Goal: Task Accomplishment & Management: Use online tool/utility

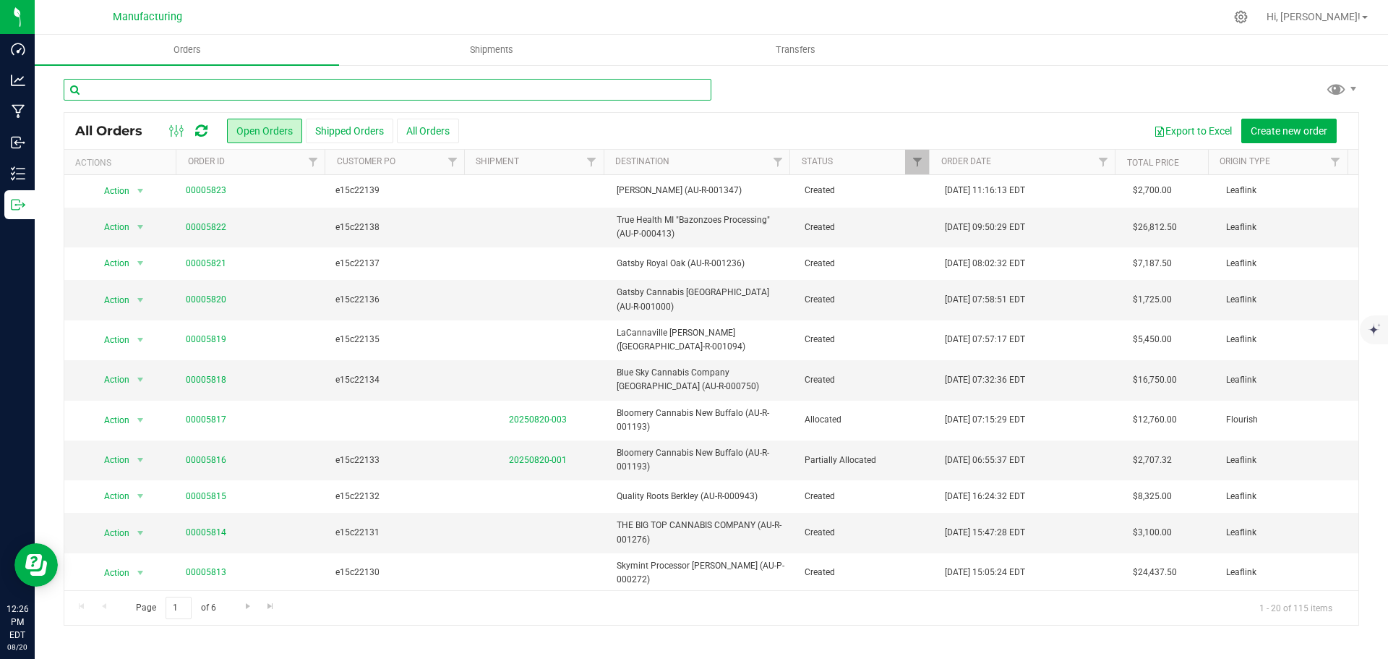
click at [484, 88] on input "text" at bounding box center [388, 90] width 648 height 22
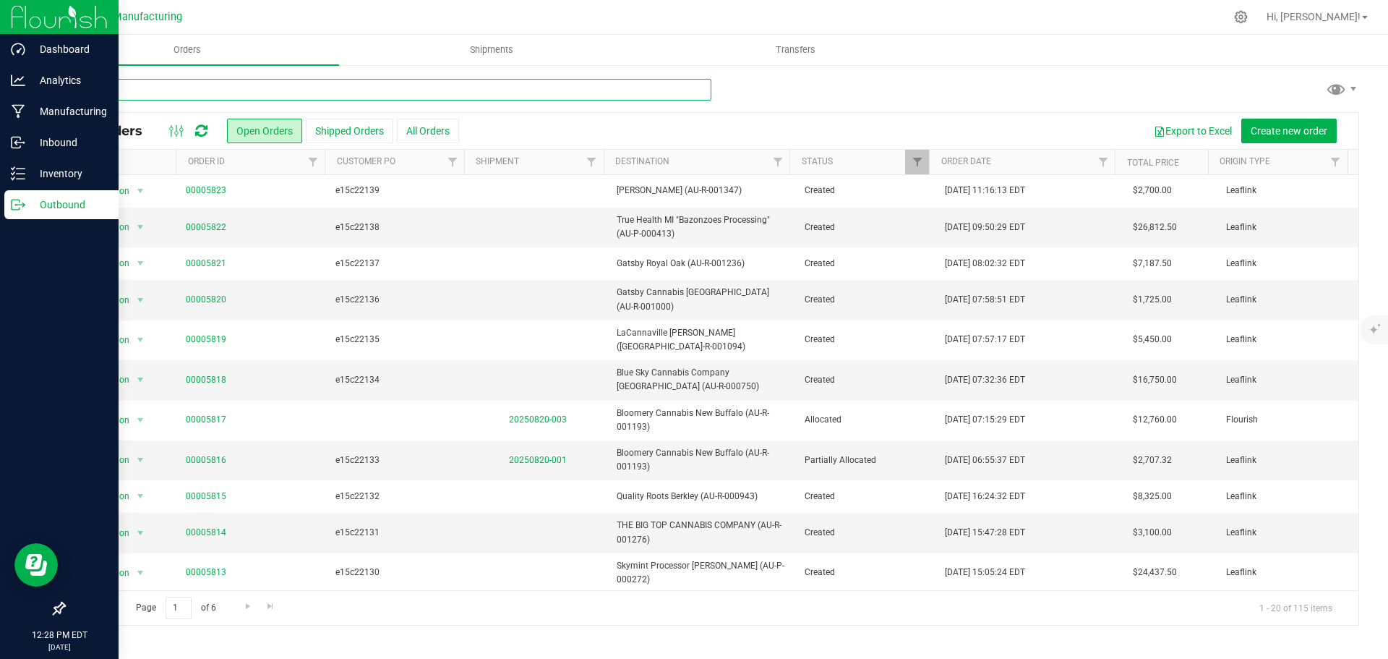
type input "435"
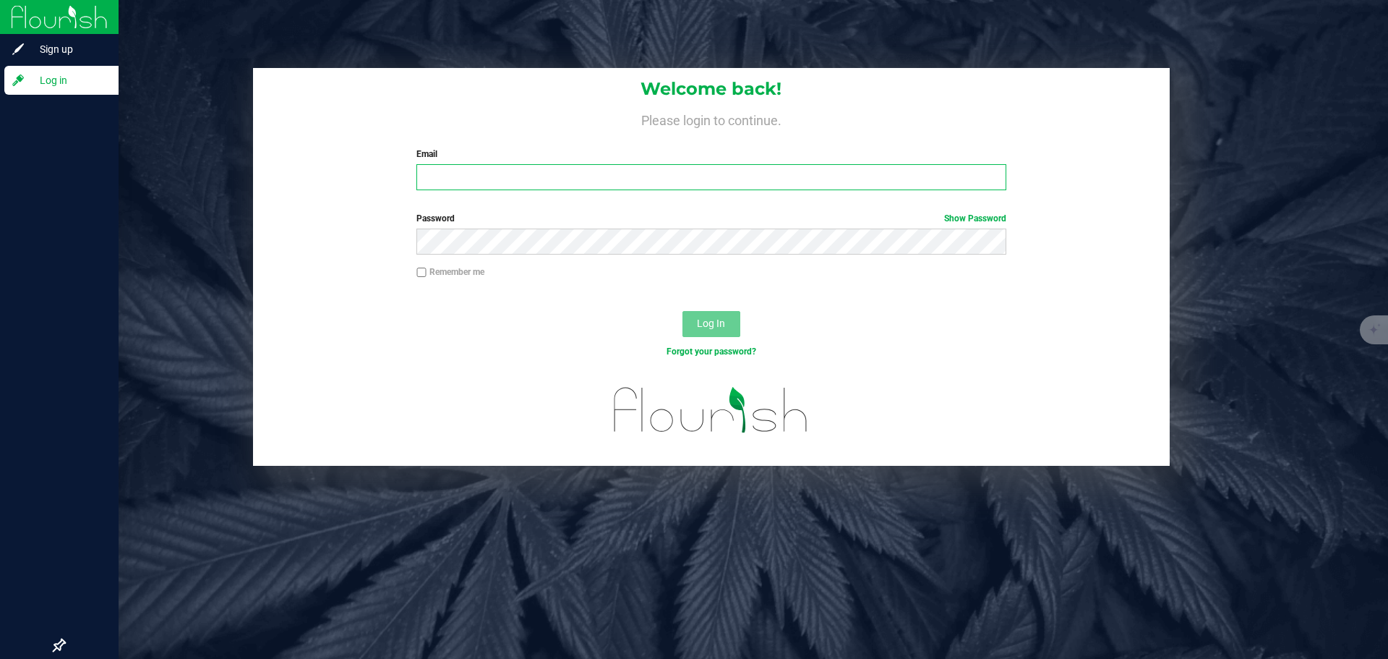
type input "[PERSON_NAME][EMAIL_ADDRESS][DOMAIN_NAME]"
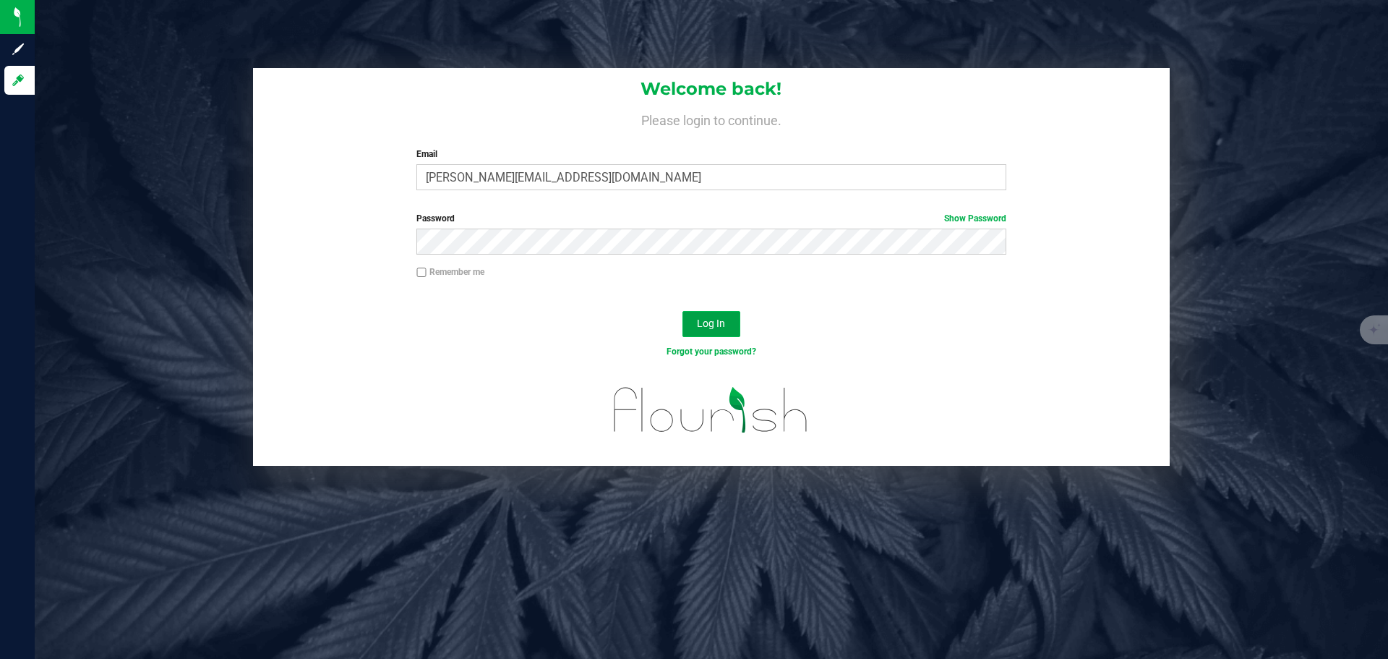
click at [708, 325] on span "Log In" at bounding box center [711, 323] width 28 height 12
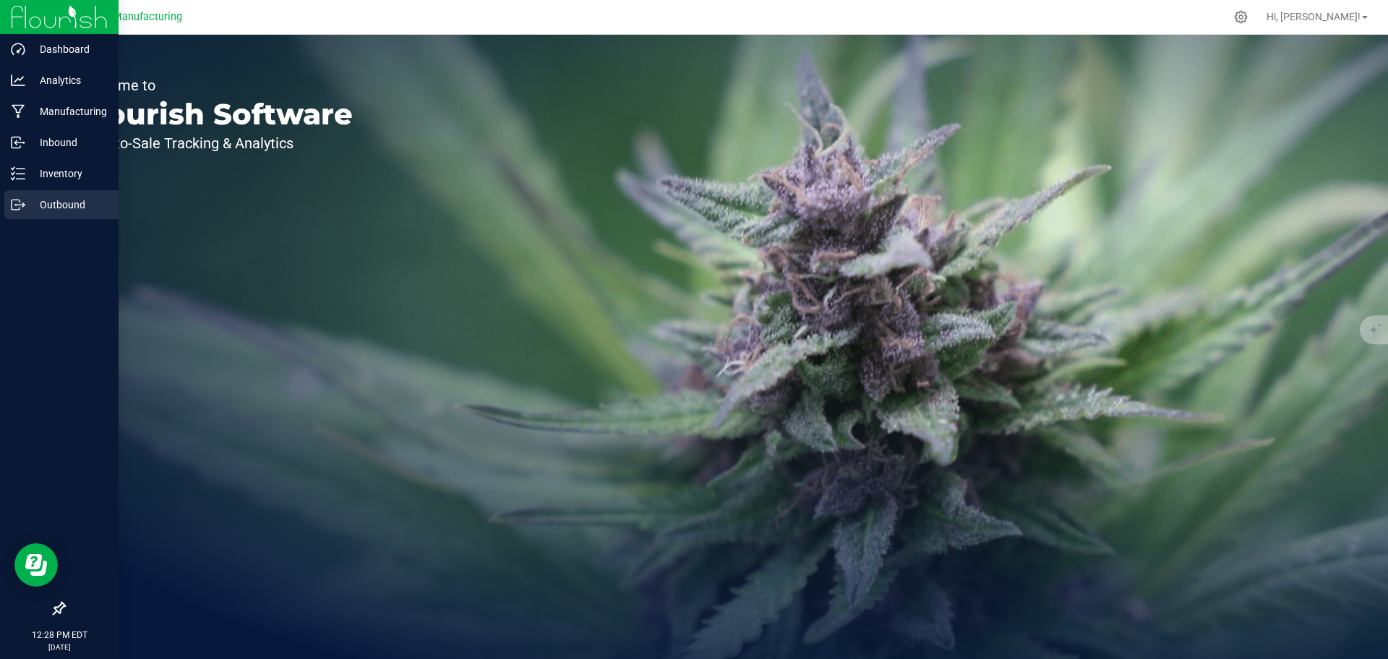
click at [37, 208] on p "Outbound" at bounding box center [68, 204] width 87 height 17
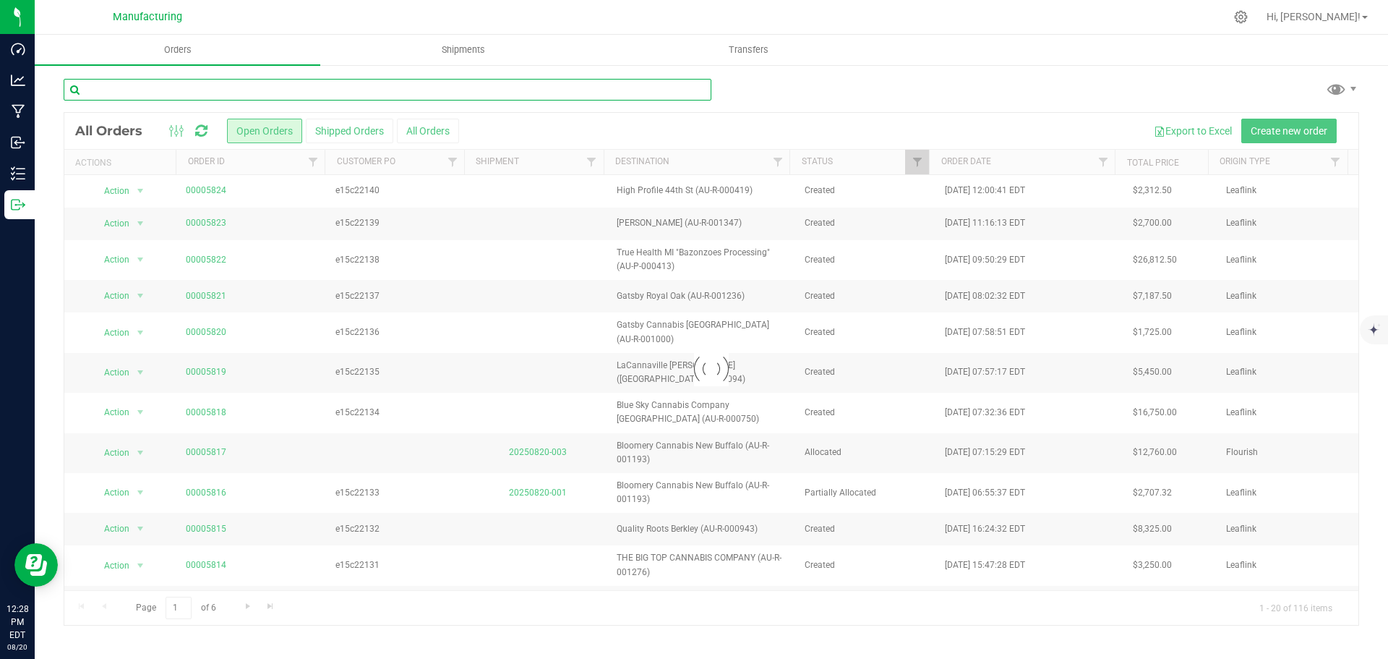
drag, startPoint x: 158, startPoint y: 90, endPoint x: 167, endPoint y: 87, distance: 8.9
click at [159, 90] on input "text" at bounding box center [388, 90] width 648 height 22
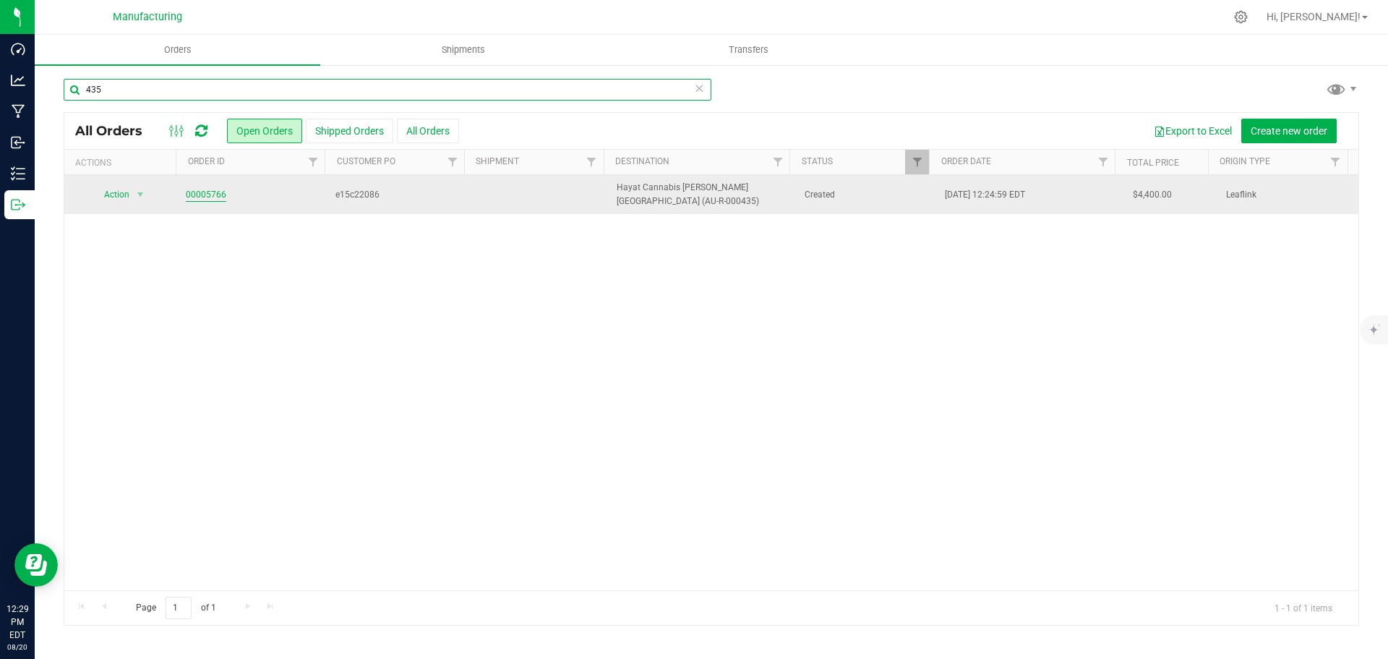
type input "435"
click at [221, 193] on link "00005766" at bounding box center [206, 195] width 40 height 14
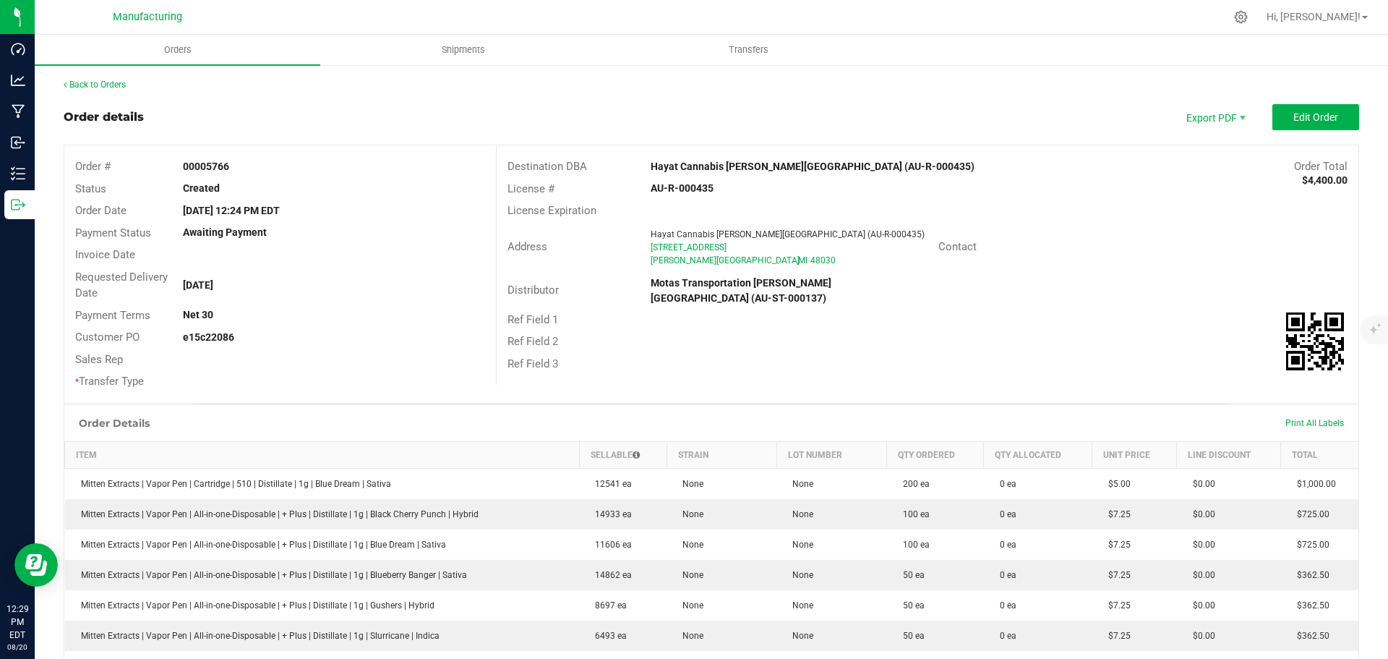
drag, startPoint x: 656, startPoint y: 159, endPoint x: 770, endPoint y: 159, distance: 114.2
click at [770, 159] on div "Destination DBA Hayat Cannabis [PERSON_NAME][GEOGRAPHIC_DATA] (AU-R-000435) Ord…" at bounding box center [928, 166] width 862 height 22
copy div "Hayat Cannabis [PERSON_NAME][GEOGRAPHIC_DATA]"
click at [690, 173] on div "Hayat Cannabis [PERSON_NAME][GEOGRAPHIC_DATA] (AU-R-000435)" at bounding box center [819, 166] width 359 height 15
drag, startPoint x: 641, startPoint y: 160, endPoint x: 771, endPoint y: 160, distance: 129.4
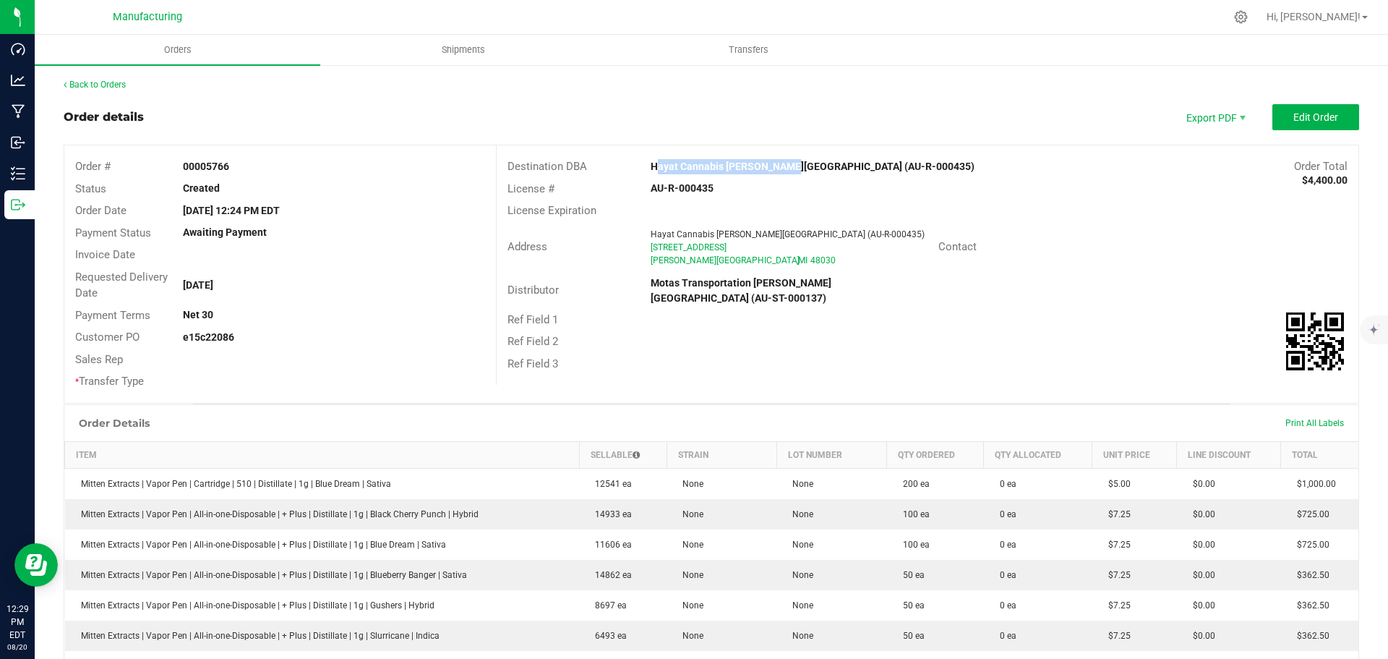
click at [771, 160] on div "Hayat Cannabis [PERSON_NAME][GEOGRAPHIC_DATA] (AU-R-000435)" at bounding box center [819, 166] width 359 height 15
click at [771, 160] on strong "Hayat Cannabis [PERSON_NAME][GEOGRAPHIC_DATA] (AU-R-000435)" at bounding box center [813, 166] width 324 height 12
drag, startPoint x: 643, startPoint y: 170, endPoint x: 770, endPoint y: 169, distance: 127.2
click at [770, 169] on div "Hayat Cannabis [PERSON_NAME][GEOGRAPHIC_DATA] (AU-R-000435)" at bounding box center [819, 166] width 359 height 15
copy strong "Hayat Cannabis [PERSON_NAME][GEOGRAPHIC_DATA]"
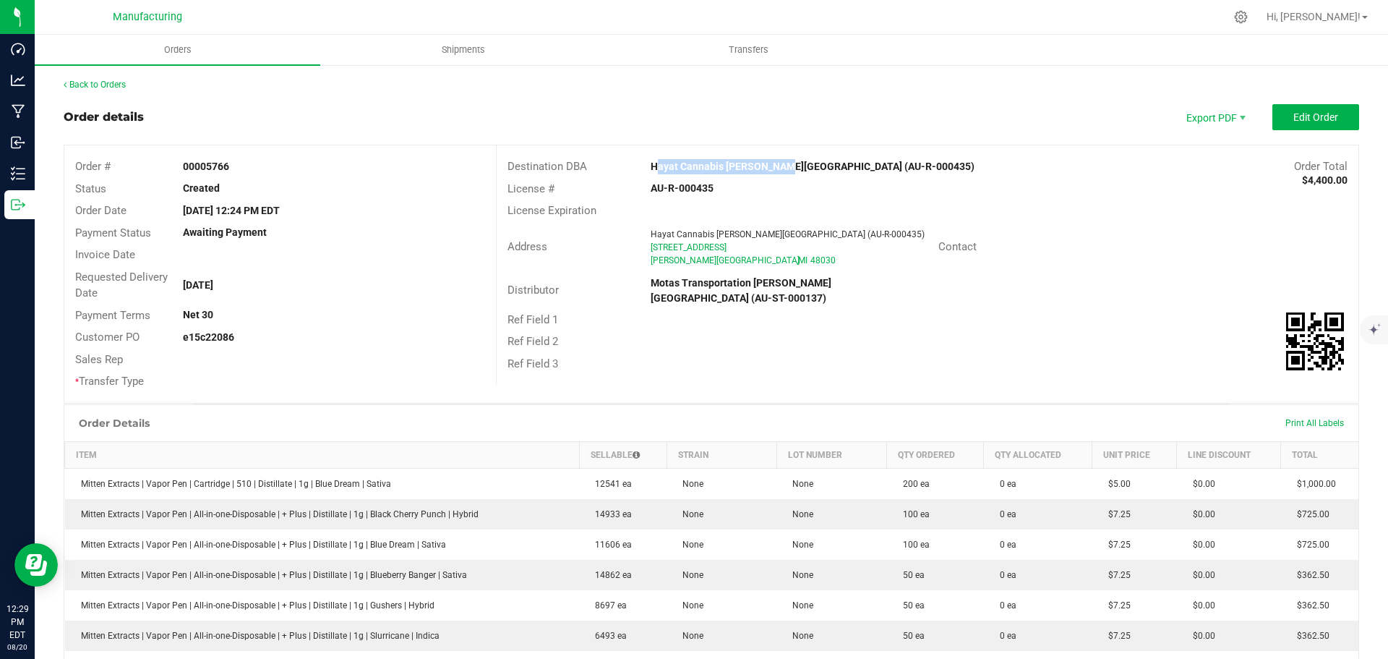
click at [1062, 226] on div "Address [GEOGRAPHIC_DATA][PERSON_NAME] (AU-R-000435) [STREET_ADDRESS] Contact" at bounding box center [928, 247] width 862 height 51
click at [1303, 116] on span "Edit Order" at bounding box center [1315, 117] width 45 height 12
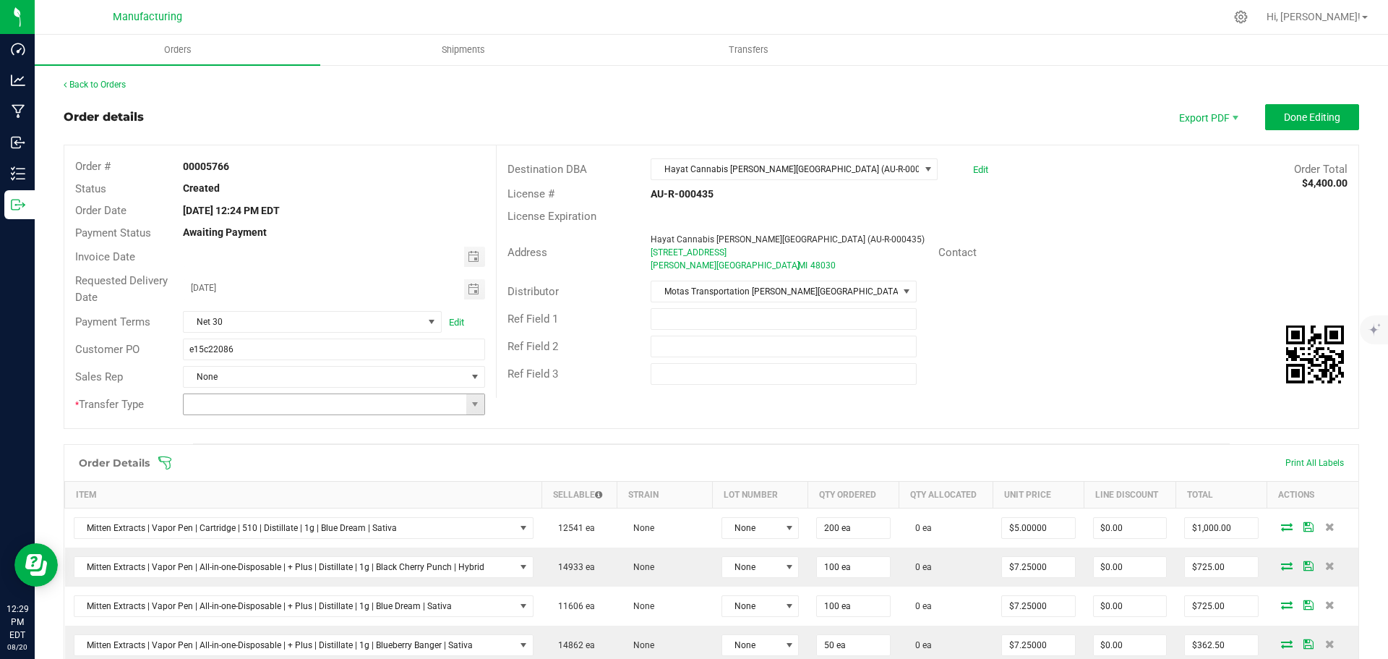
click at [471, 411] on span at bounding box center [475, 404] width 18 height 20
click at [261, 520] on li "Wholesale Transfer" at bounding box center [332, 525] width 298 height 25
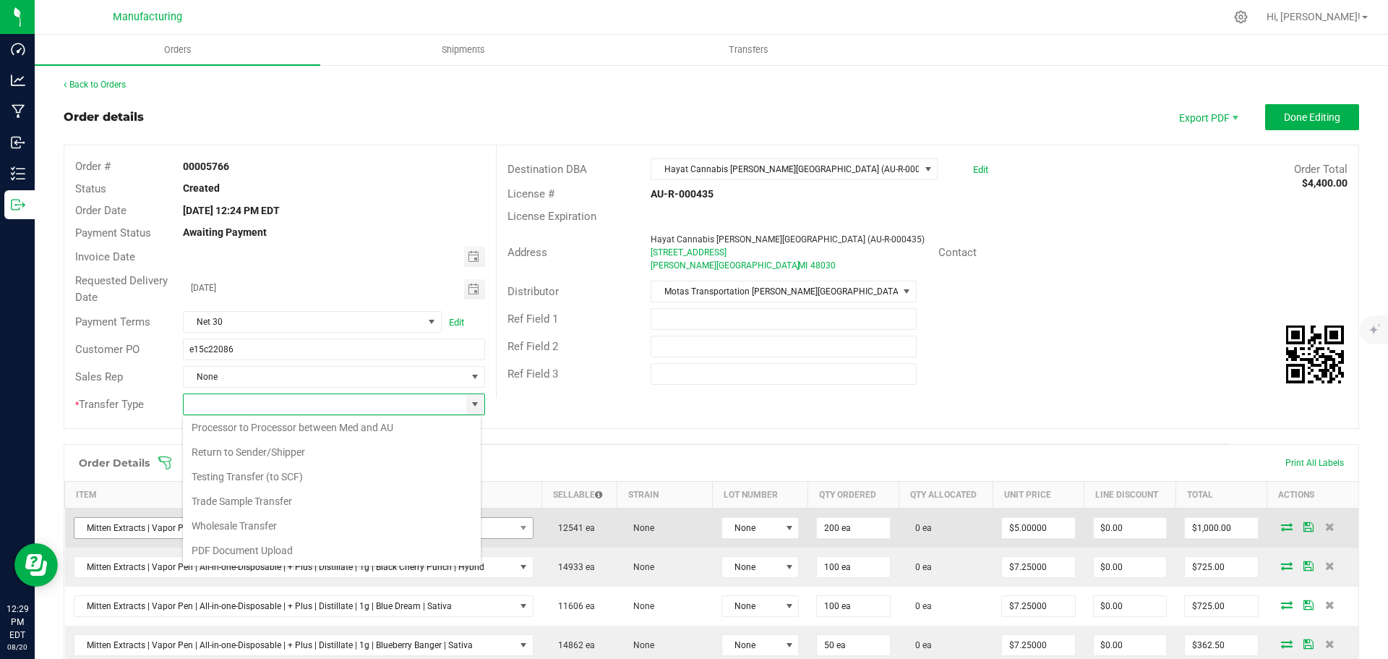
type input "Wholesale Transfer"
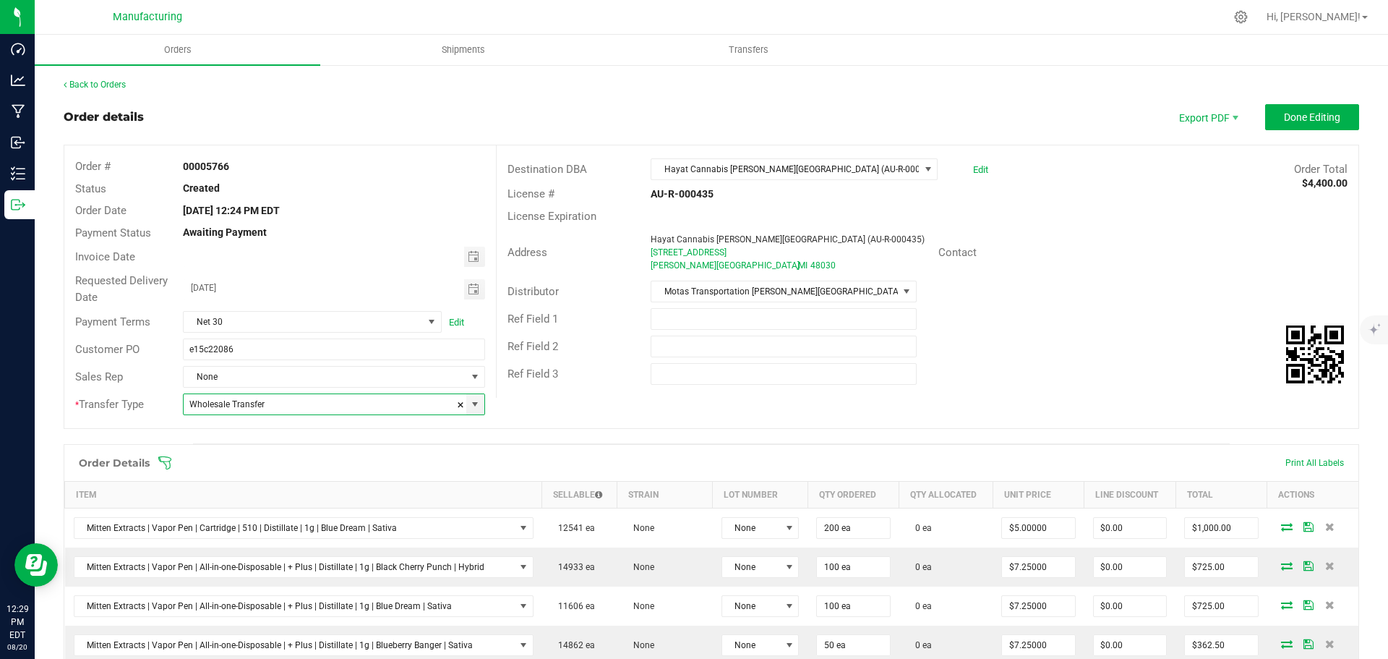
click at [165, 457] on icon at bounding box center [164, 462] width 13 height 13
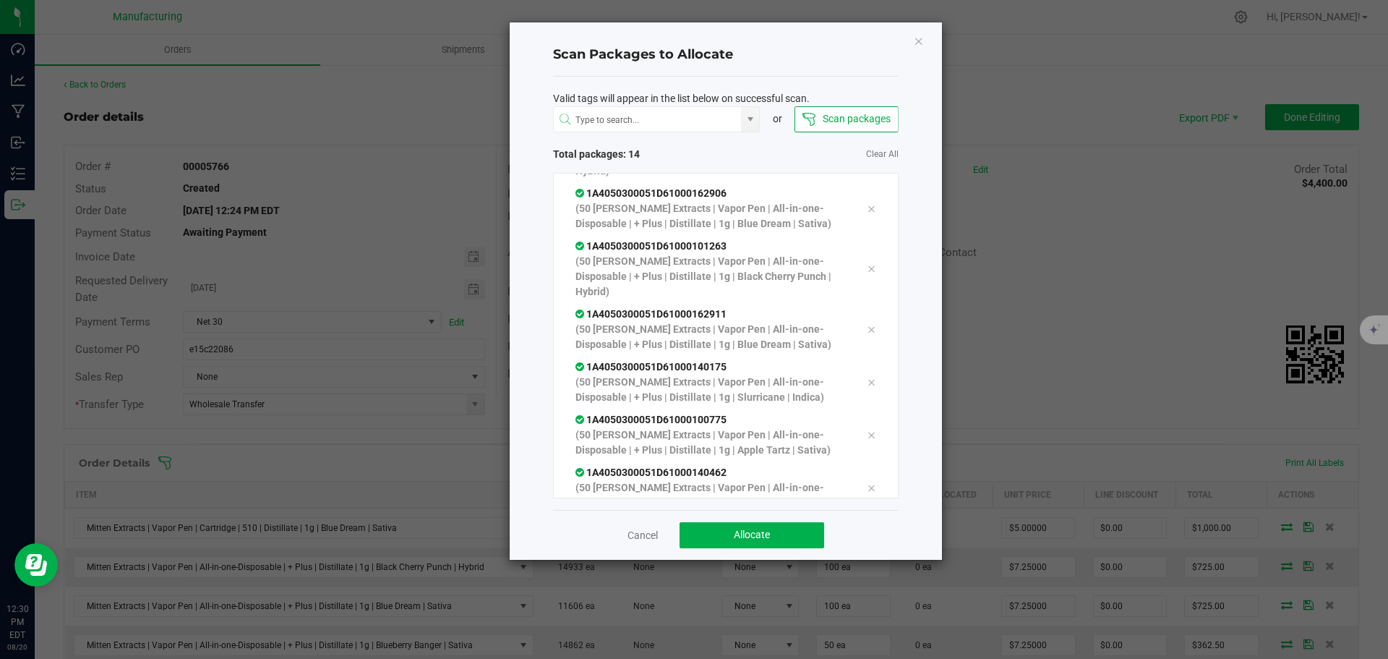
scroll to position [429, 0]
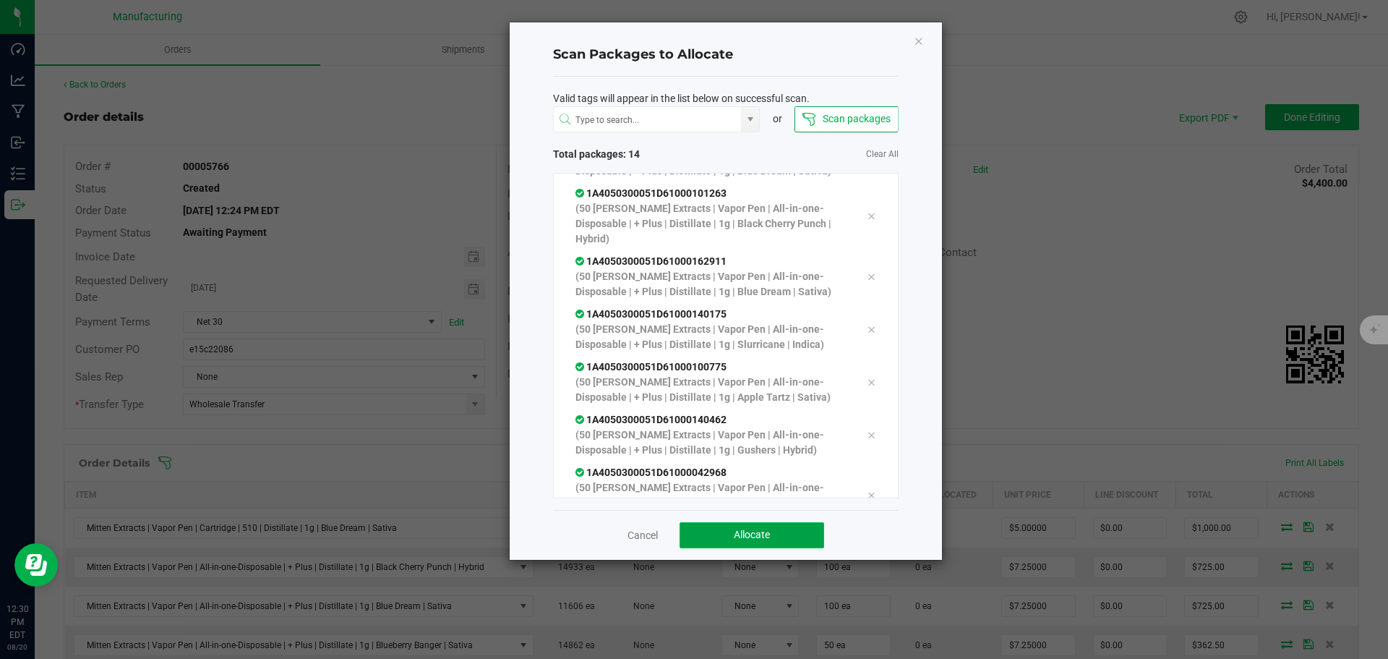
click at [789, 529] on button "Allocate" at bounding box center [752, 535] width 145 height 26
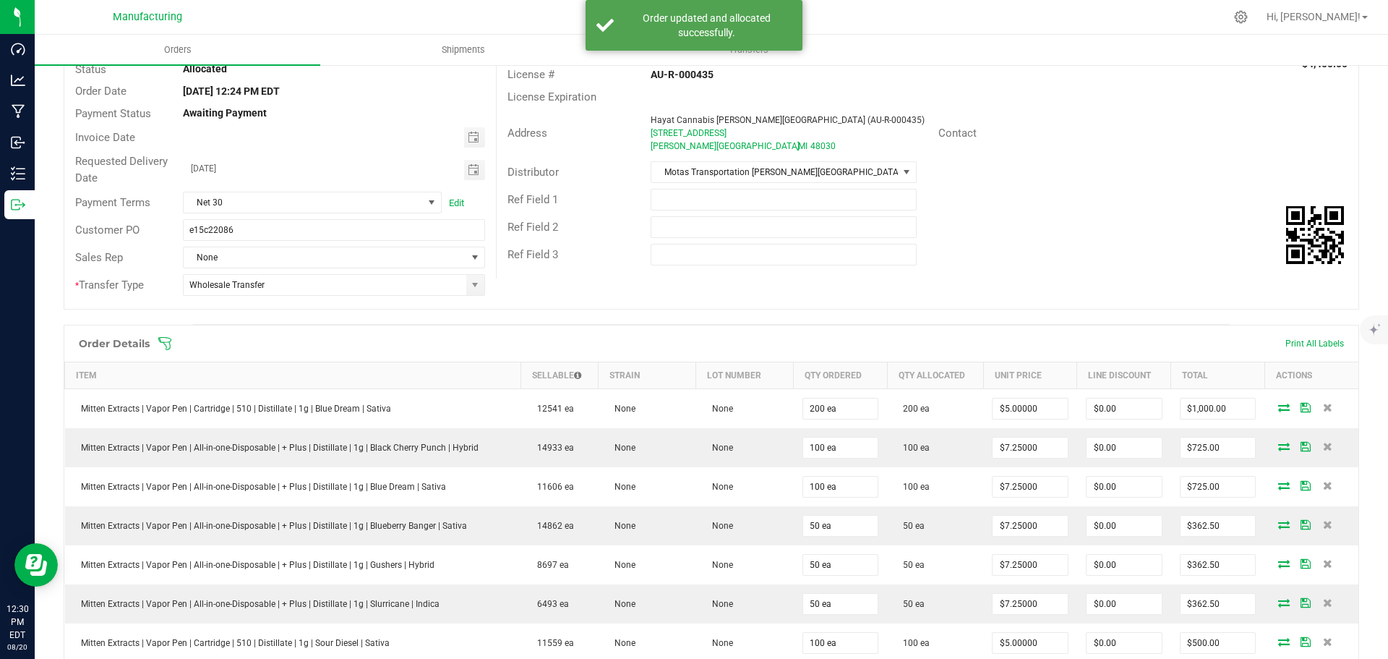
scroll to position [0, 0]
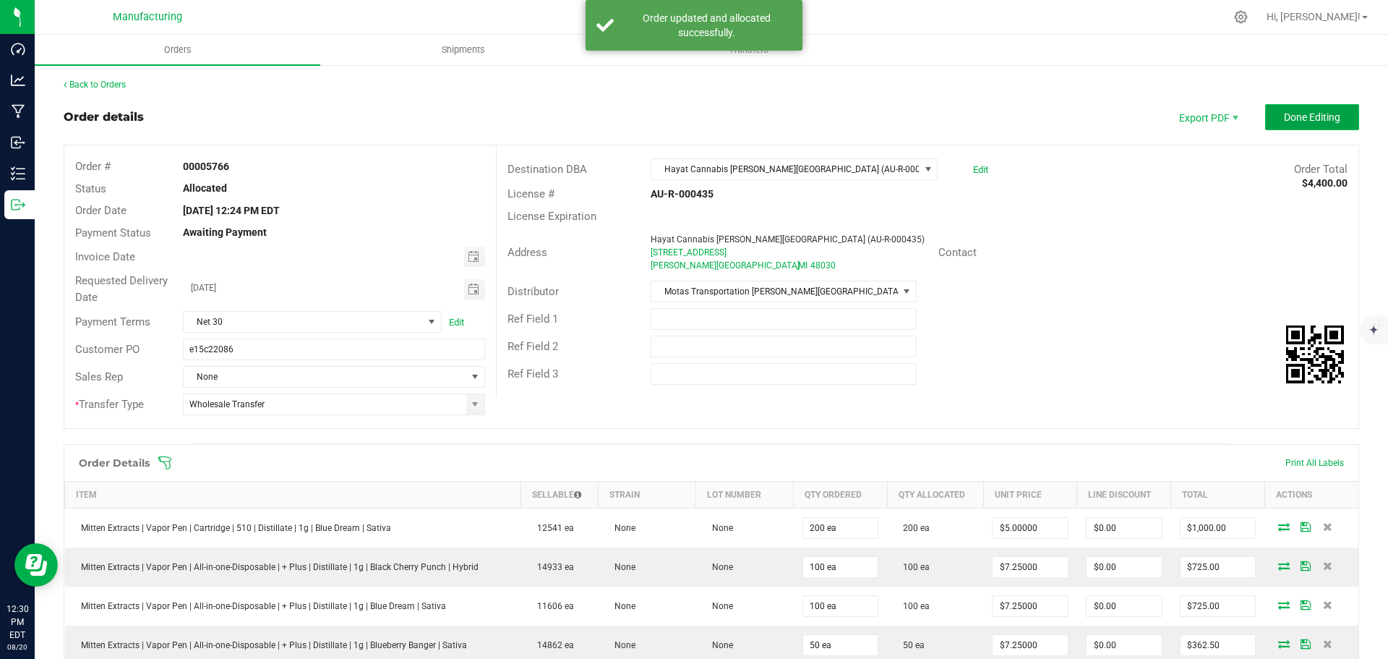
click at [1294, 122] on span "Done Editing" at bounding box center [1312, 117] width 56 height 12
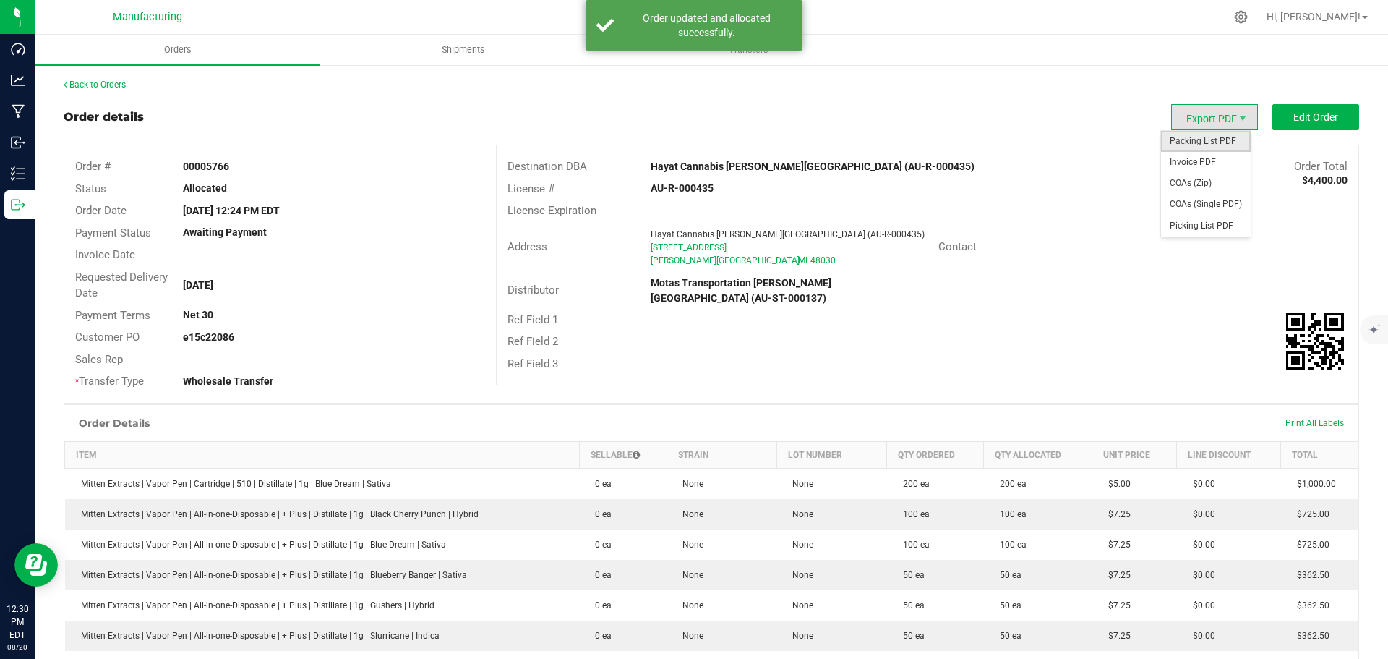
click at [1201, 149] on span "Packing List PDF" at bounding box center [1206, 141] width 90 height 21
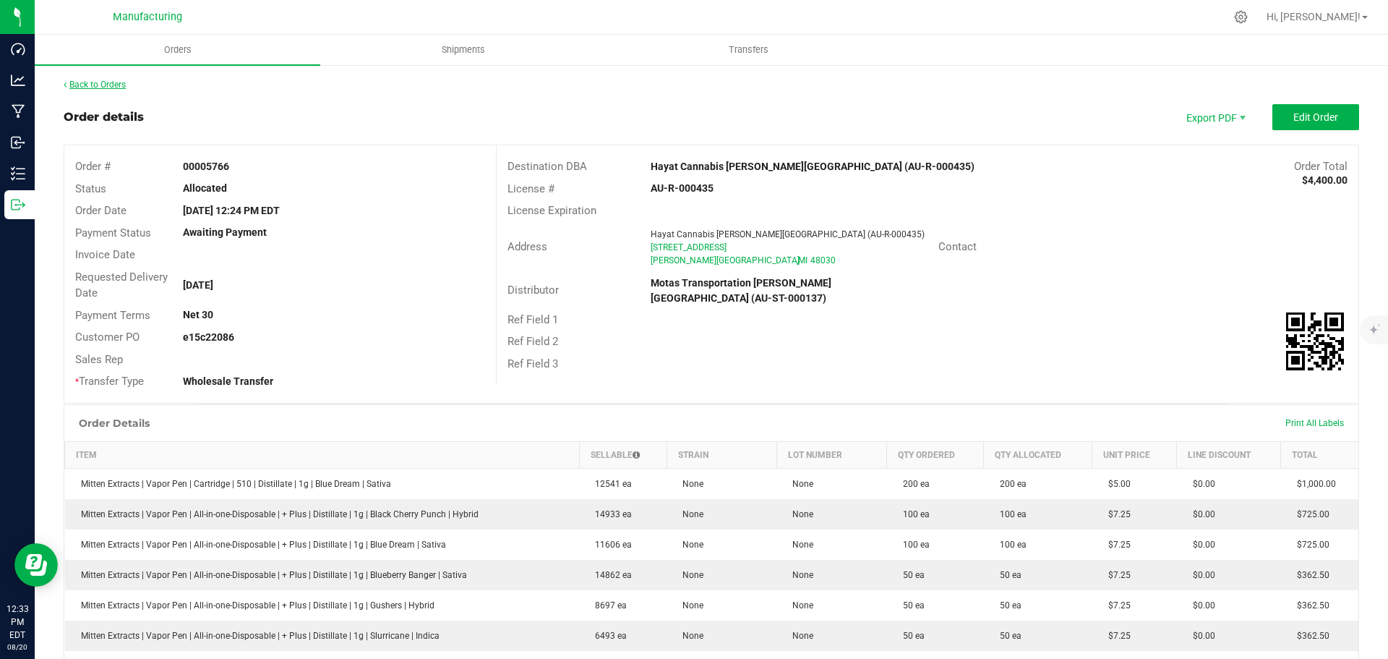
click at [104, 86] on link "Back to Orders" at bounding box center [95, 85] width 62 height 10
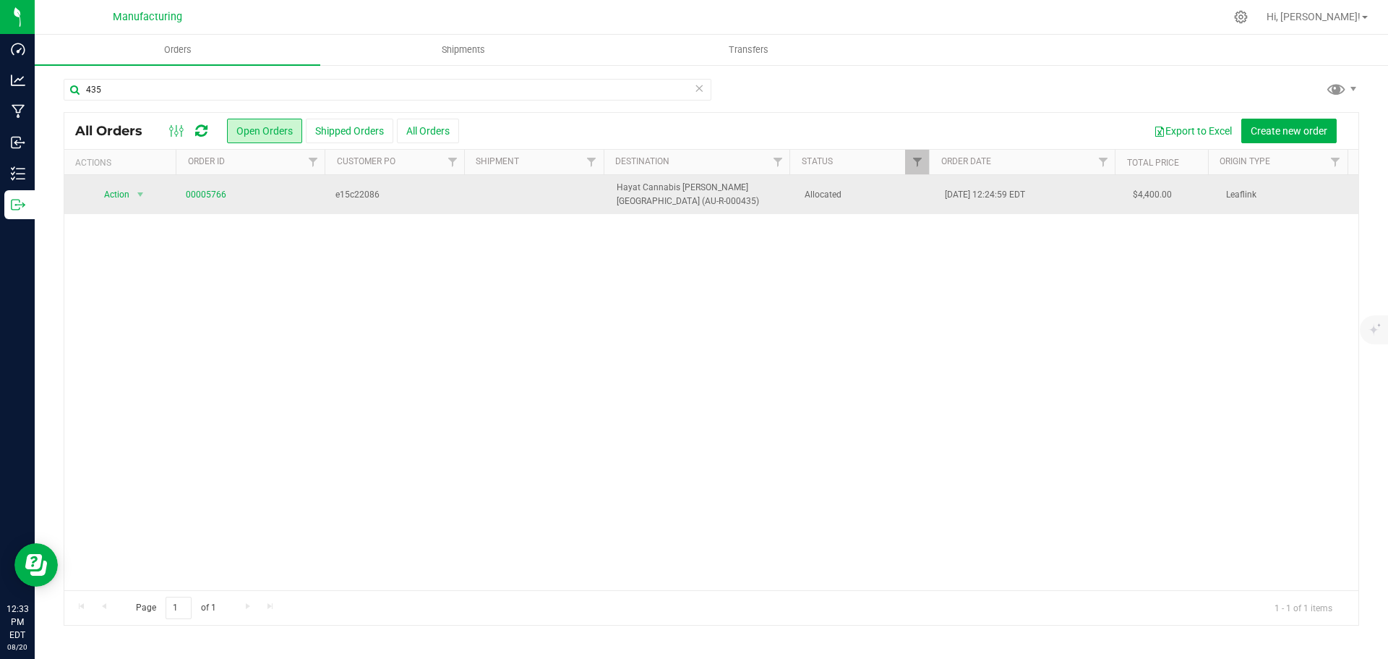
drag, startPoint x: 905, startPoint y: 193, endPoint x: 877, endPoint y: 193, distance: 28.2
click at [905, 193] on span "Allocated" at bounding box center [867, 195] width 124 height 14
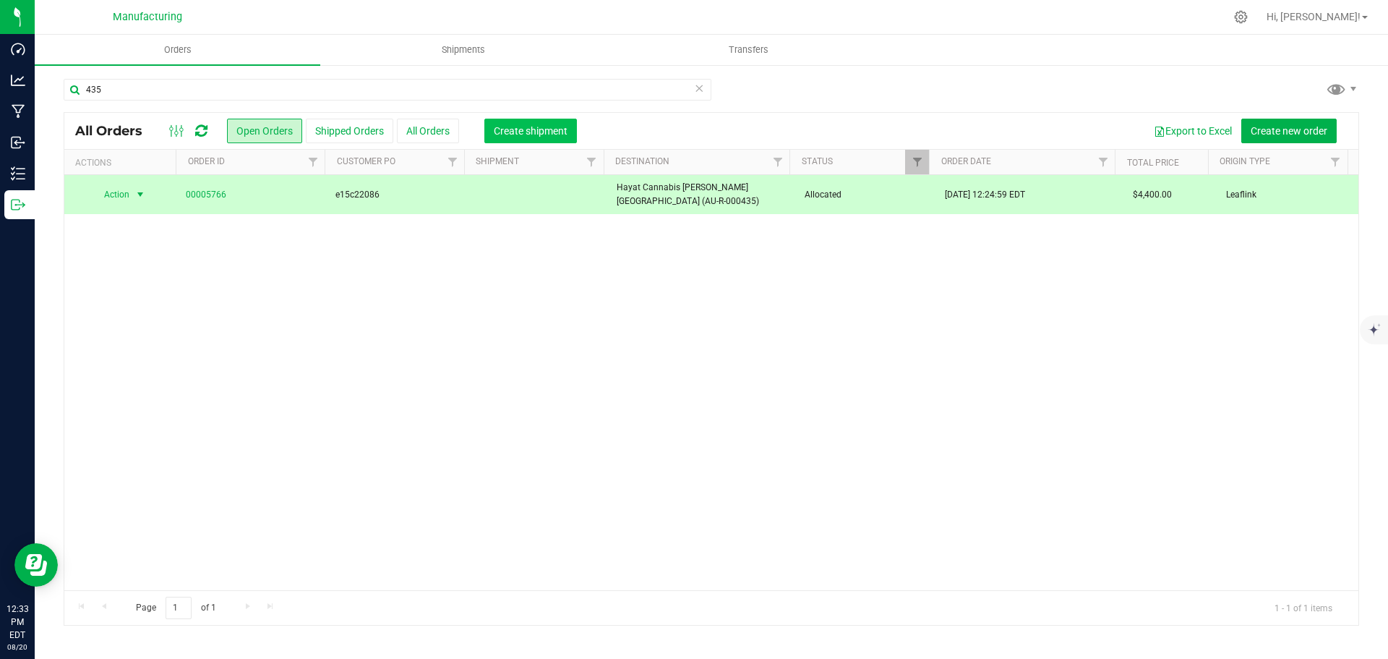
click at [536, 125] on span "Create shipment" at bounding box center [531, 131] width 74 height 12
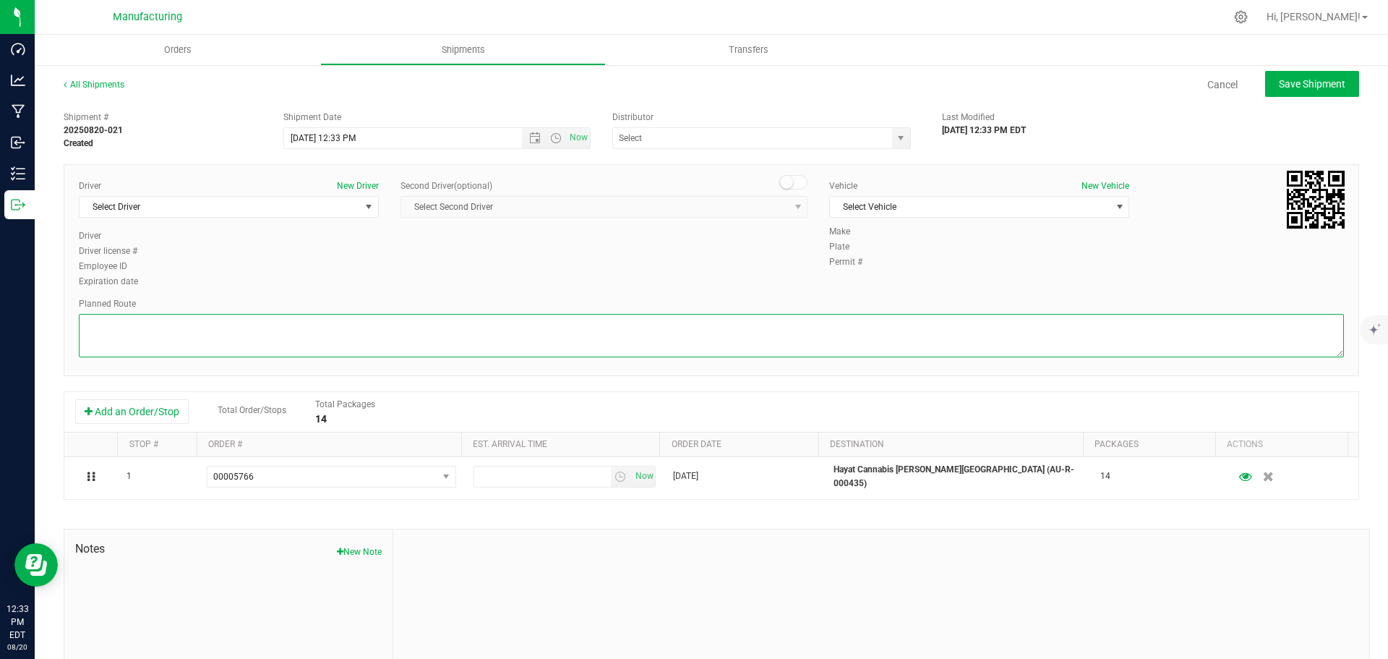
click at [621, 331] on textarea at bounding box center [711, 335] width 1265 height 43
paste textarea "Mitten Distro Dimondale To Motas -- Head south 246 ft -- Turn right 325 ft -- T…"
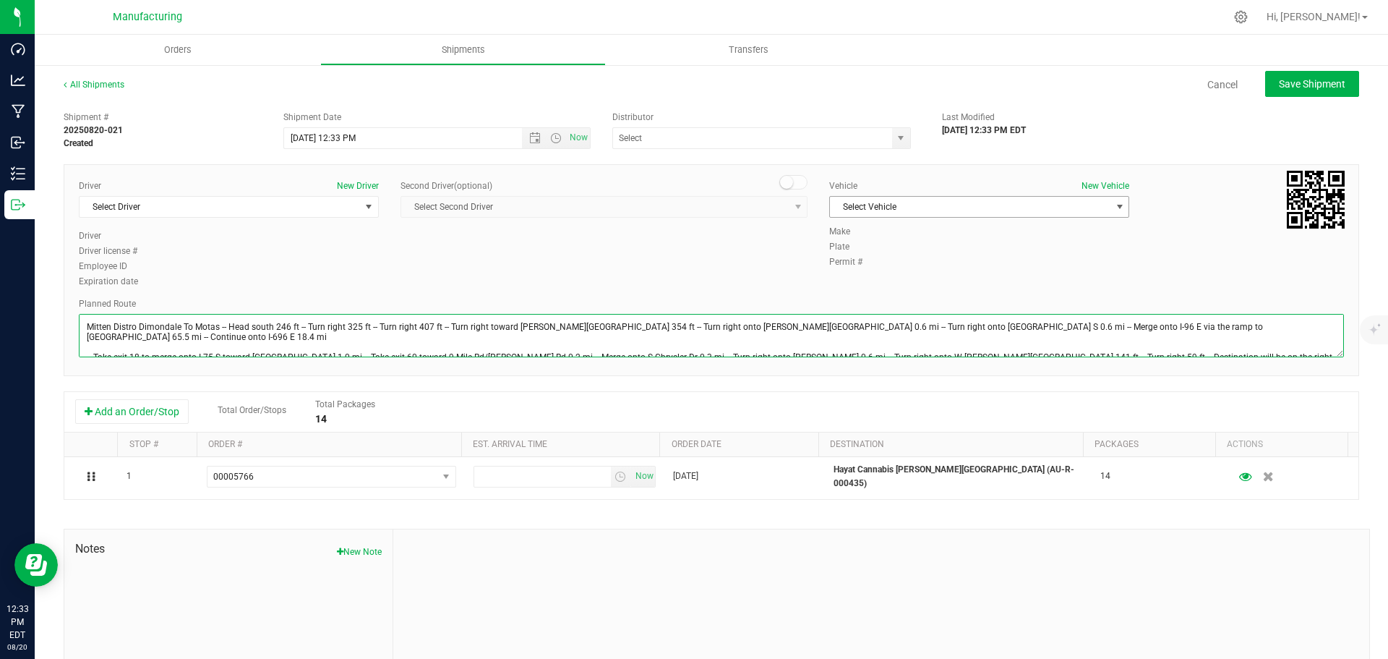
type textarea "Mitten Distro Dimondale To Motas -- Head south 246 ft -- Turn right 325 ft -- T…"
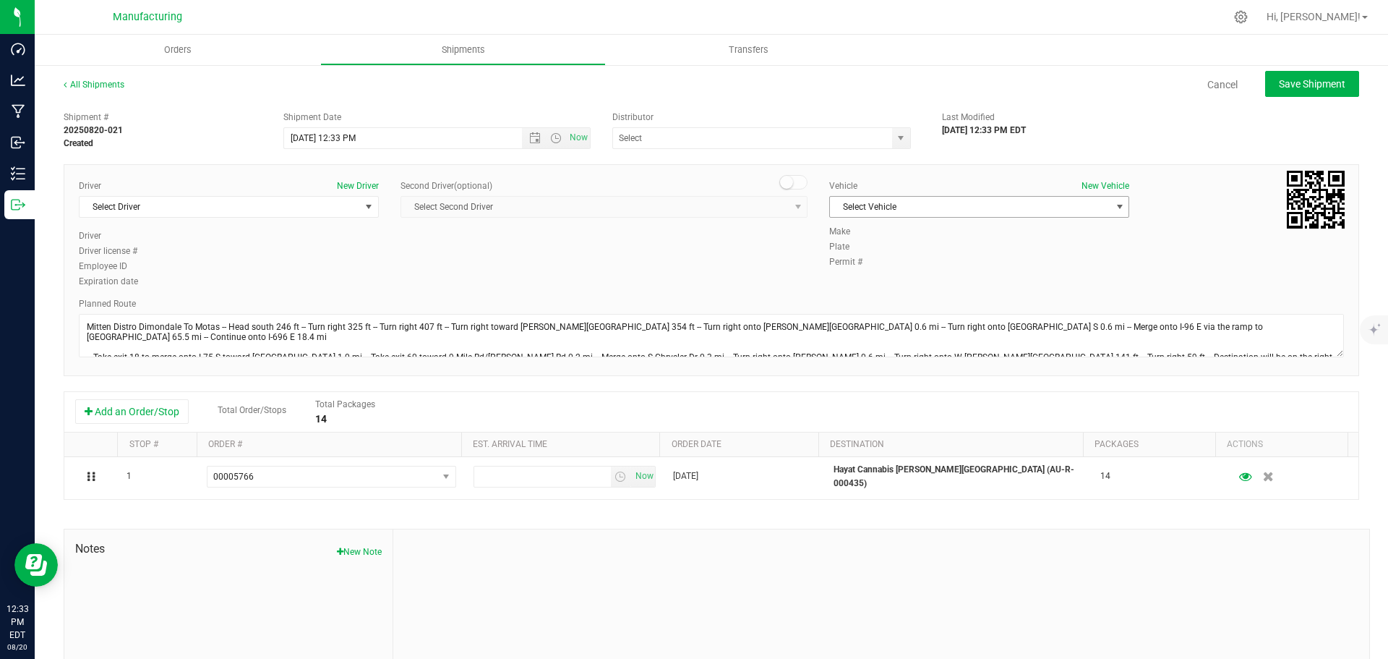
click at [881, 203] on span "Select Vehicle" at bounding box center [970, 207] width 280 height 20
click at [852, 273] on li "[MEDICAL_DATA]" at bounding box center [972, 275] width 296 height 22
click at [899, 142] on span "select" at bounding box center [901, 138] width 12 height 12
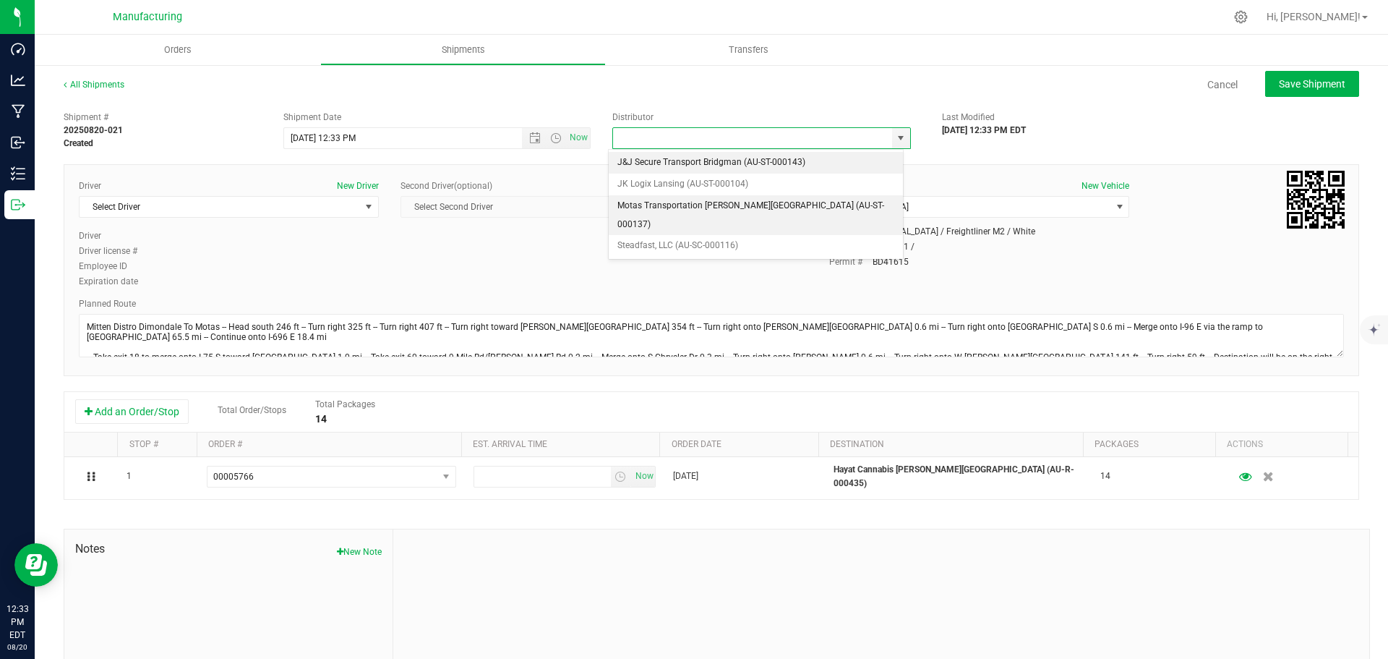
click at [673, 199] on li "Motas Transportation [PERSON_NAME][GEOGRAPHIC_DATA] (AU-ST-000137)" at bounding box center [756, 215] width 294 height 40
type input "Motas Transportation [PERSON_NAME][GEOGRAPHIC_DATA] (AU-ST-000137)"
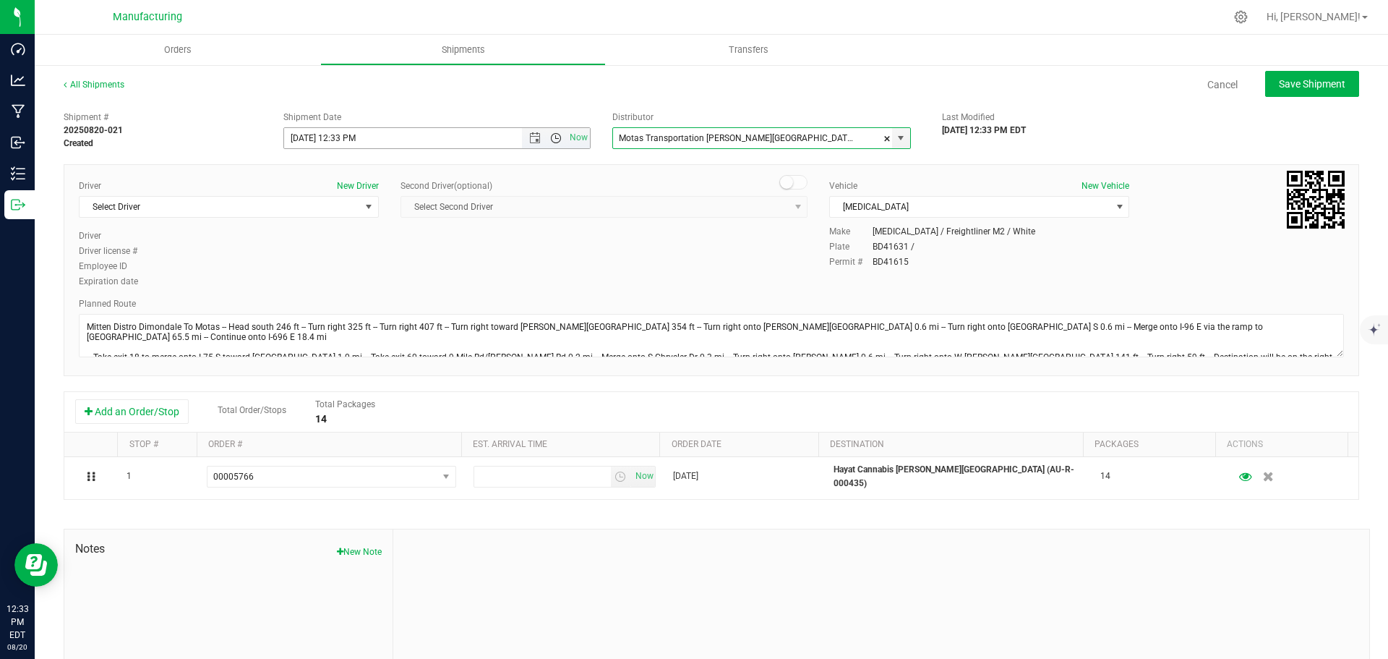
click at [553, 134] on span "Open the time view" at bounding box center [556, 138] width 12 height 12
click at [324, 293] on li "11:30 AM" at bounding box center [433, 300] width 302 height 19
click at [176, 207] on span "Select Driver" at bounding box center [220, 207] width 280 height 20
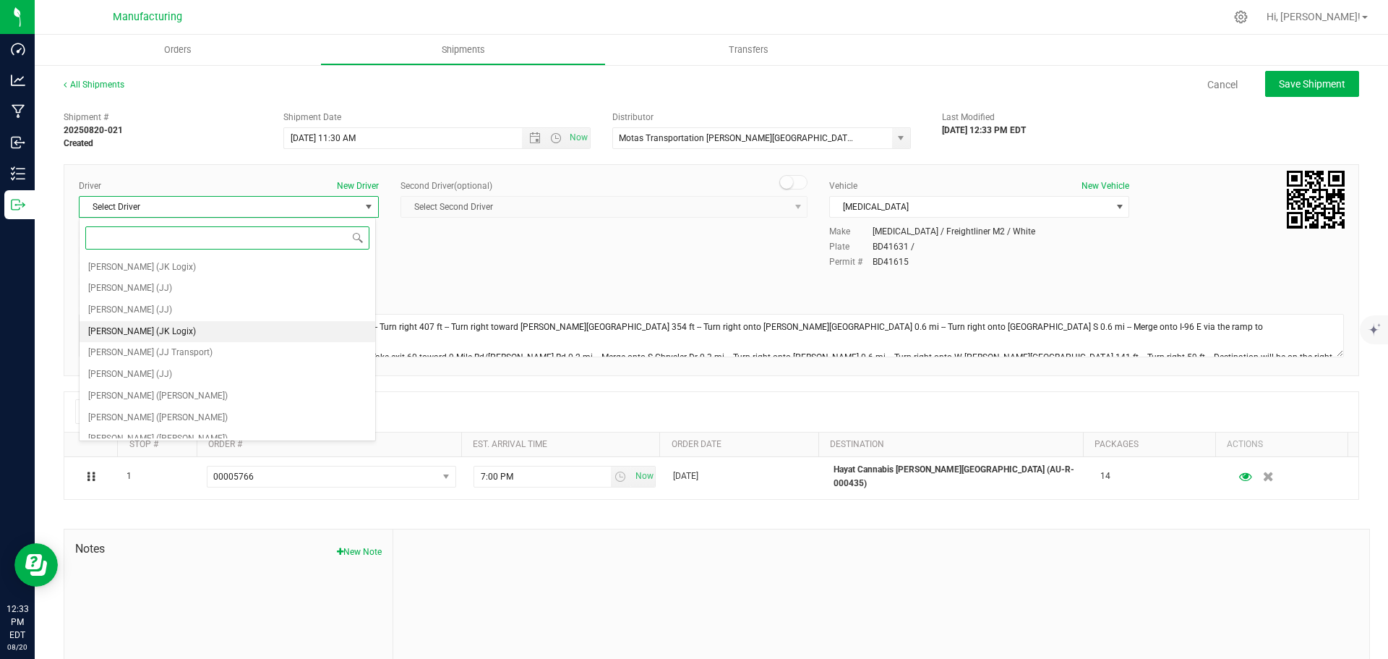
scroll to position [76, 0]
click at [132, 345] on span "[PERSON_NAME] ([PERSON_NAME])" at bounding box center [158, 342] width 140 height 19
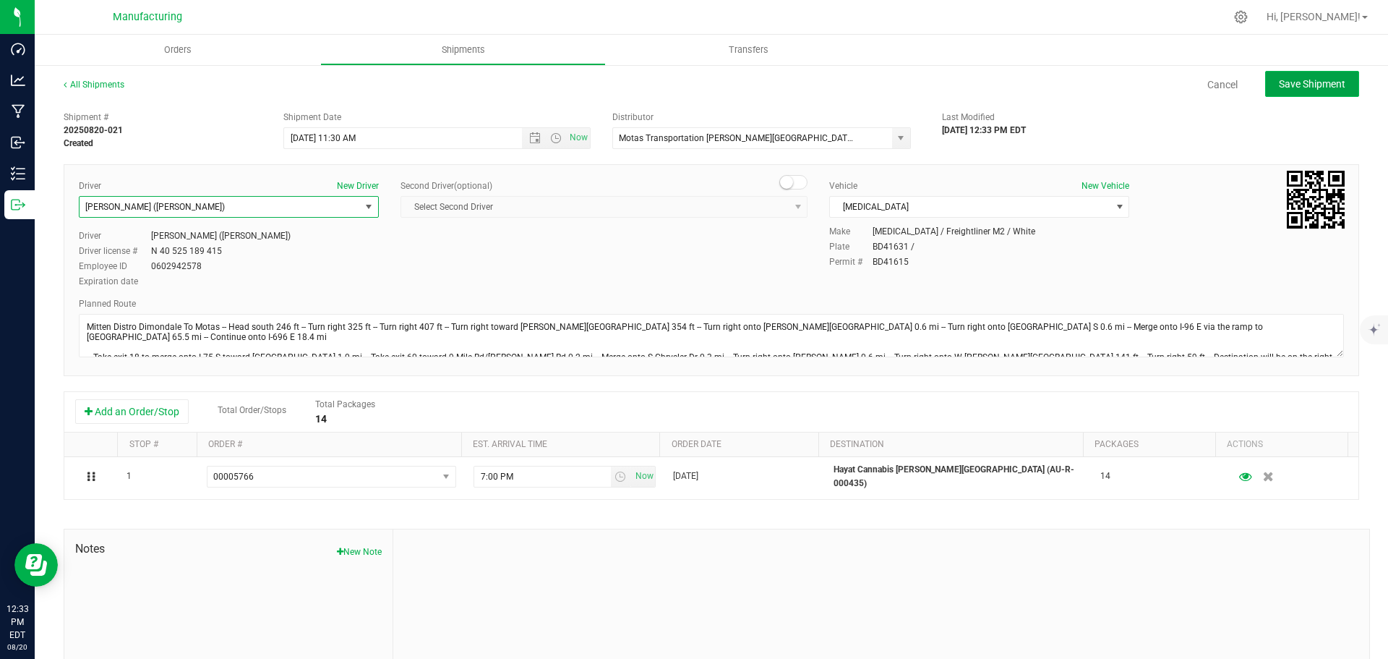
click at [1327, 75] on button "Save Shipment" at bounding box center [1312, 84] width 94 height 26
type input "[DATE] 3:30 PM"
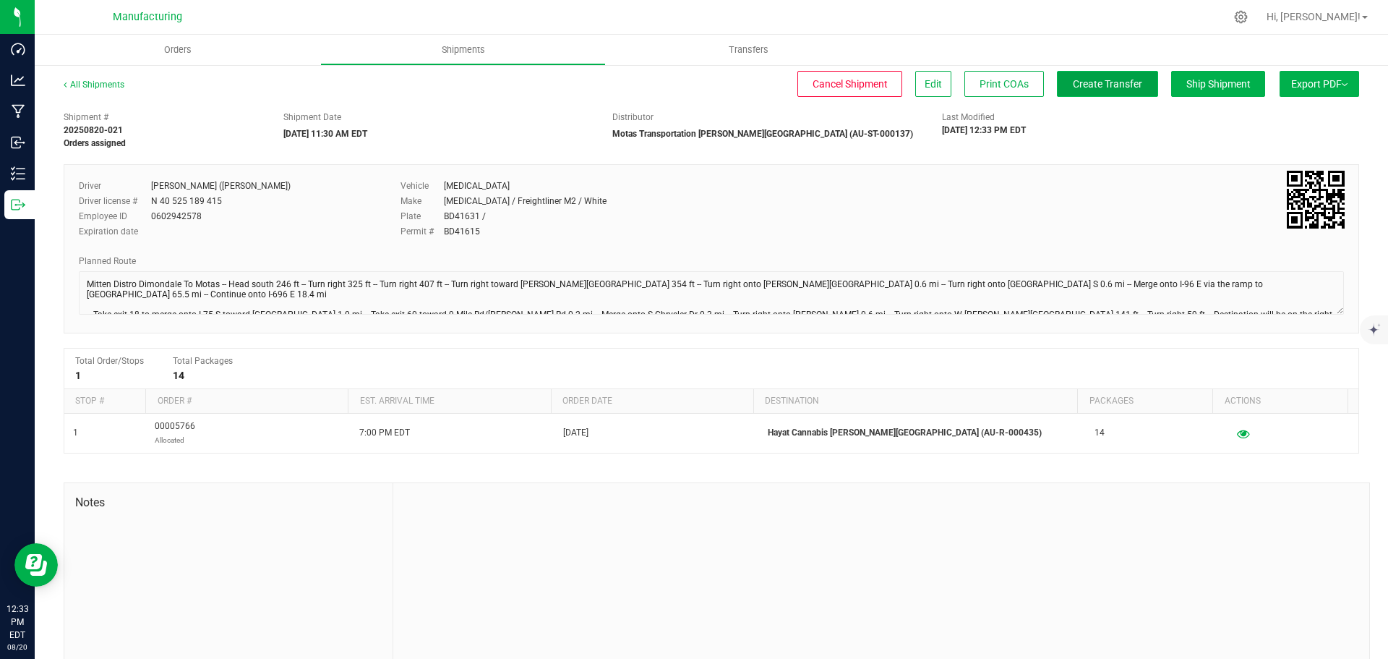
click at [1061, 75] on button "Create Transfer" at bounding box center [1107, 84] width 101 height 26
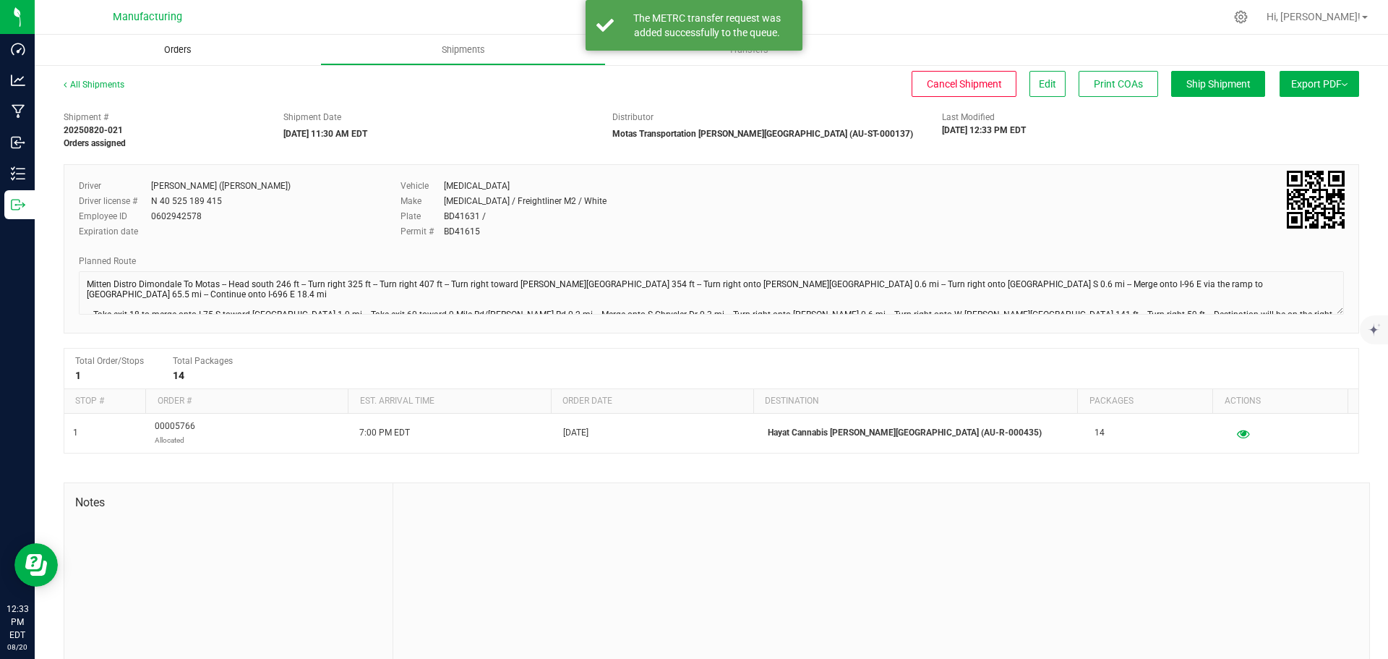
click at [187, 47] on span "Orders" at bounding box center [178, 49] width 67 height 13
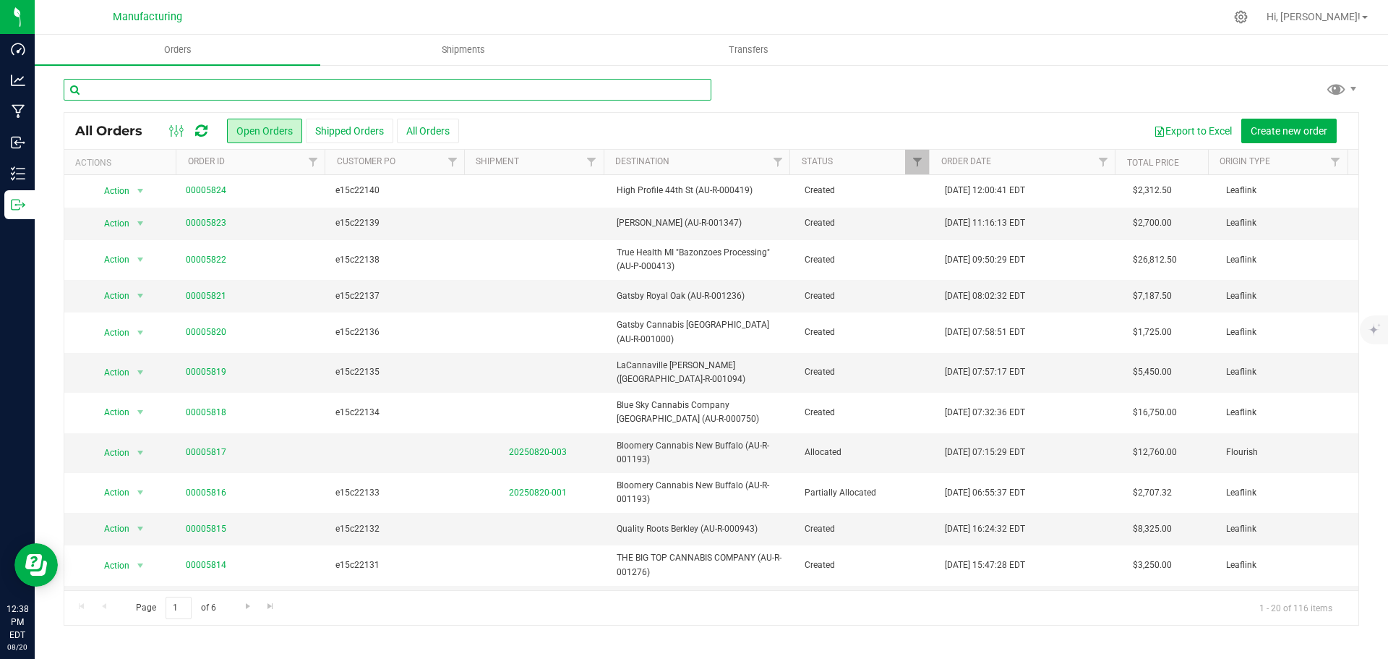
click at [179, 82] on input "text" at bounding box center [388, 90] width 648 height 22
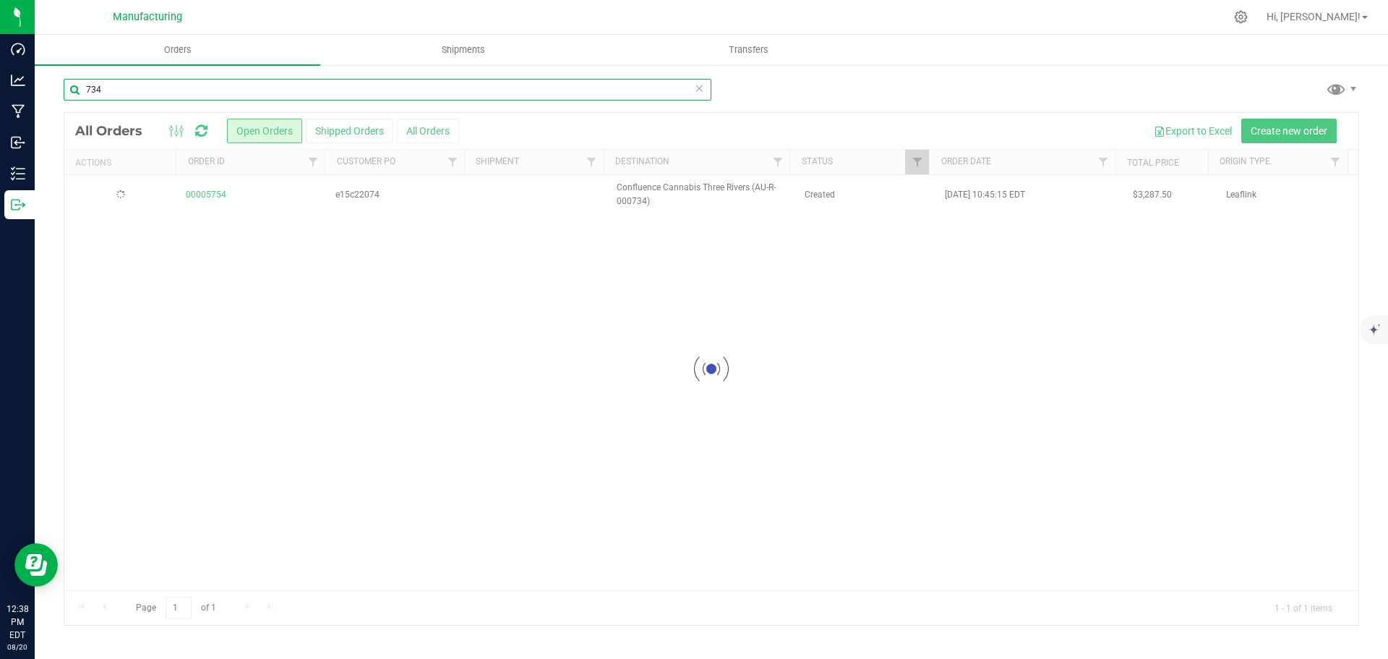
type input "734"
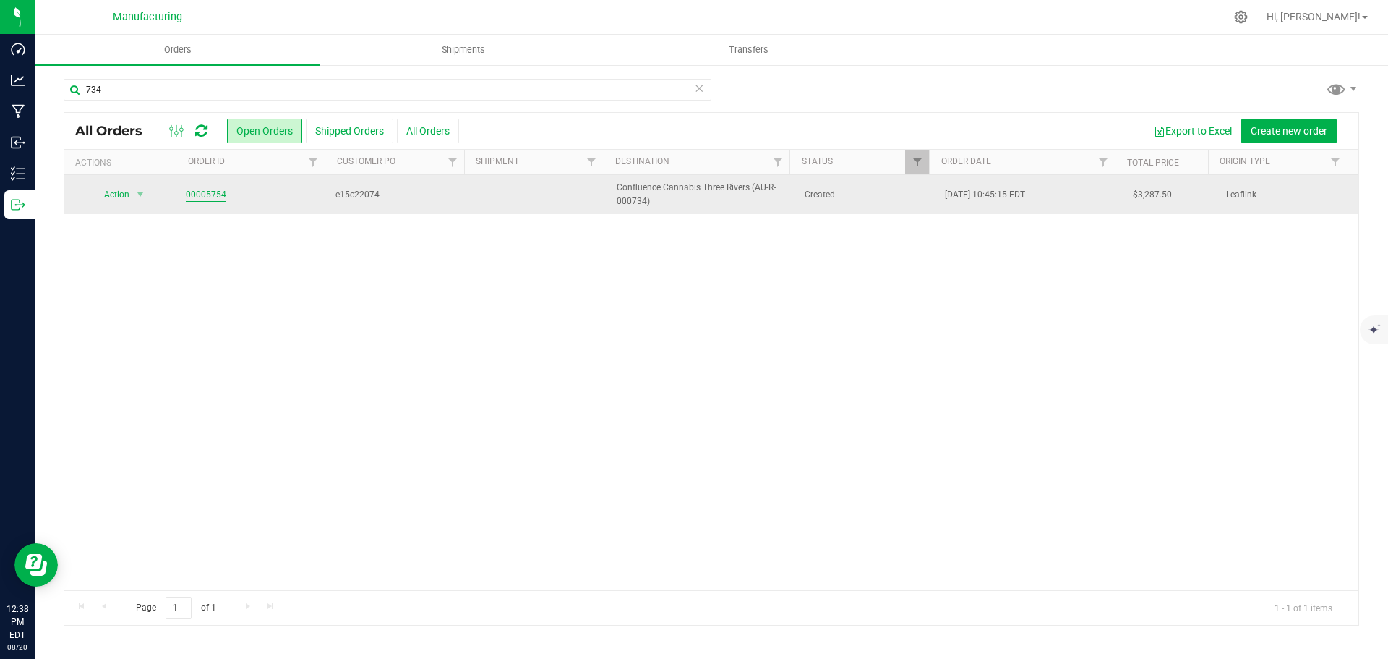
click at [207, 192] on link "00005754" at bounding box center [206, 195] width 40 height 14
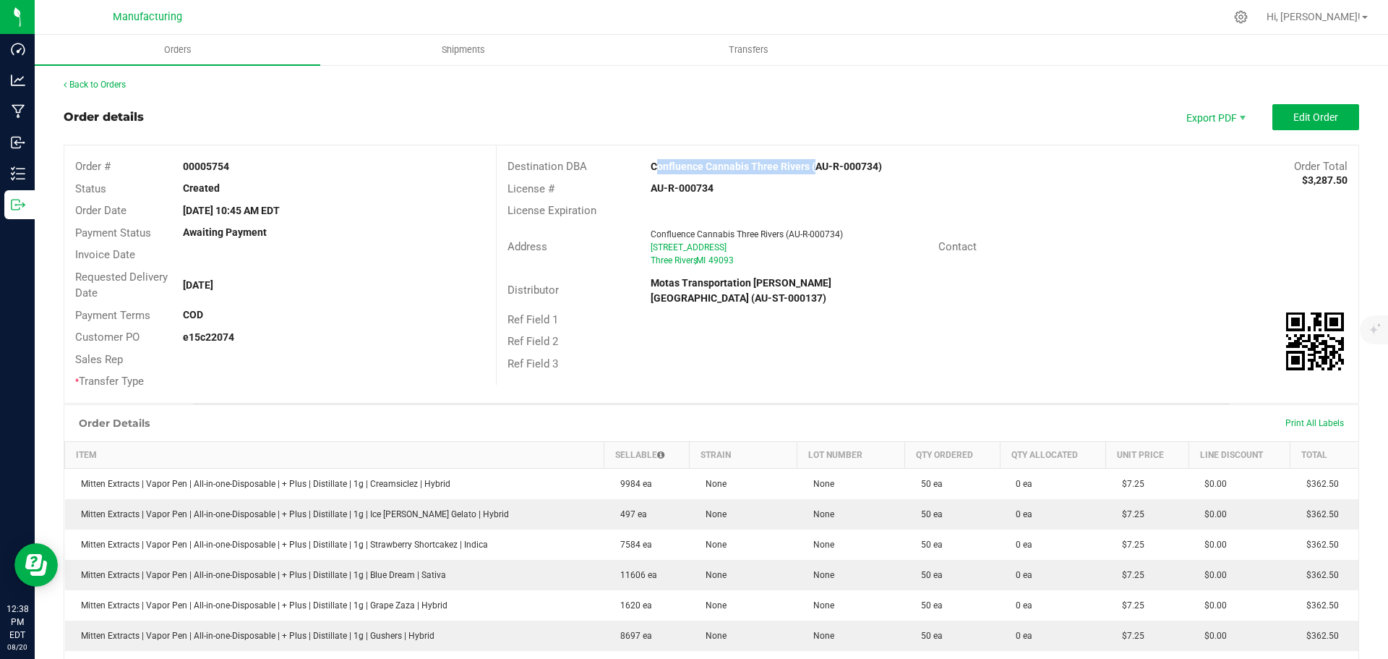
drag, startPoint x: 638, startPoint y: 157, endPoint x: 804, endPoint y: 168, distance: 165.9
click at [804, 168] on div "Destination DBA Confluence Cannabis Three Rivers (AU-R-000734) Order Total $3,2…" at bounding box center [928, 166] width 862 height 22
copy strong "Confluence Cannabis Three Rivers"
click at [1039, 176] on div "Destination DBA Confluence Cannabis Three Rivers (AU-R-000734) Order Total $3,2…" at bounding box center [928, 166] width 862 height 22
click at [1294, 117] on span "Edit Order" at bounding box center [1315, 117] width 45 height 12
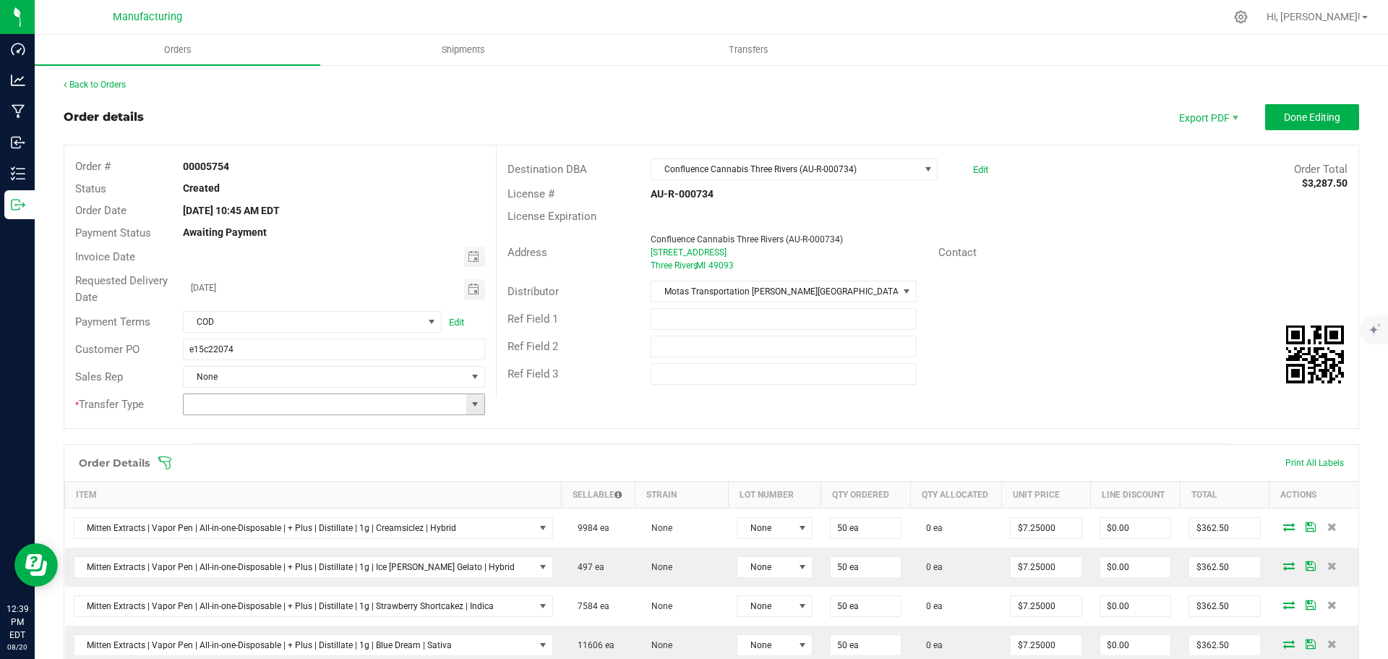
click at [475, 405] on span at bounding box center [475, 404] width 12 height 12
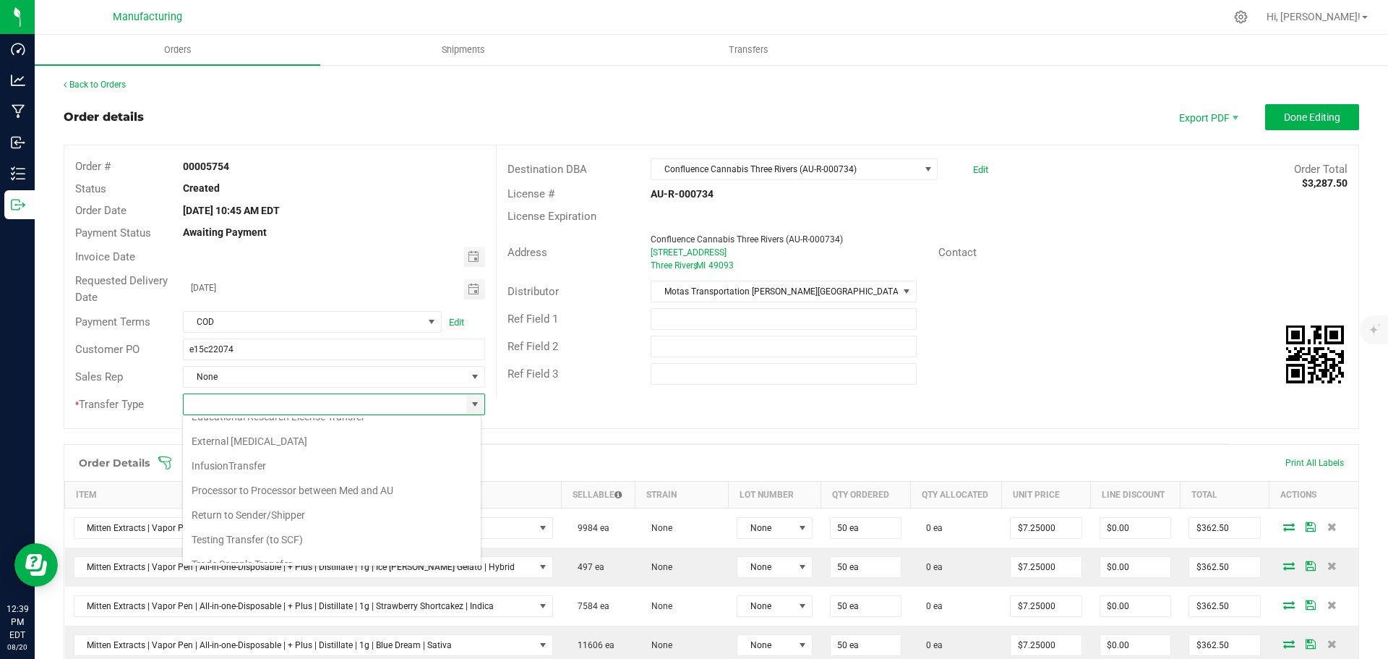
scroll to position [101, 0]
click at [271, 519] on li "Wholesale Transfer" at bounding box center [332, 525] width 298 height 25
type input "Wholesale Transfer"
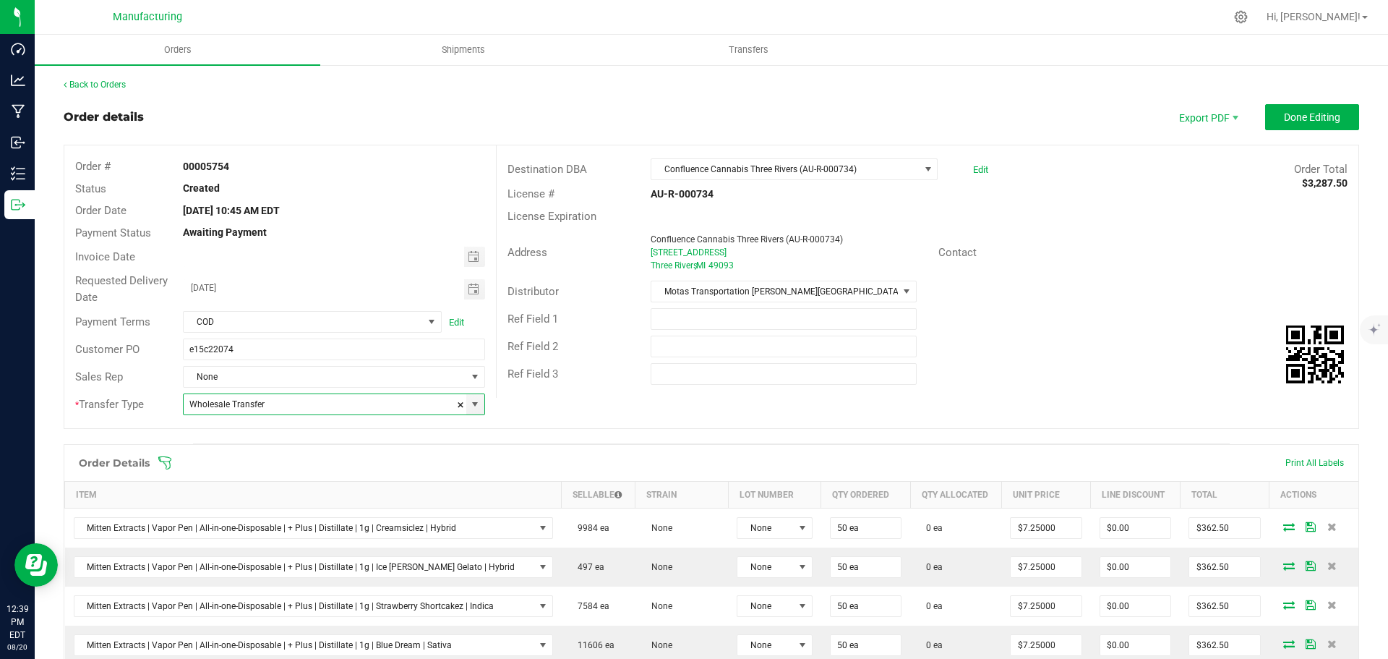
click at [168, 461] on icon at bounding box center [164, 462] width 13 height 13
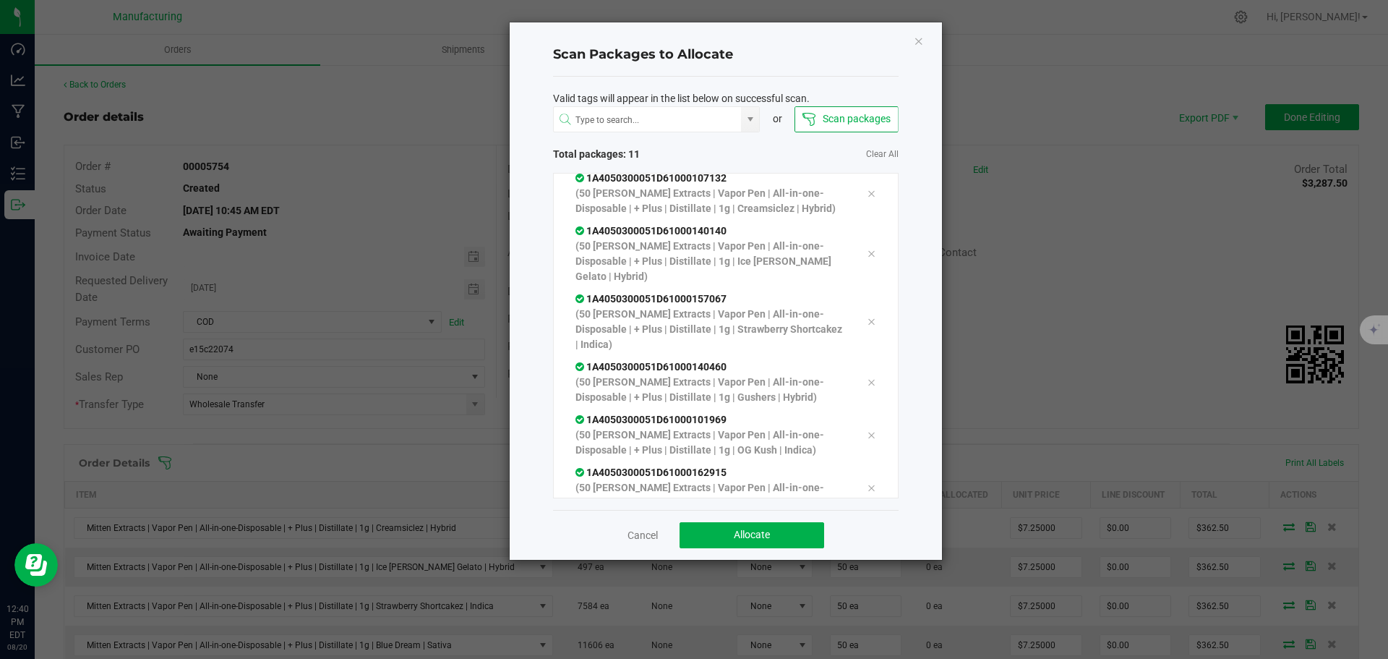
scroll to position [323, 0]
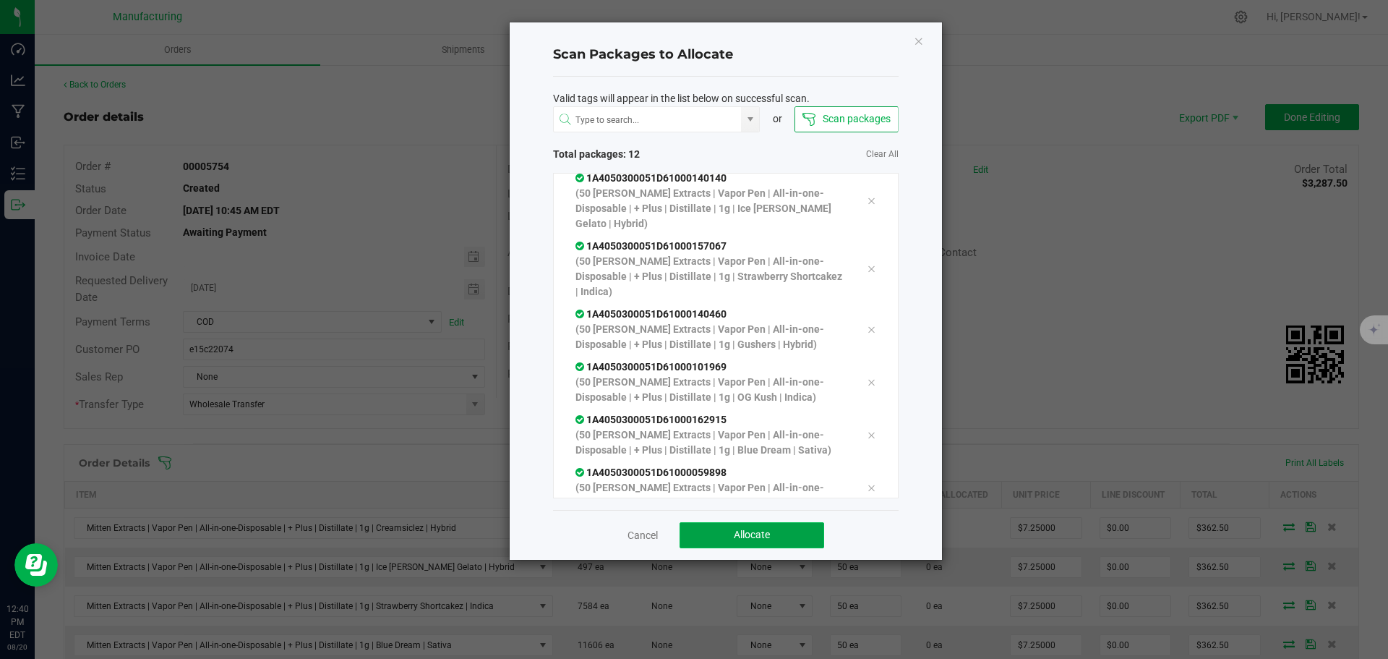
click at [768, 535] on span "Allocate" at bounding box center [752, 534] width 36 height 12
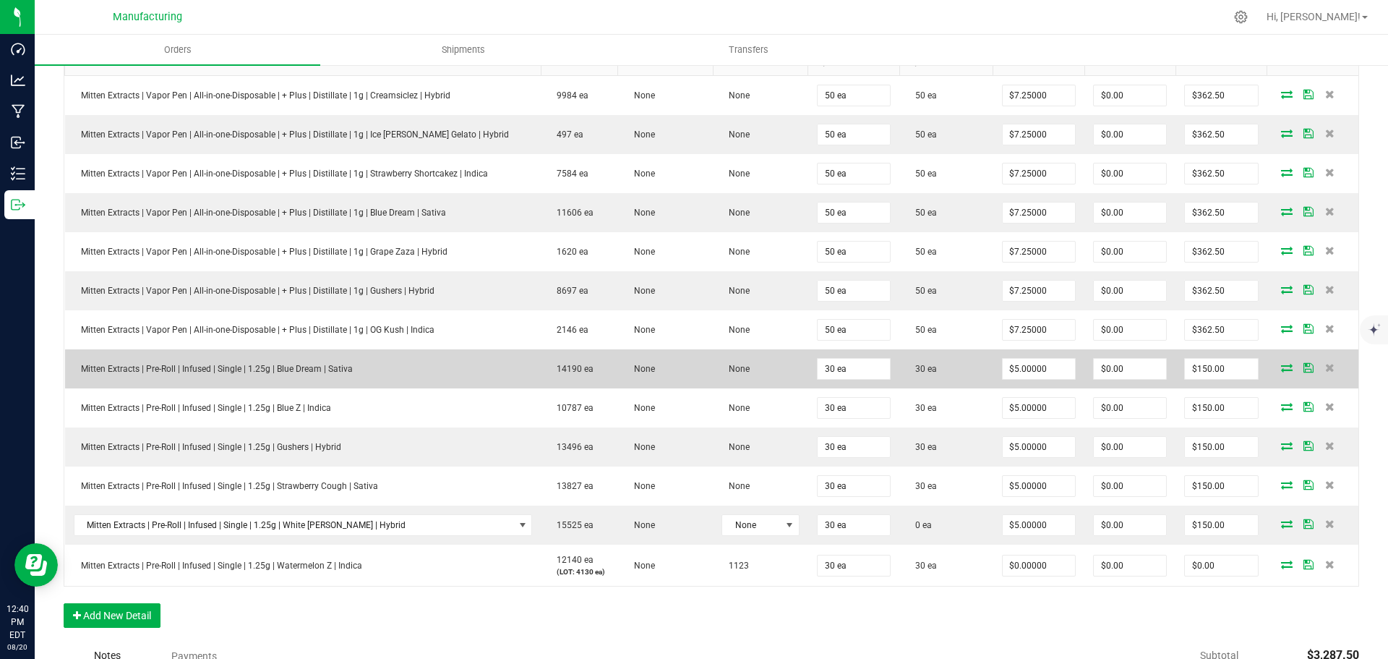
scroll to position [434, 0]
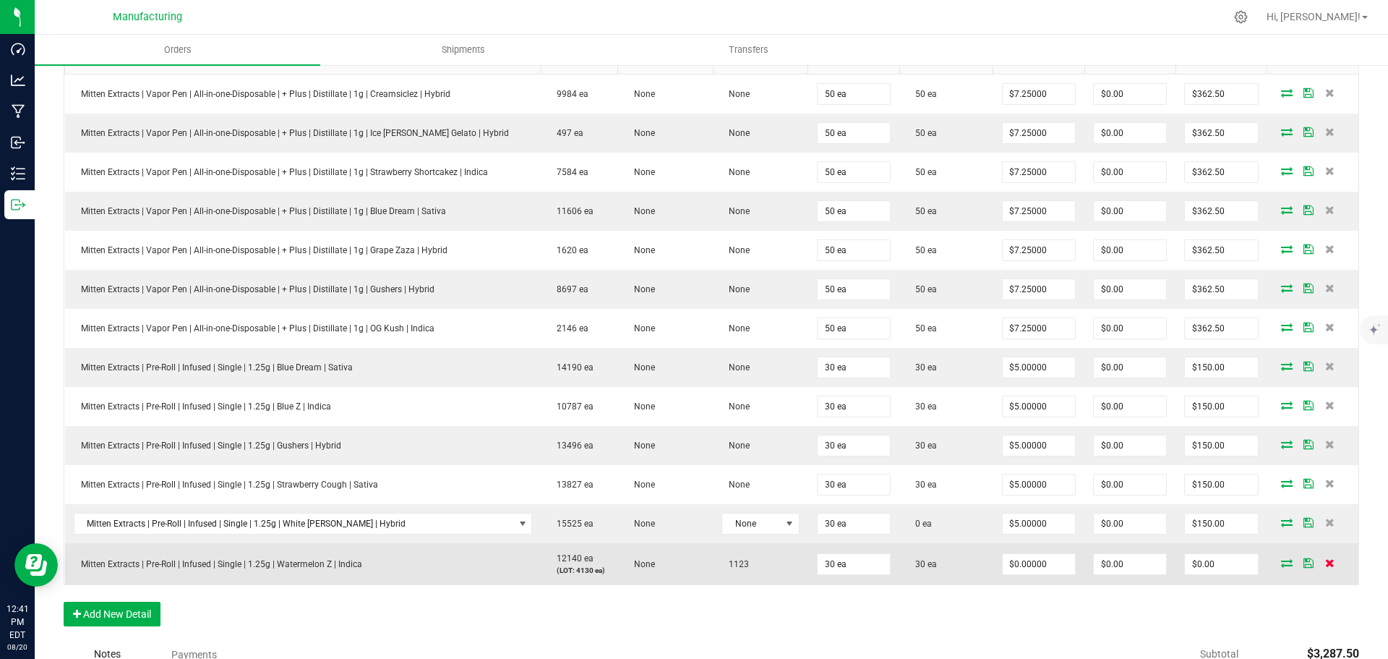
click at [1325, 562] on icon at bounding box center [1329, 562] width 9 height 9
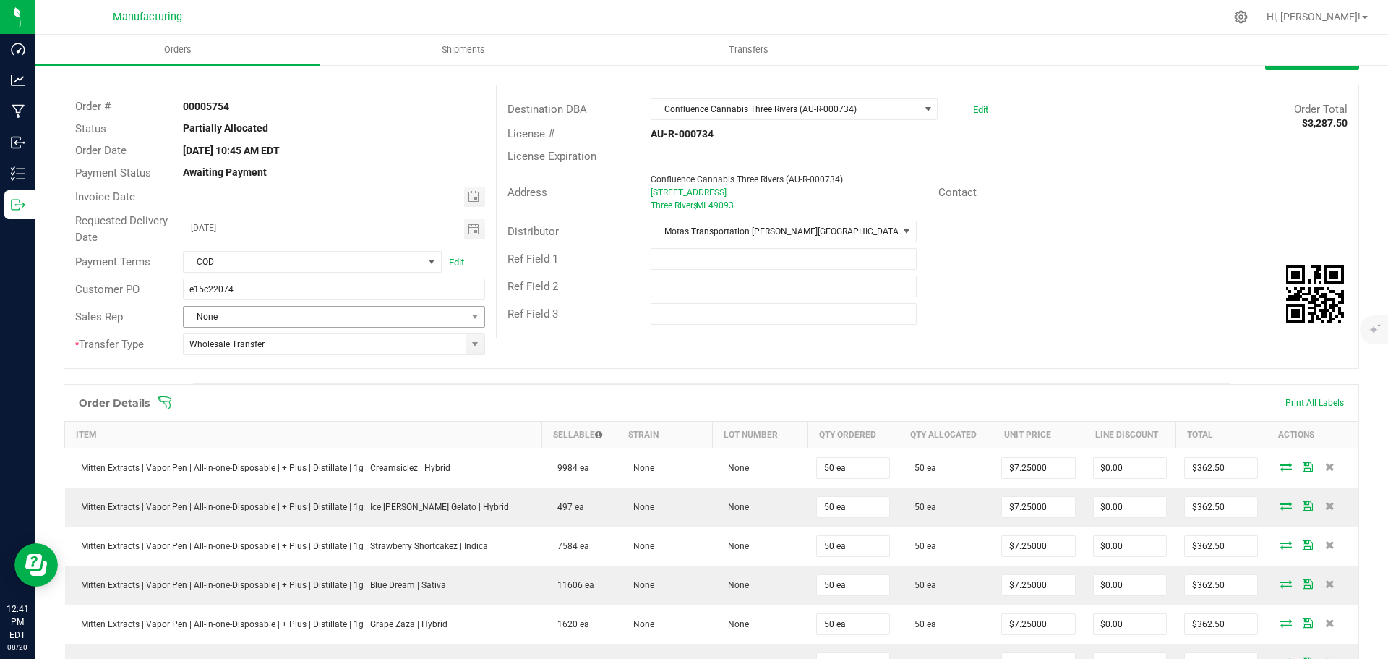
scroll to position [0, 0]
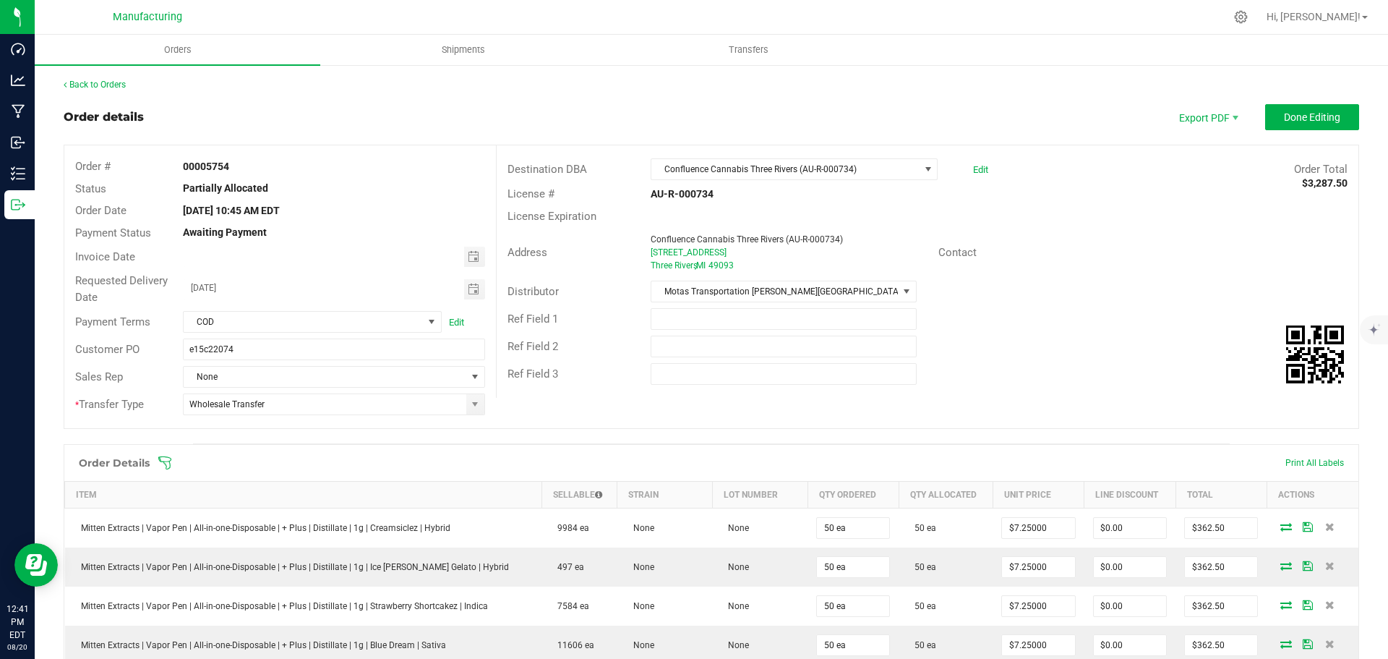
click at [168, 460] on icon at bounding box center [165, 462] width 14 height 14
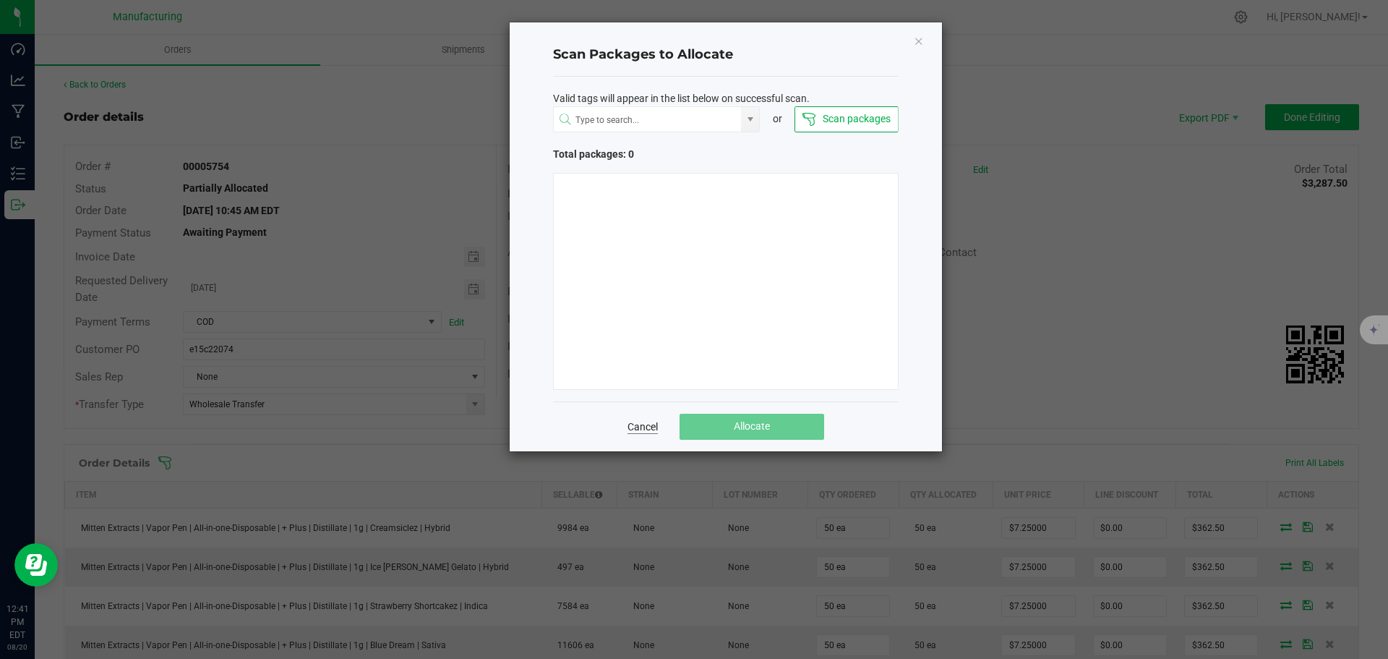
click at [647, 427] on link "Cancel" at bounding box center [642, 426] width 30 height 14
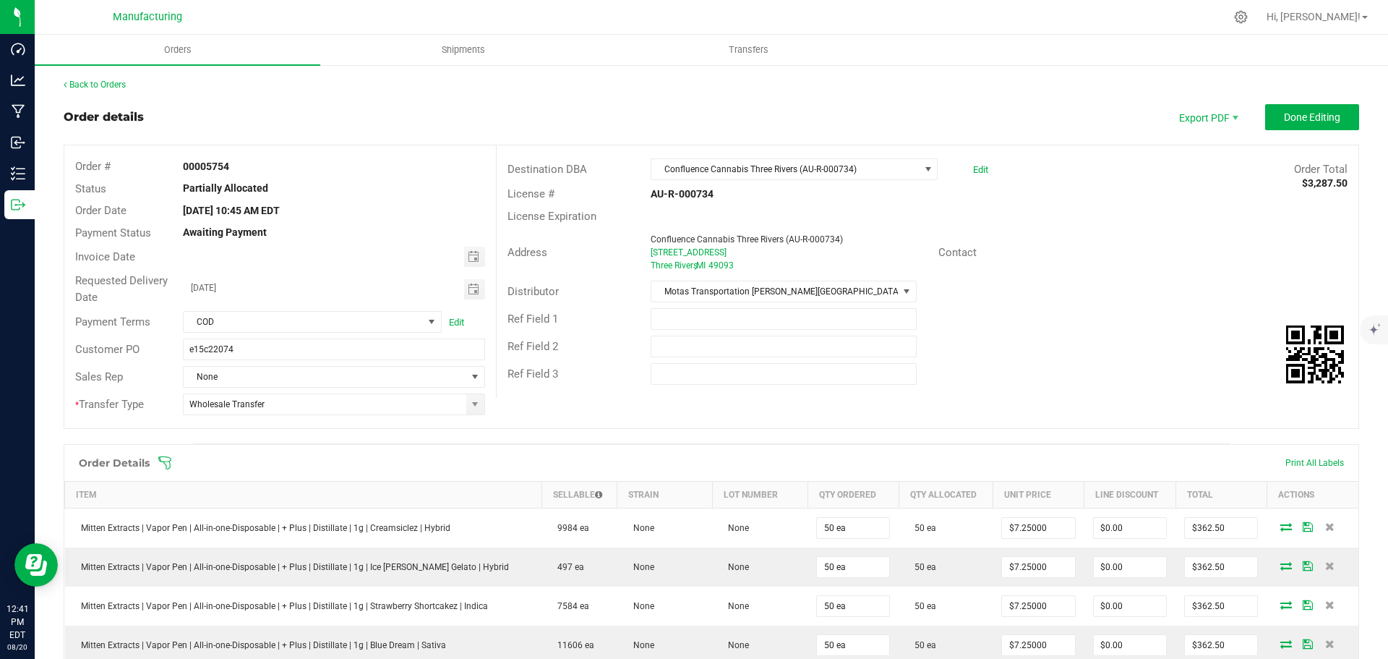
click at [160, 458] on icon at bounding box center [164, 462] width 13 height 13
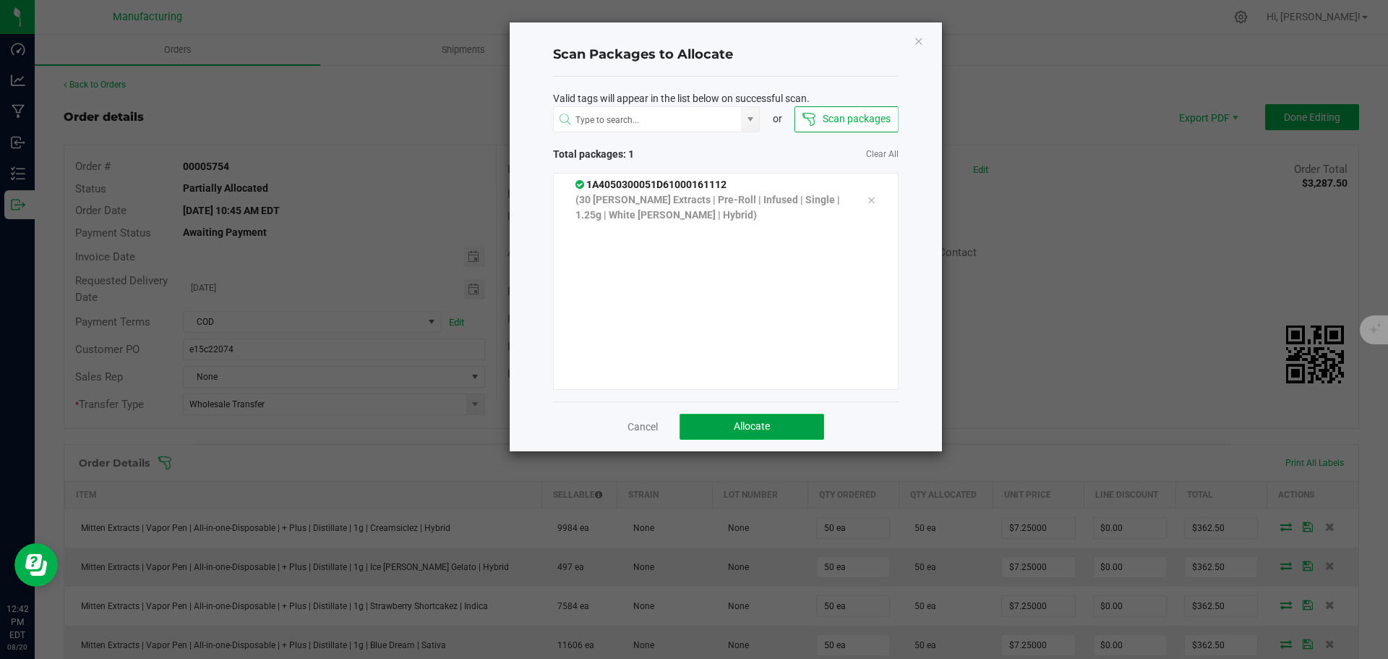
click at [736, 428] on span "Allocate" at bounding box center [752, 426] width 36 height 12
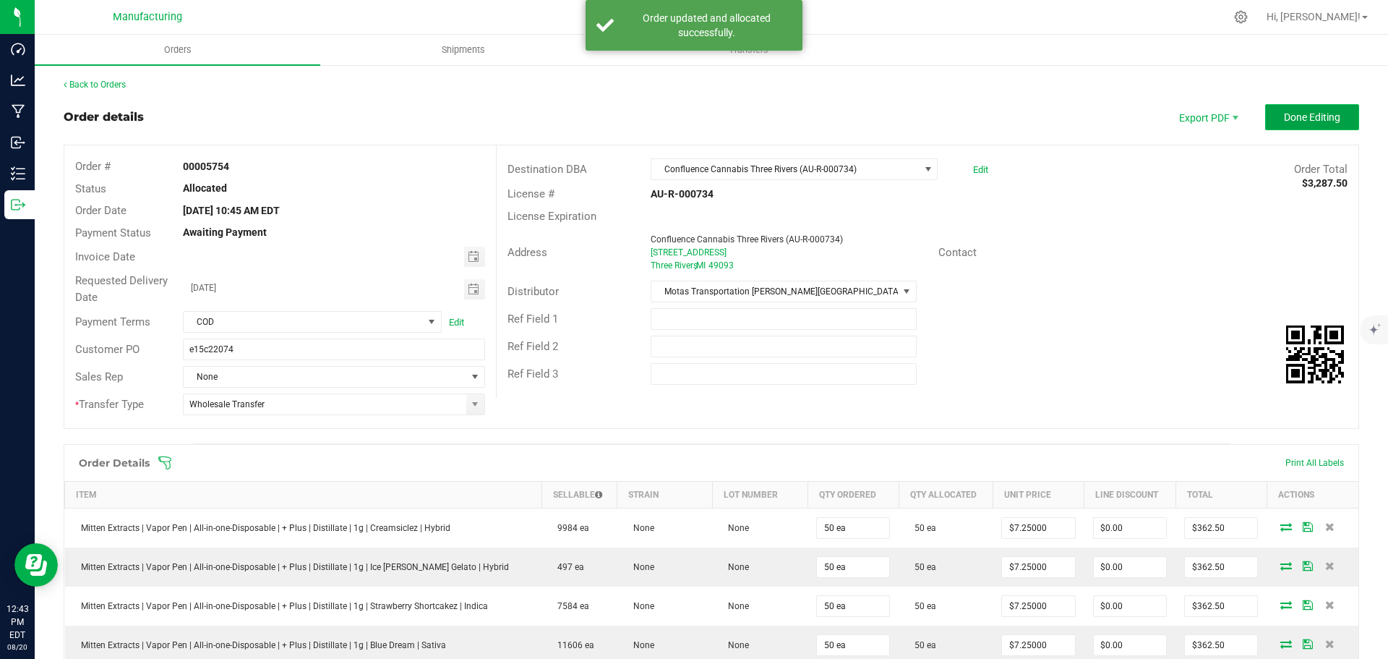
click at [1284, 119] on span "Done Editing" at bounding box center [1312, 117] width 56 height 12
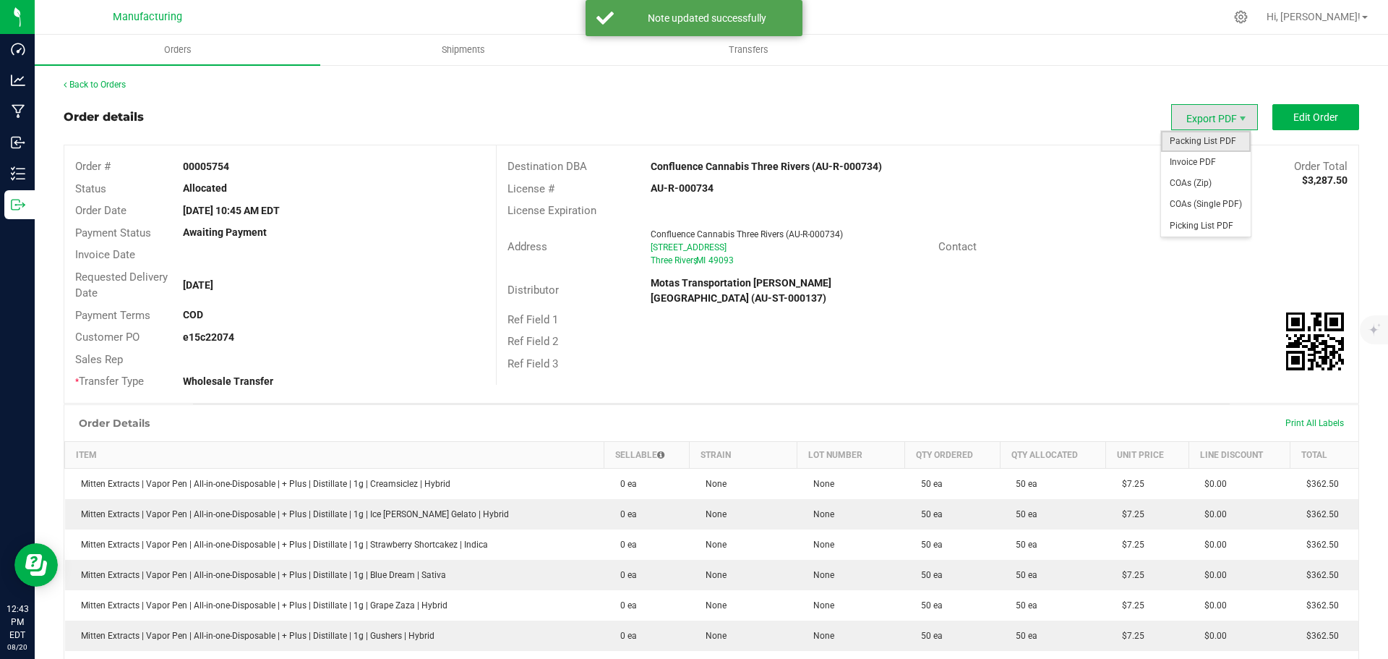
click at [1186, 138] on span "Packing List PDF" at bounding box center [1206, 141] width 90 height 21
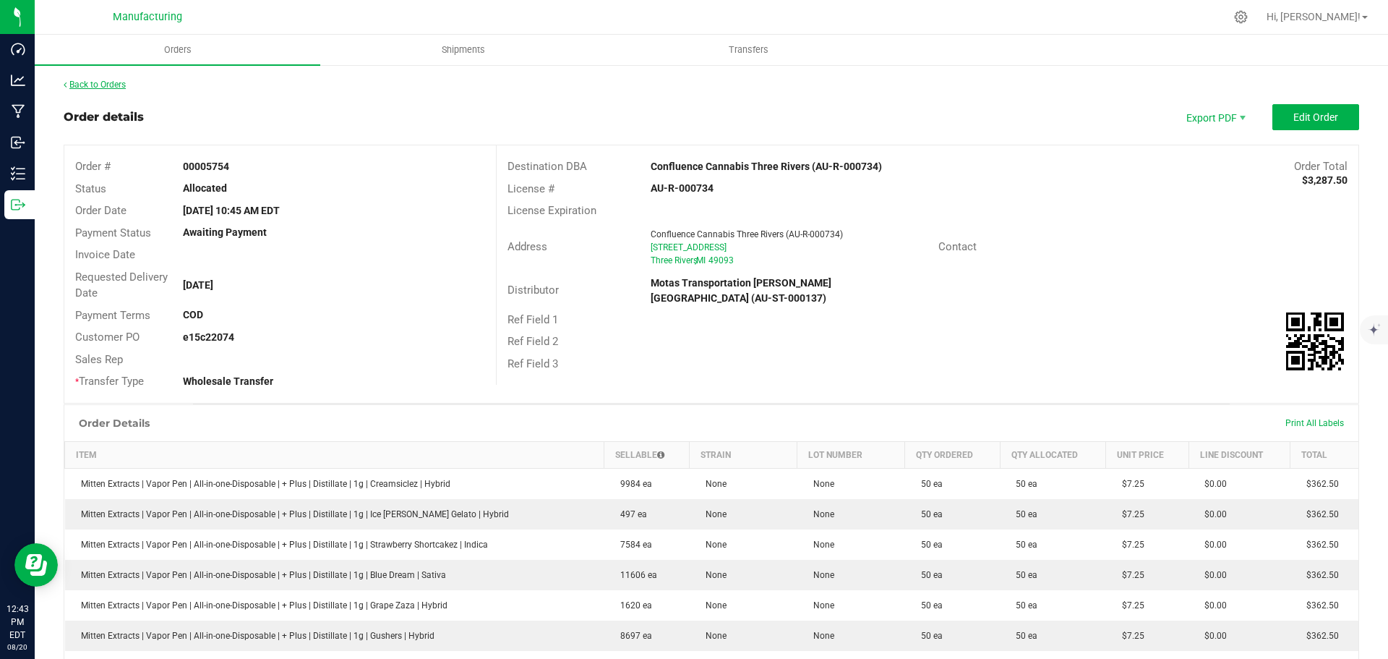
click at [100, 85] on link "Back to Orders" at bounding box center [95, 85] width 62 height 10
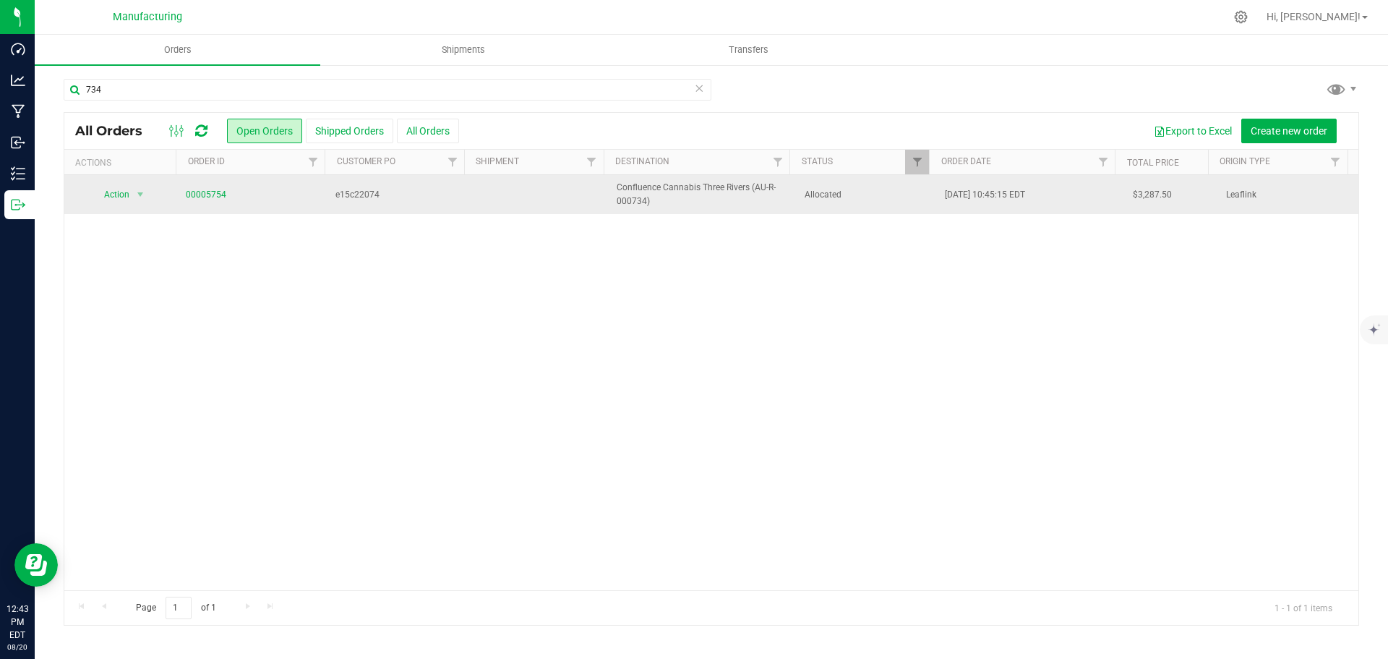
drag, startPoint x: 861, startPoint y: 198, endPoint x: 850, endPoint y: 197, distance: 10.9
click at [861, 197] on span "Allocated" at bounding box center [867, 195] width 124 height 14
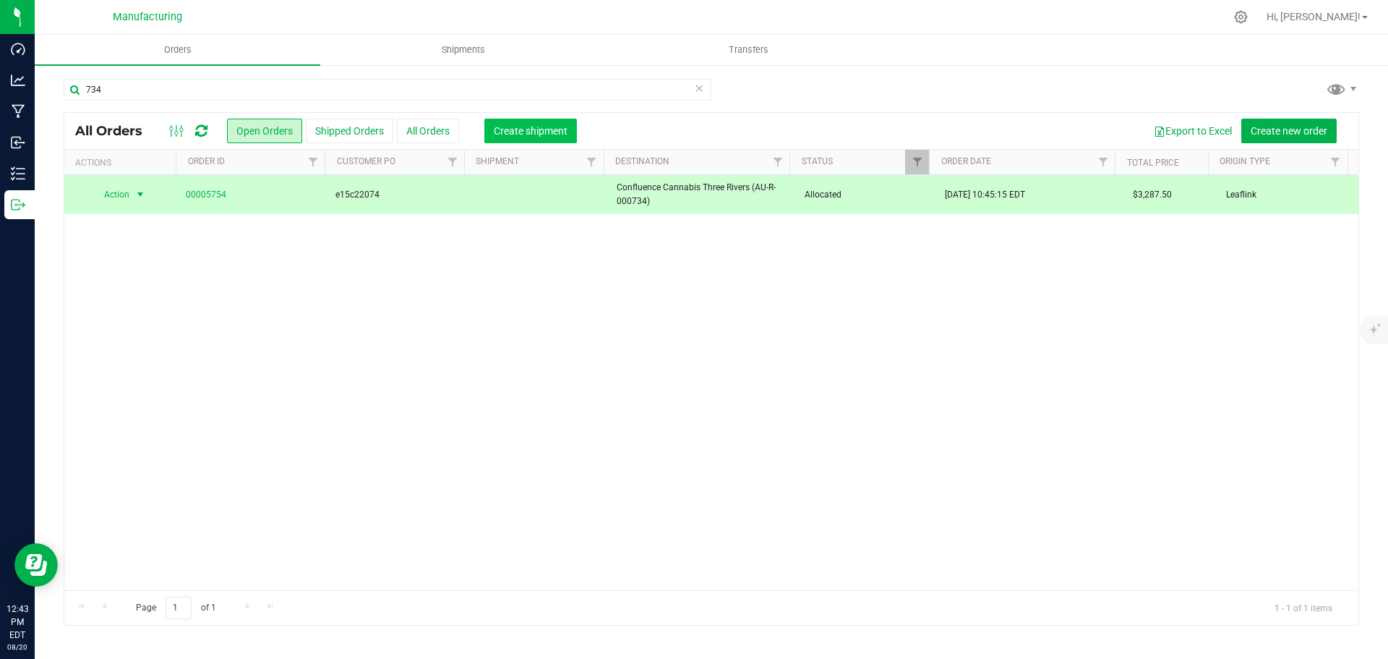
click at [523, 128] on span "Create shipment" at bounding box center [531, 131] width 74 height 12
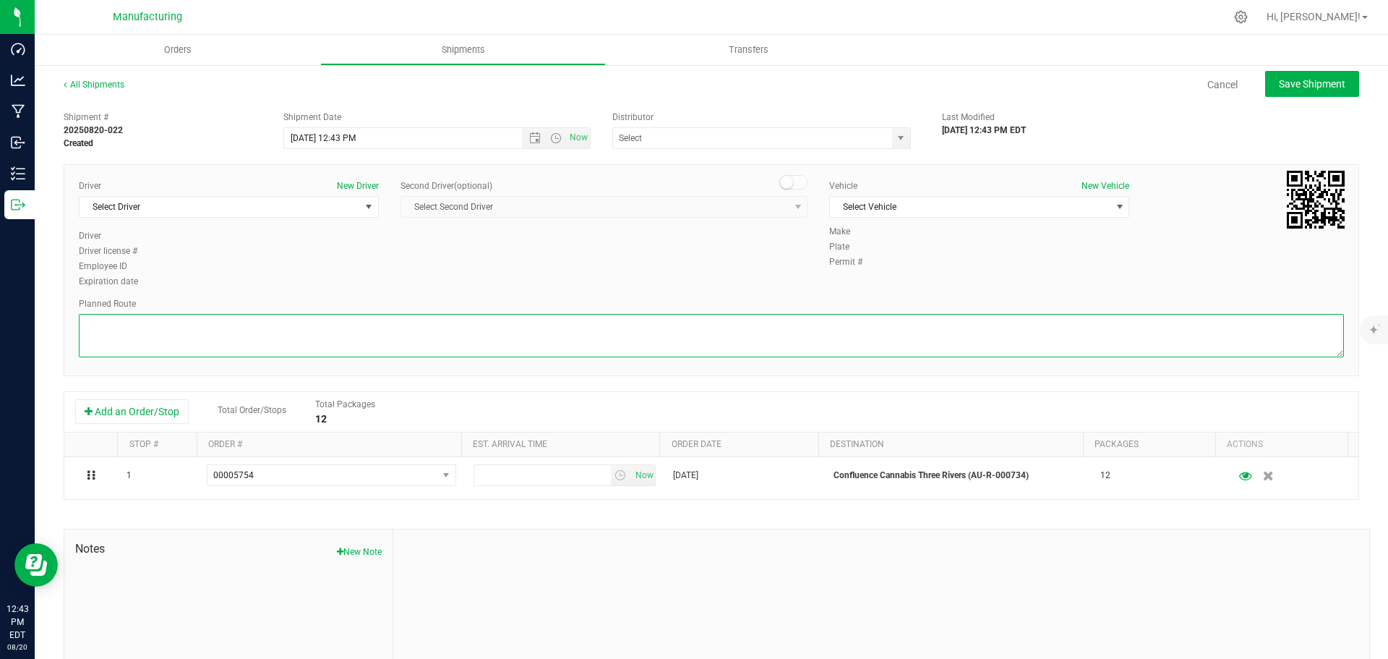
click at [576, 346] on textarea at bounding box center [711, 335] width 1265 height 43
paste textarea "Mitten Distro Dimondale To Motas -- Head south 246 ft -- Turn right 325 ft -- T…"
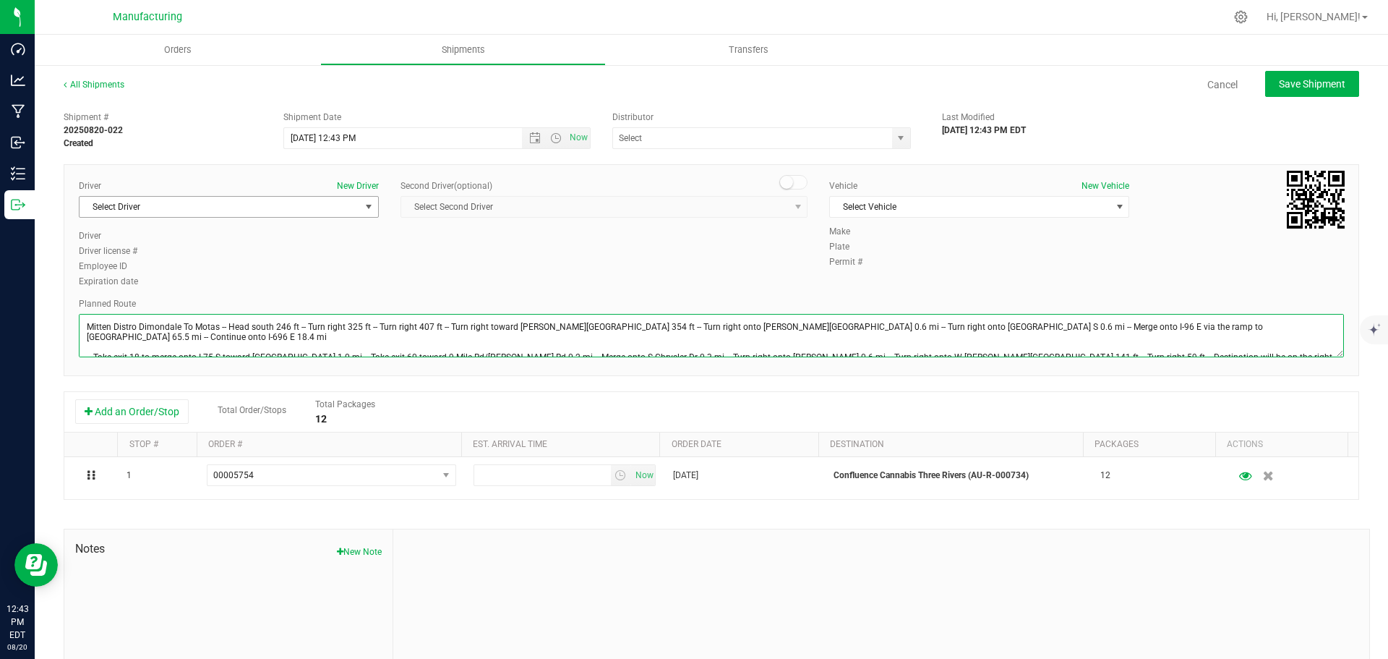
type textarea "Mitten Distro Dimondale To Motas -- Head south 246 ft -- Turn right 325 ft -- T…"
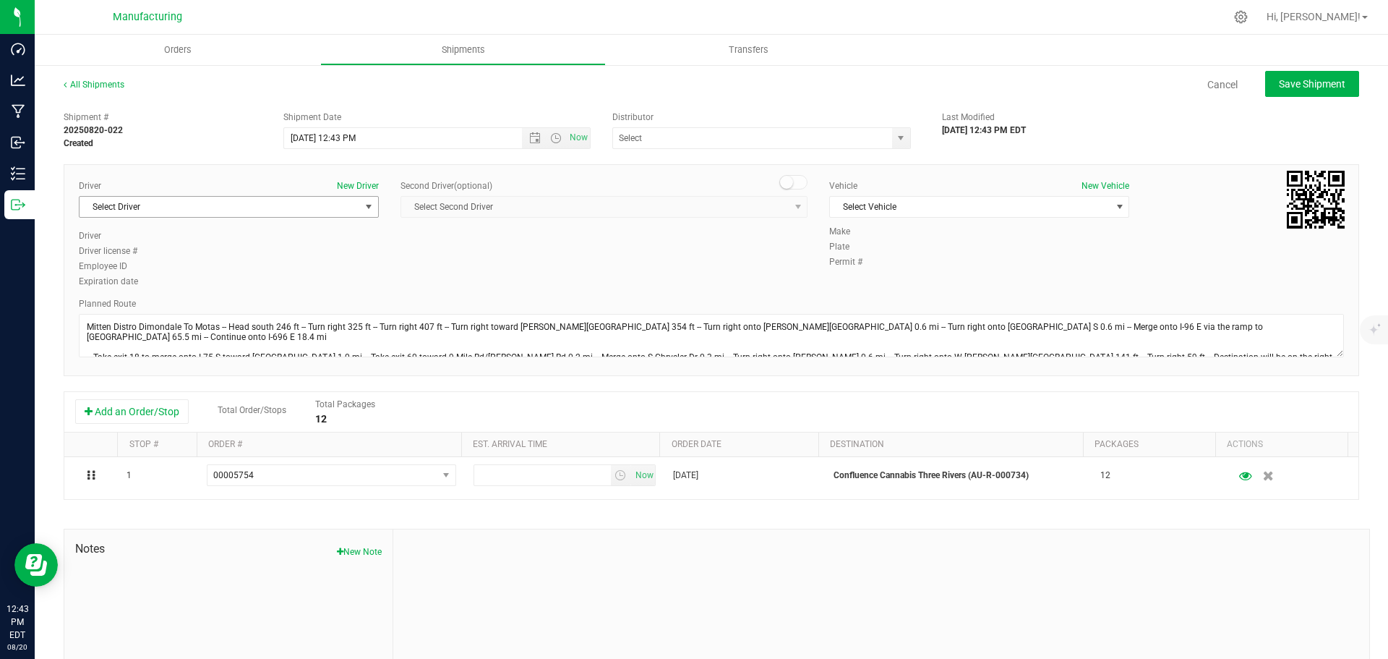
click at [368, 205] on span "select" at bounding box center [369, 207] width 12 height 12
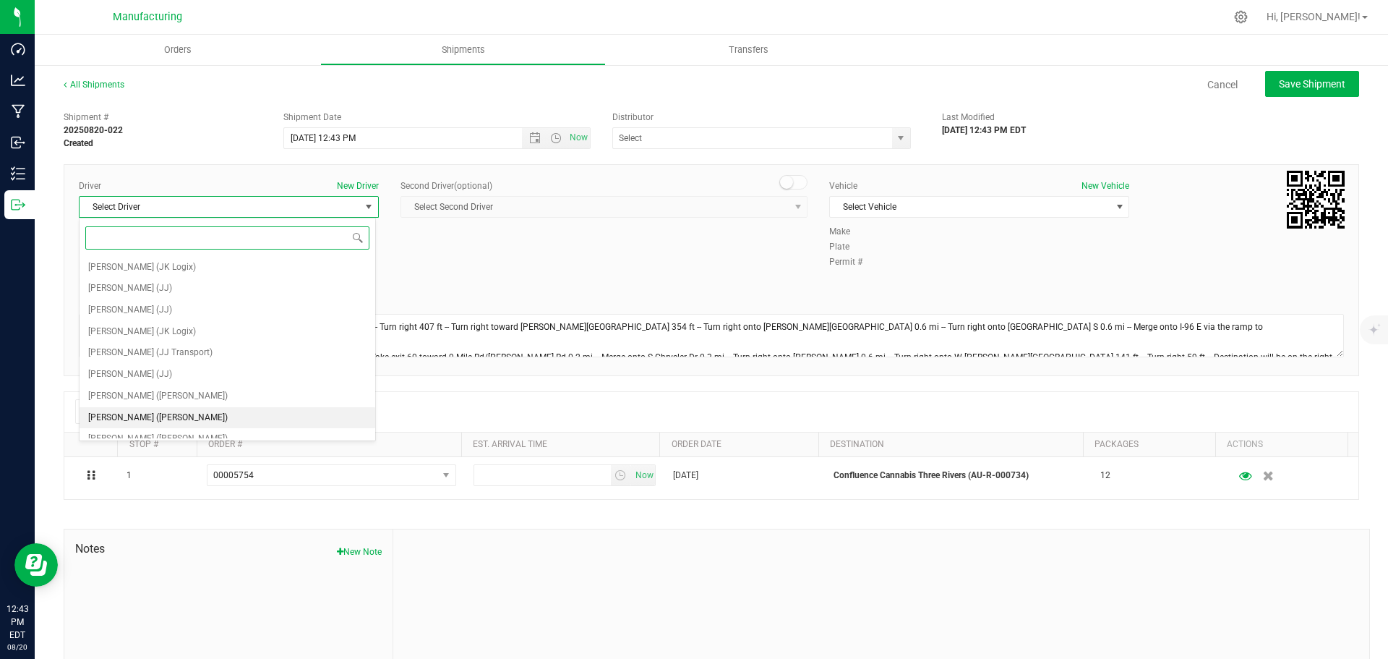
click at [147, 414] on span "[PERSON_NAME] ([PERSON_NAME])" at bounding box center [158, 417] width 140 height 19
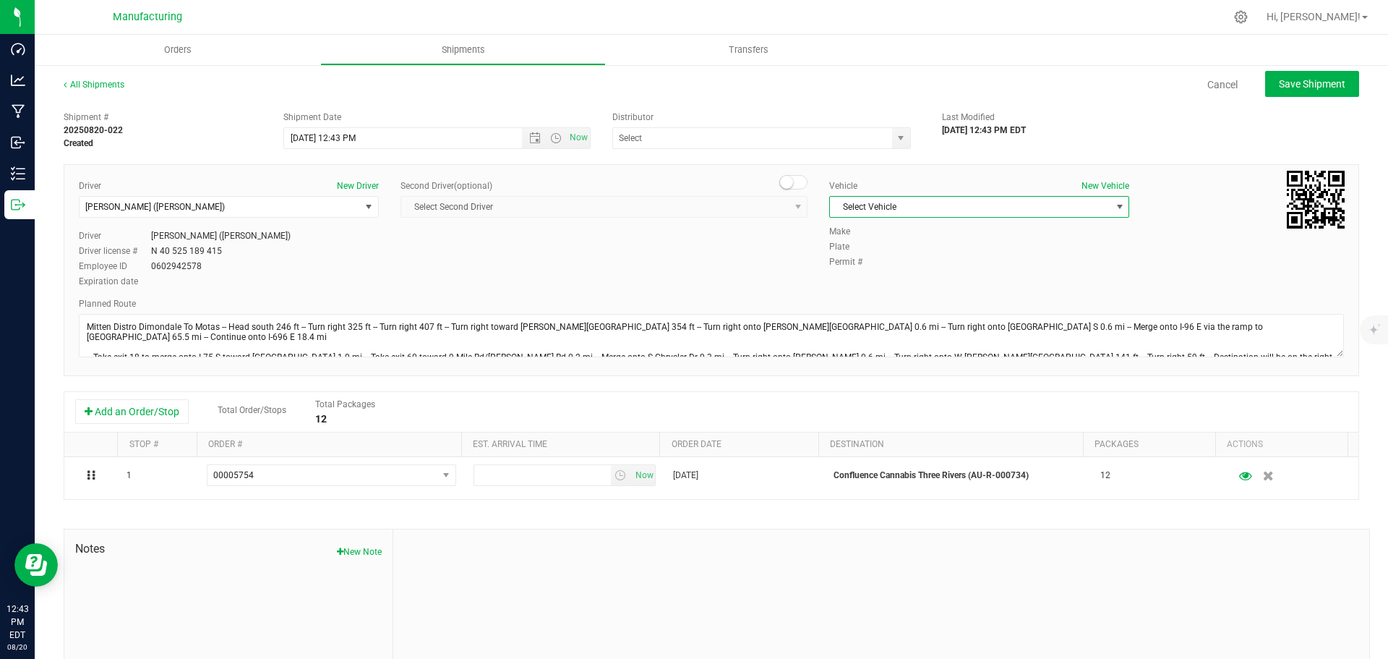
click at [914, 198] on span "Select Vehicle" at bounding box center [970, 207] width 280 height 20
click at [859, 269] on li "[MEDICAL_DATA]" at bounding box center [972, 275] width 296 height 22
click at [895, 134] on span "select" at bounding box center [901, 138] width 12 height 12
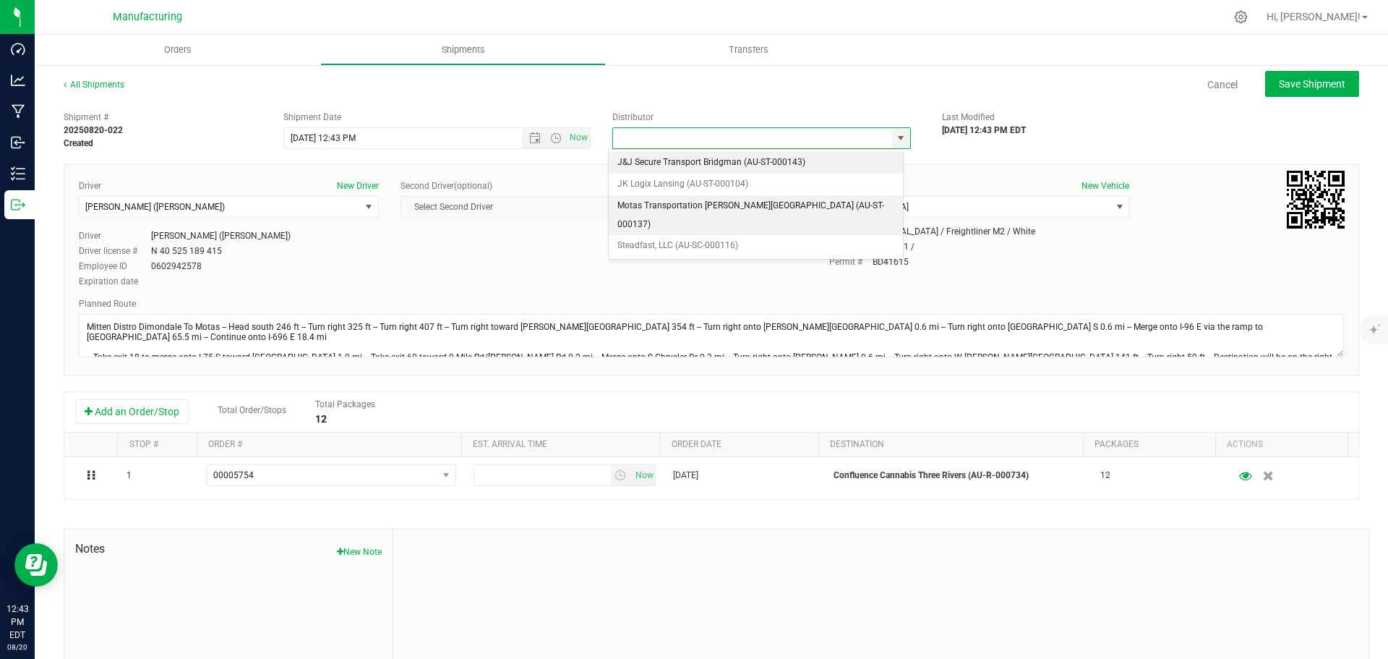
click at [630, 202] on li "Motas Transportation [PERSON_NAME][GEOGRAPHIC_DATA] (AU-ST-000137)" at bounding box center [756, 215] width 294 height 40
type input "Motas Transportation [PERSON_NAME][GEOGRAPHIC_DATA] (AU-ST-000137)"
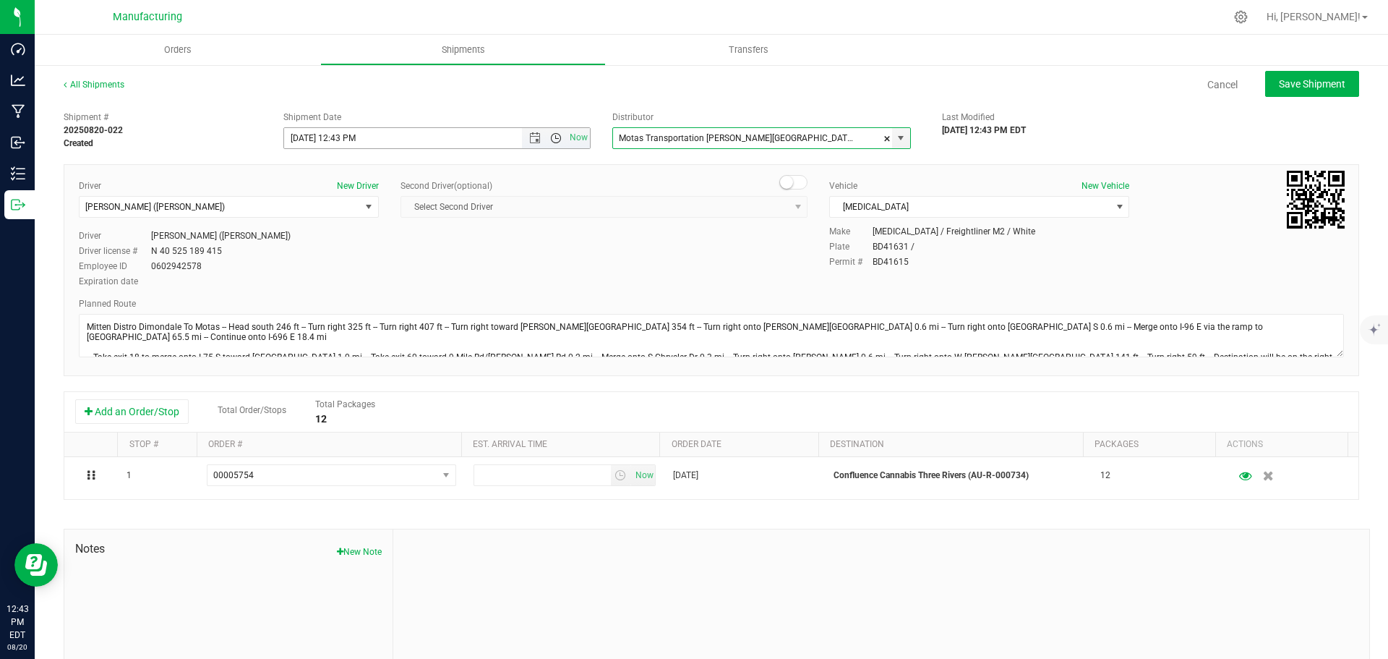
click at [559, 135] on span "Open the time view" at bounding box center [556, 138] width 25 height 12
click at [314, 224] on li "11:30 AM" at bounding box center [433, 227] width 302 height 19
click at [1308, 87] on span "Save Shipment" at bounding box center [1312, 84] width 67 height 12
type input "[DATE] 3:30 PM"
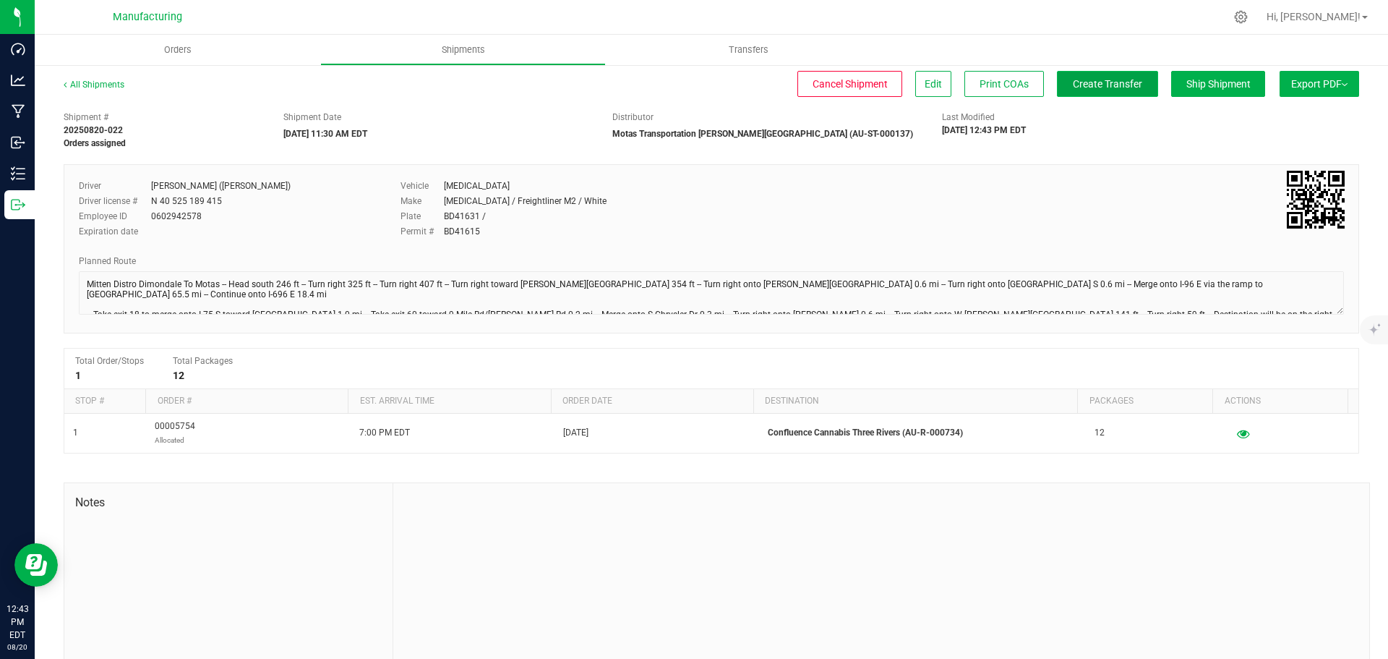
click at [1075, 82] on span "Create Transfer" at bounding box center [1107, 84] width 69 height 12
click at [182, 50] on span "Orders" at bounding box center [178, 49] width 67 height 13
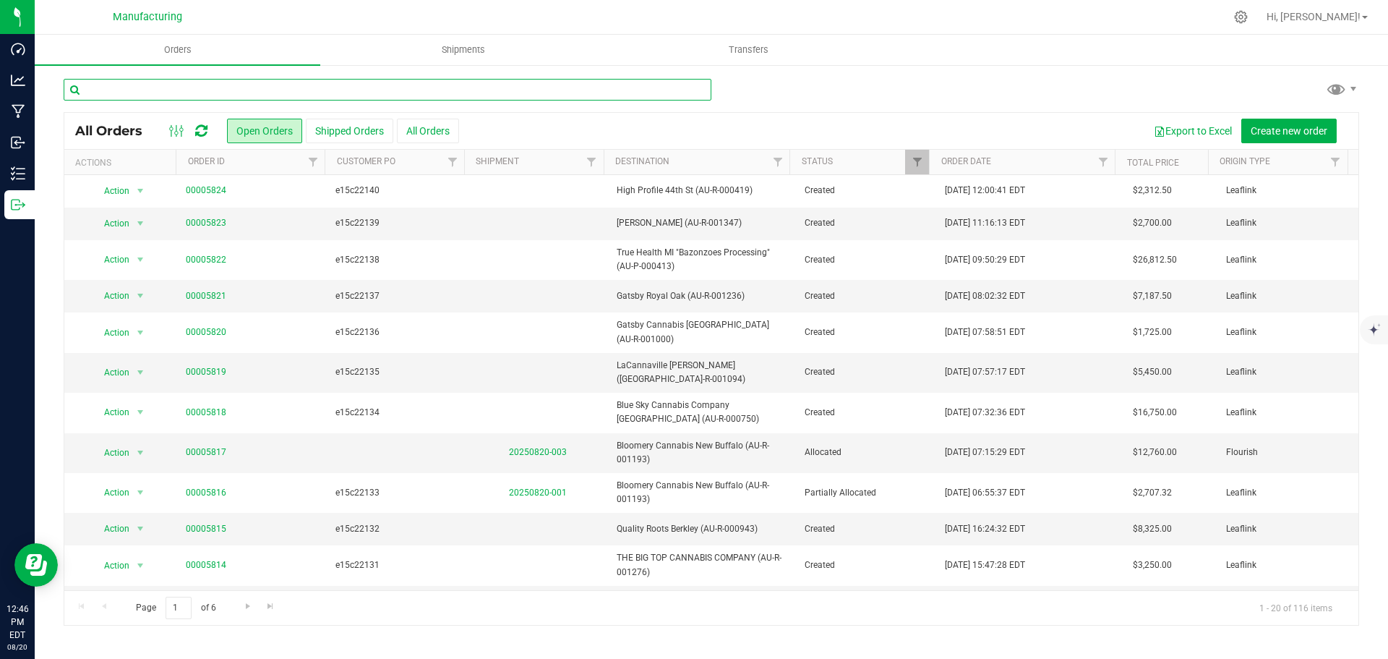
click at [168, 87] on input "text" at bounding box center [388, 90] width 648 height 22
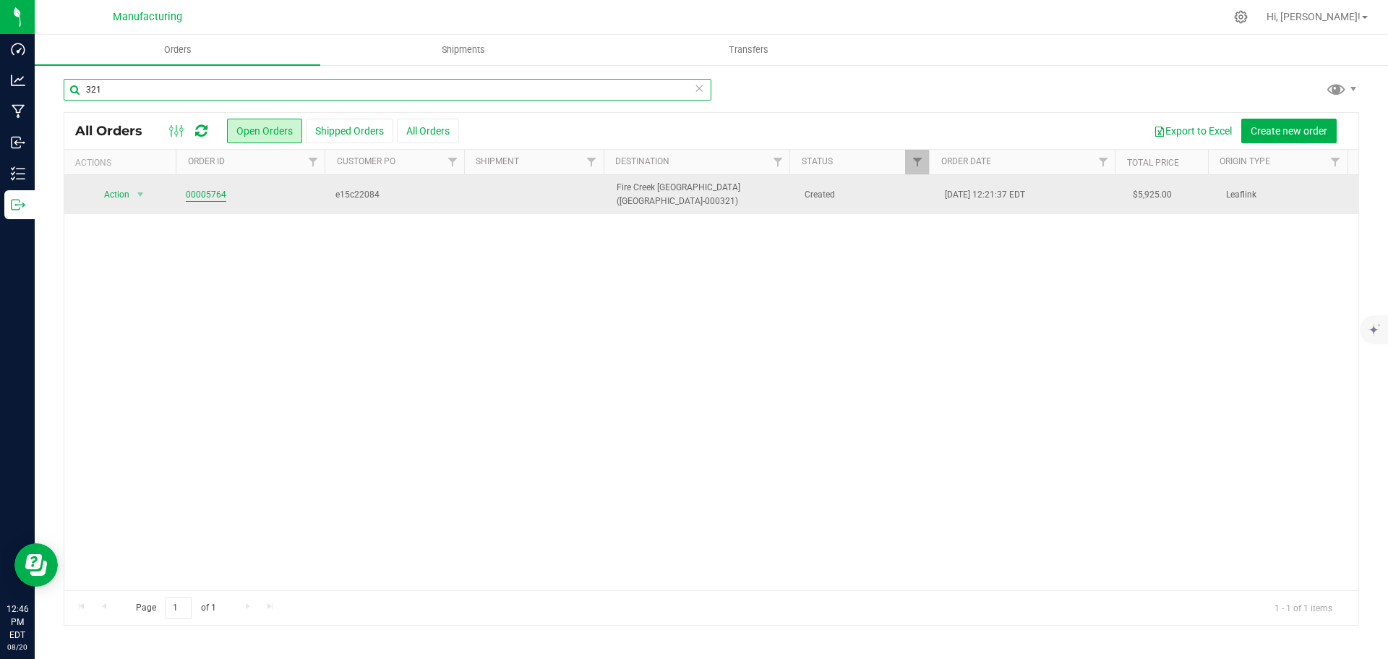
type input "321"
click at [195, 192] on link "00005764" at bounding box center [206, 195] width 40 height 14
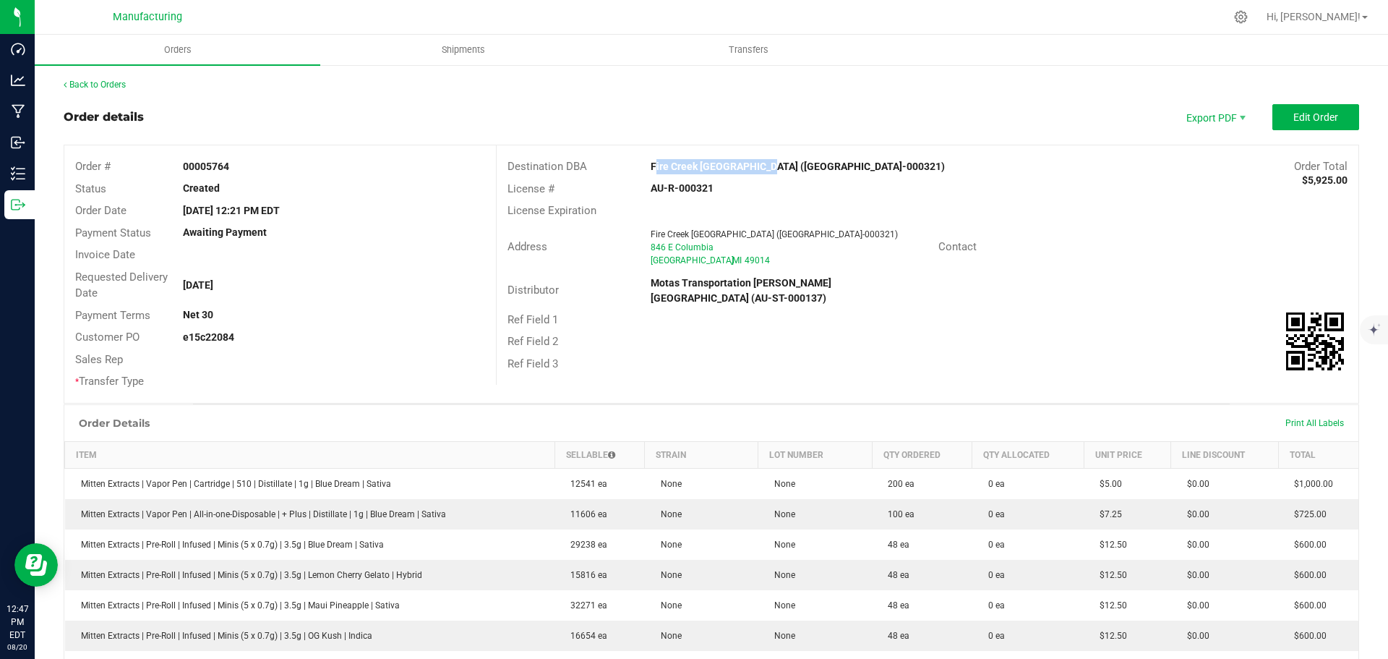
drag, startPoint x: 654, startPoint y: 167, endPoint x: 749, endPoint y: 166, distance: 94.7
click at [749, 166] on div "Fire Creek [GEOGRAPHIC_DATA] ([GEOGRAPHIC_DATA]-000321)" at bounding box center [819, 166] width 359 height 15
click at [1140, 309] on div "Ref Field 1" at bounding box center [928, 320] width 862 height 22
click at [1311, 113] on span "Edit Order" at bounding box center [1315, 117] width 45 height 12
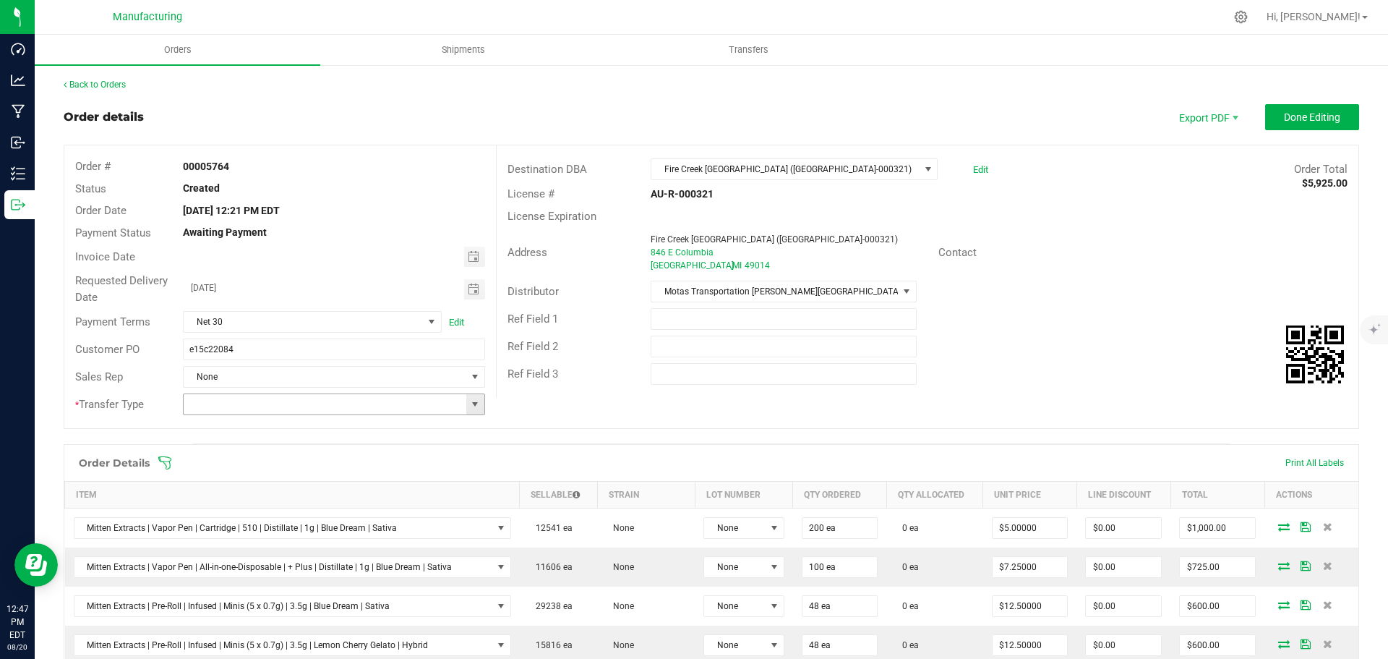
click at [472, 402] on span at bounding box center [475, 404] width 12 height 12
click at [197, 529] on li "Wholesale Transfer" at bounding box center [332, 525] width 298 height 25
type input "Wholesale Transfer"
click at [166, 460] on icon at bounding box center [165, 462] width 14 height 14
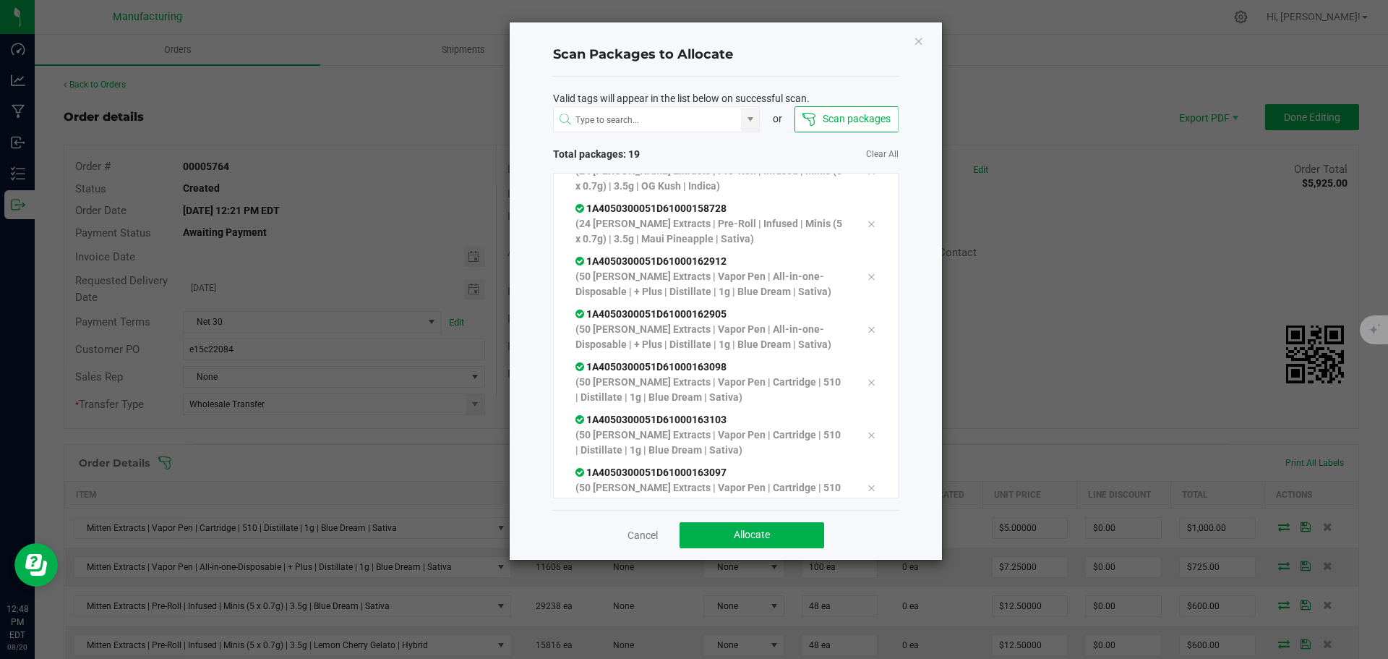
scroll to position [715, 0]
click at [745, 536] on span "Allocate" at bounding box center [752, 534] width 36 height 12
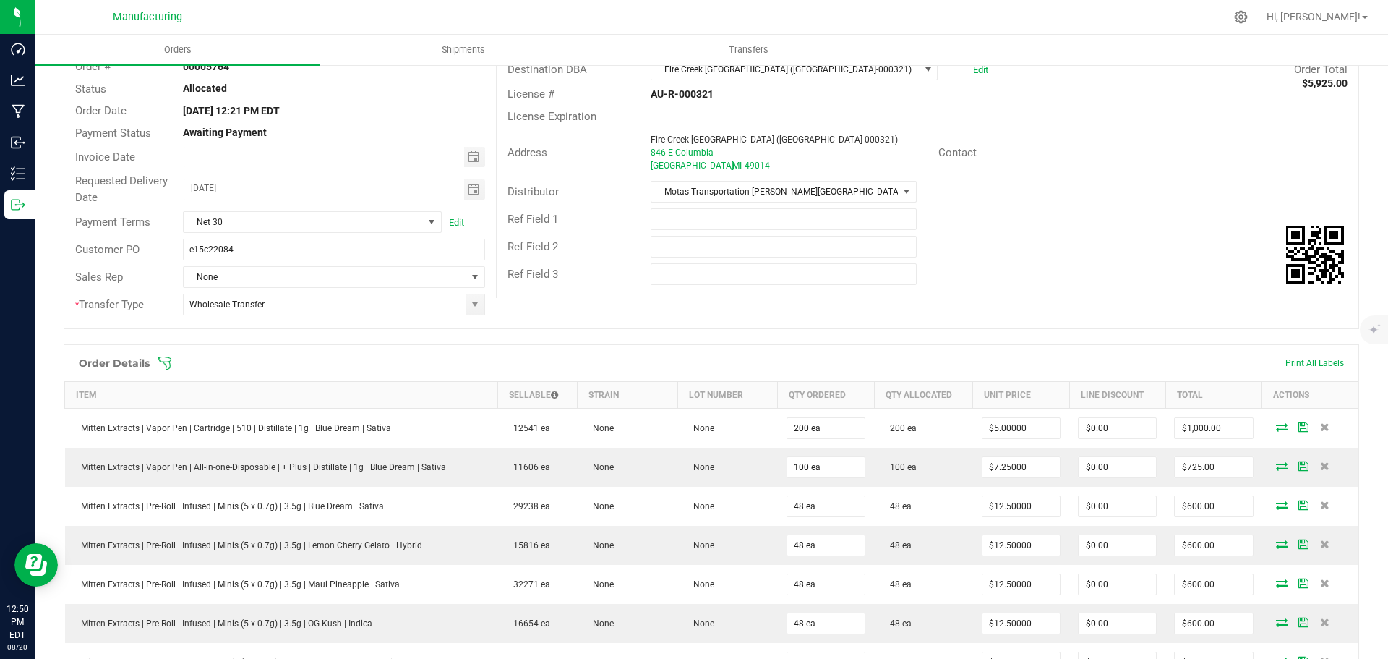
scroll to position [0, 0]
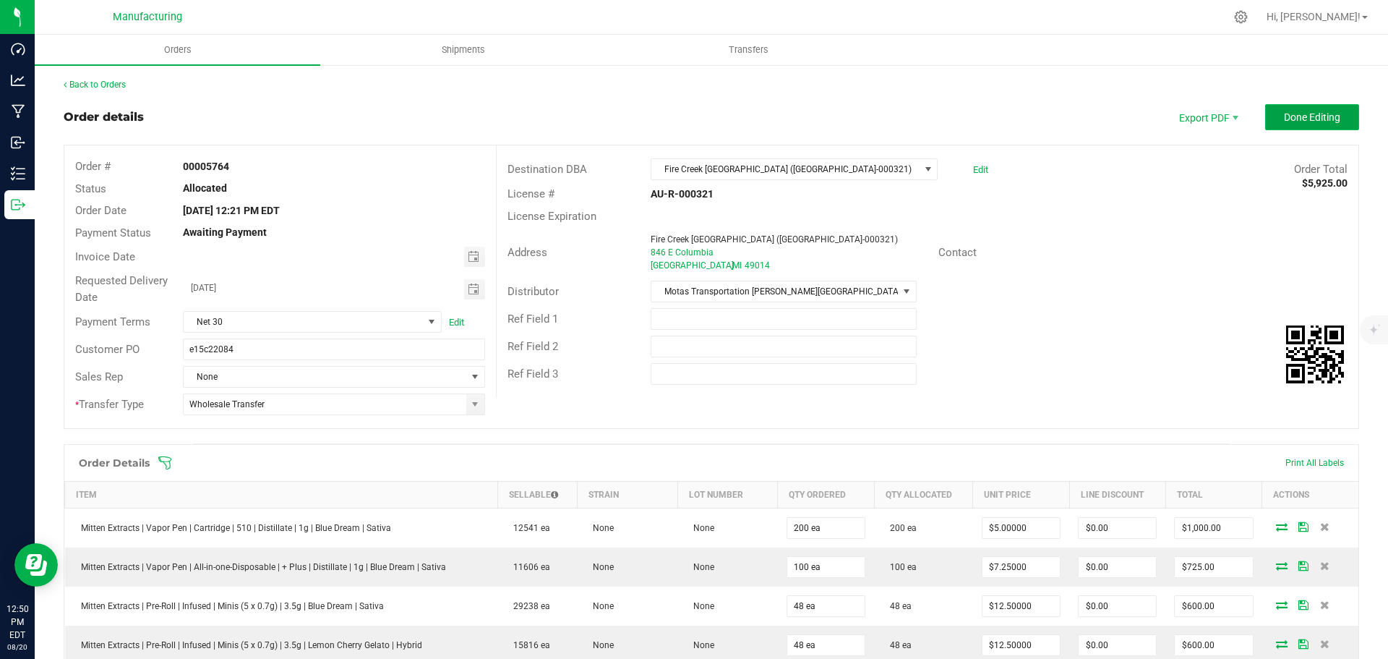
click at [1285, 121] on span "Done Editing" at bounding box center [1312, 117] width 56 height 12
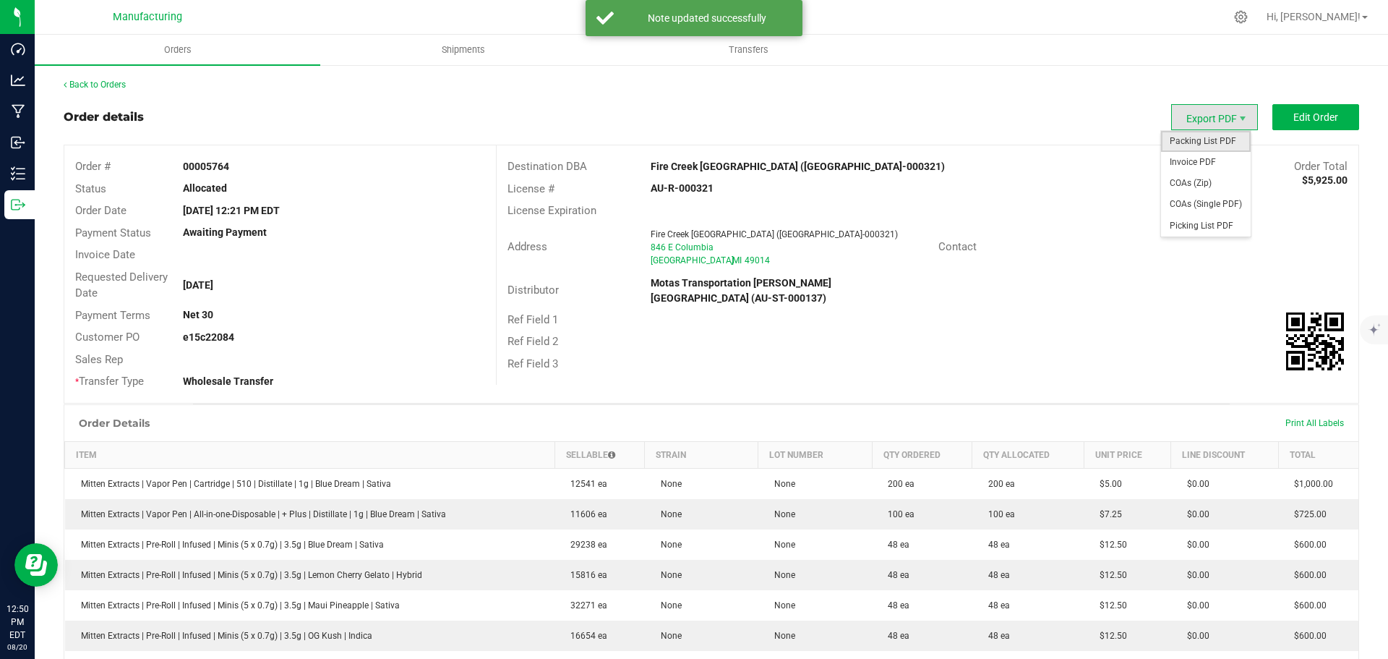
click at [1234, 139] on span "Packing List PDF" at bounding box center [1206, 141] width 90 height 21
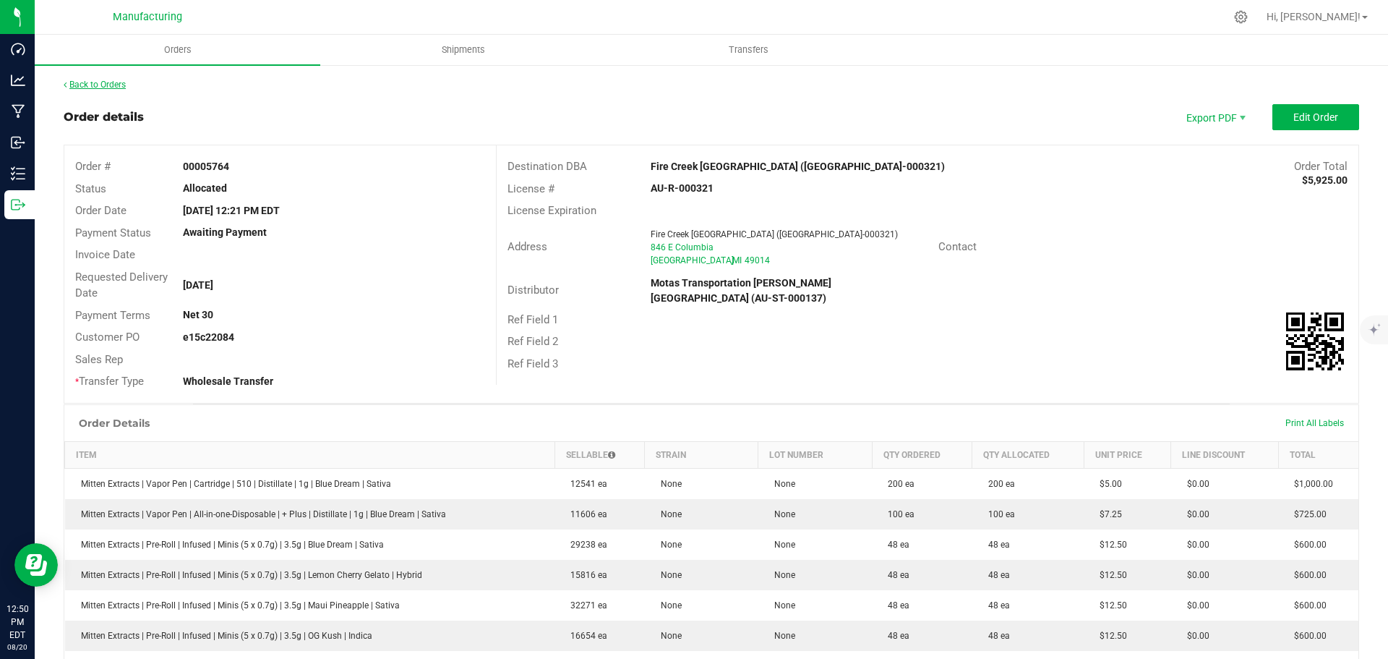
click at [97, 80] on link "Back to Orders" at bounding box center [95, 85] width 62 height 10
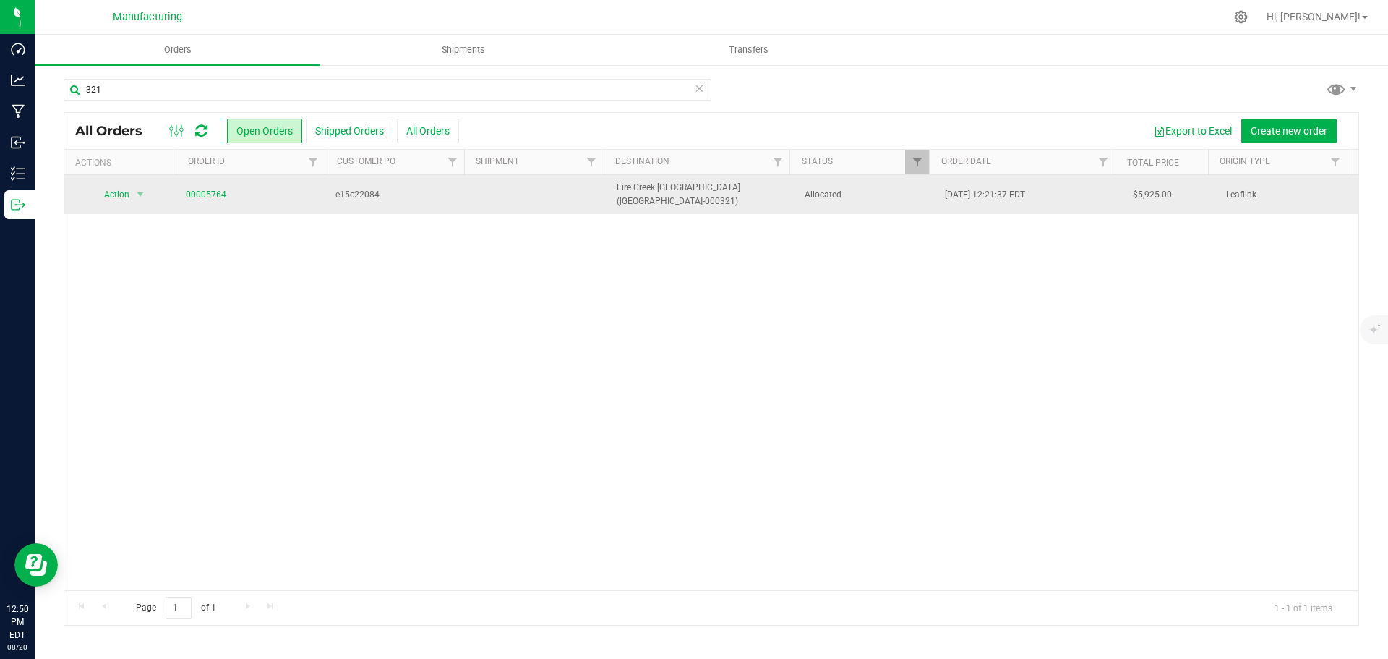
click at [886, 198] on td "Allocated" at bounding box center [866, 194] width 141 height 39
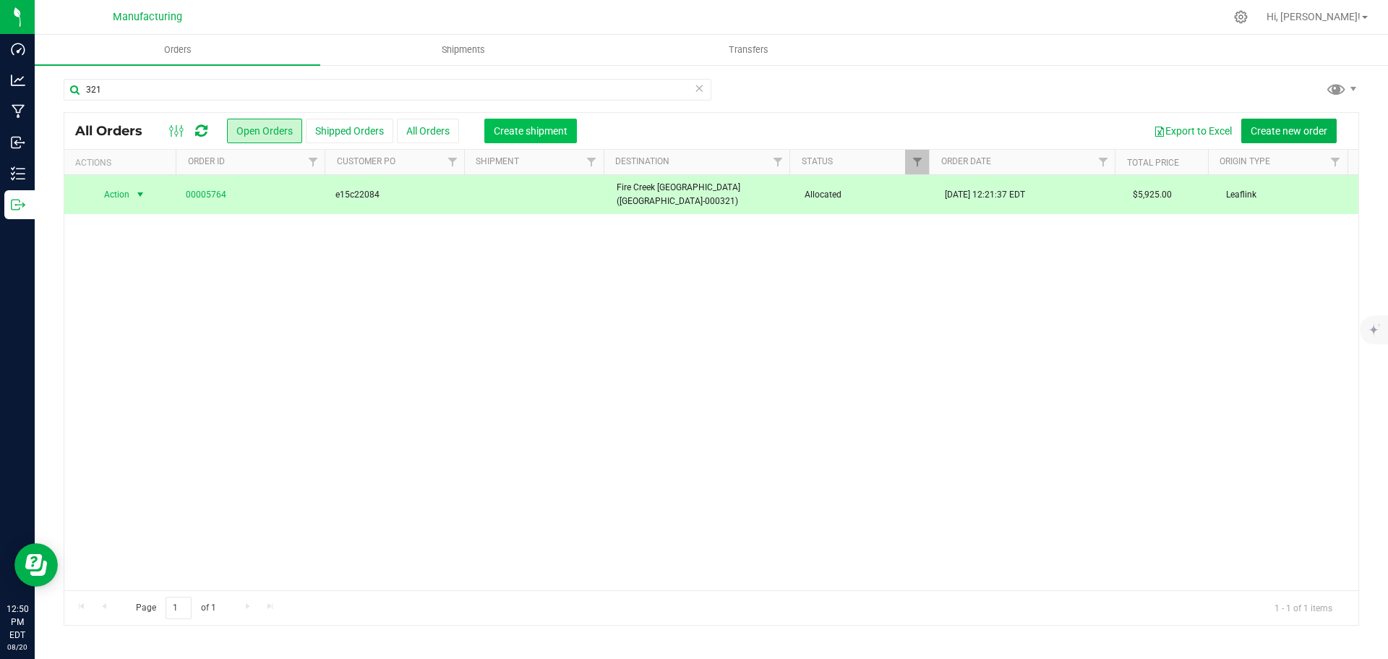
click at [511, 129] on span "Create shipment" at bounding box center [531, 131] width 74 height 12
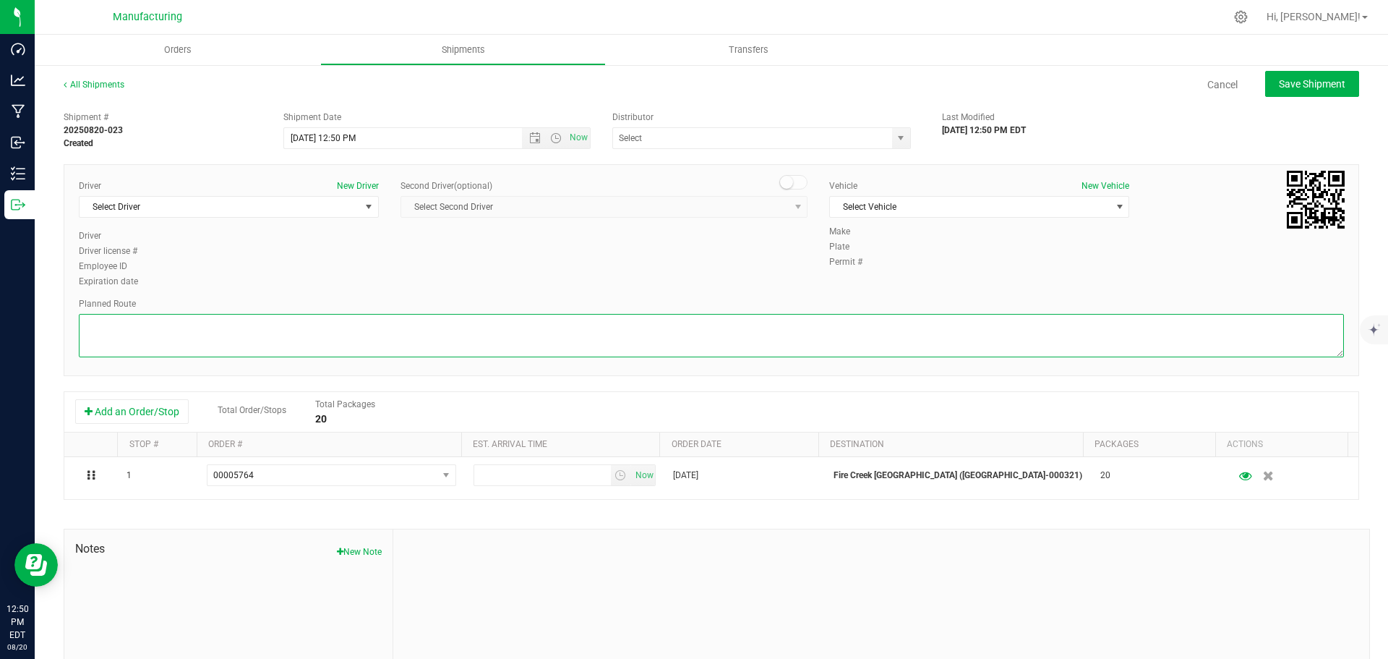
drag, startPoint x: 1003, startPoint y: 337, endPoint x: 1009, endPoint y: 333, distance: 7.8
click at [1006, 335] on textarea at bounding box center [711, 335] width 1265 height 43
paste textarea "Mitten Distro Dimondale To Motas -- Head south 246 ft -- Turn right 325 ft -- T…"
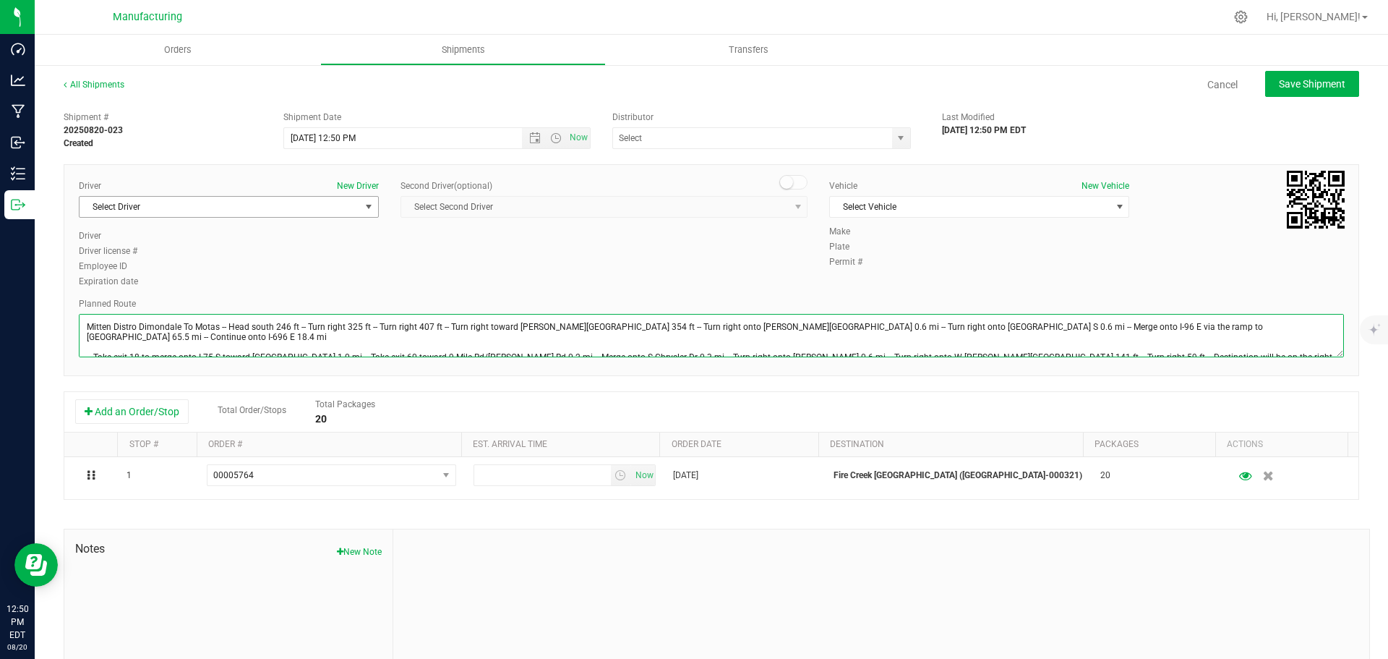
type textarea "Mitten Distro Dimondale To Motas -- Head south 246 ft -- Turn right 325 ft -- T…"
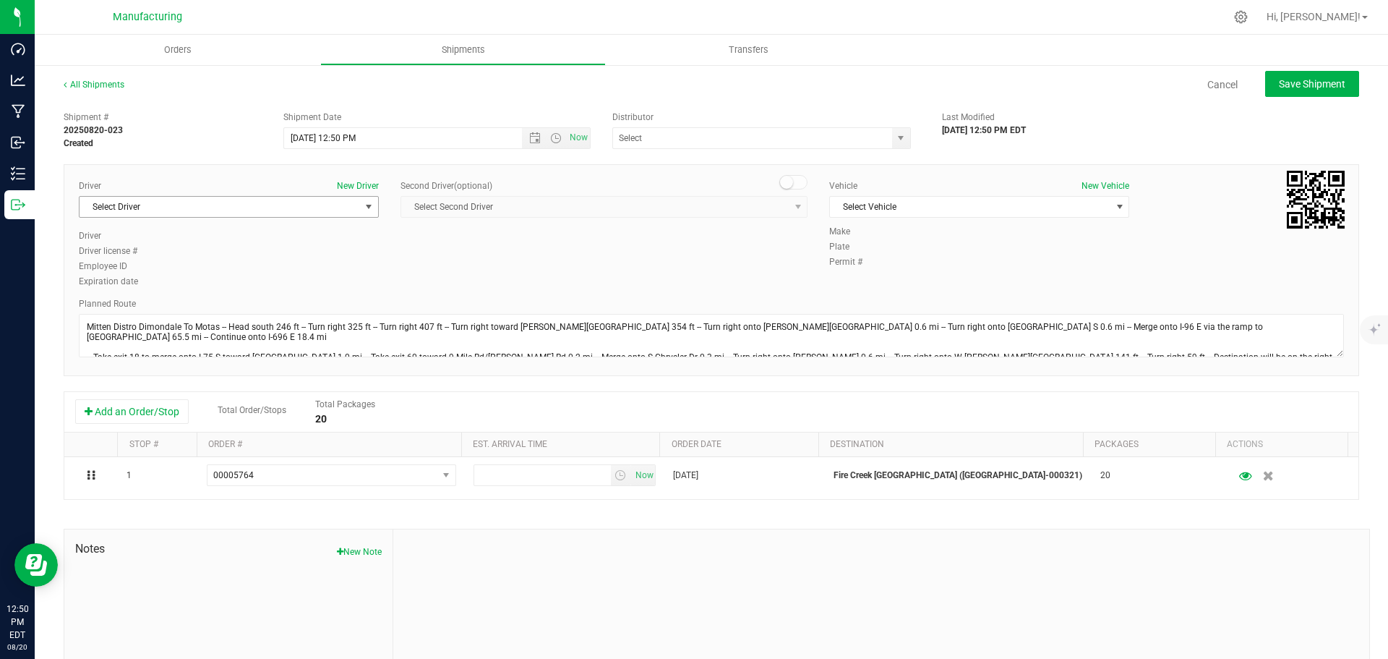
click at [346, 210] on span "Select Driver" at bounding box center [220, 207] width 280 height 20
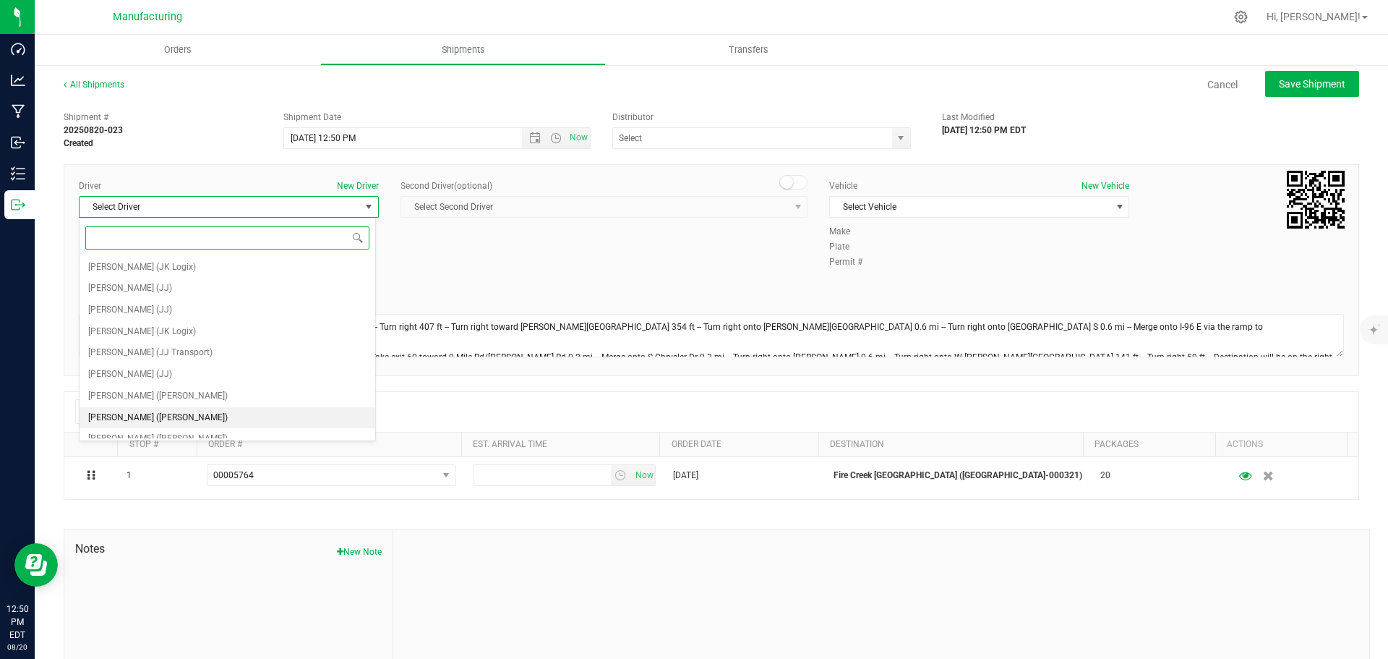
click at [126, 414] on span "[PERSON_NAME] ([PERSON_NAME])" at bounding box center [158, 417] width 140 height 19
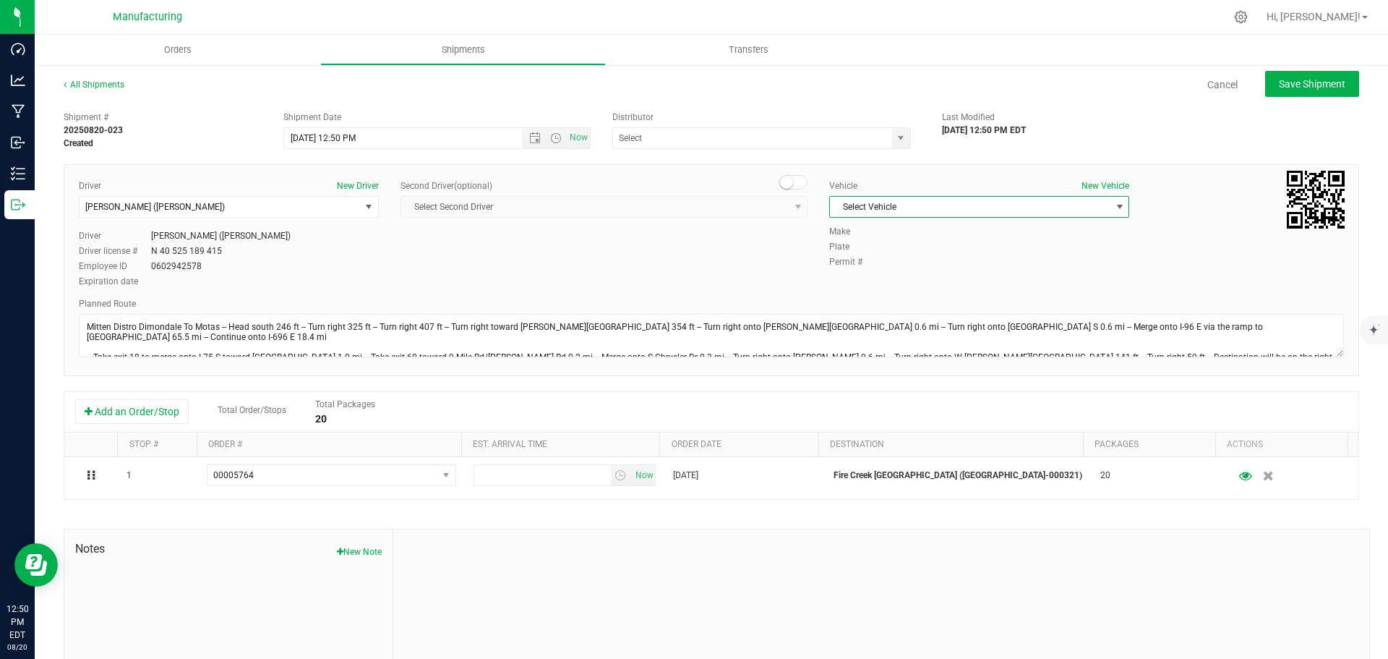
click at [903, 205] on span "Select Vehicle" at bounding box center [970, 207] width 280 height 20
click at [860, 275] on li "[MEDICAL_DATA]" at bounding box center [972, 275] width 296 height 22
click at [895, 141] on span "select" at bounding box center [901, 138] width 12 height 12
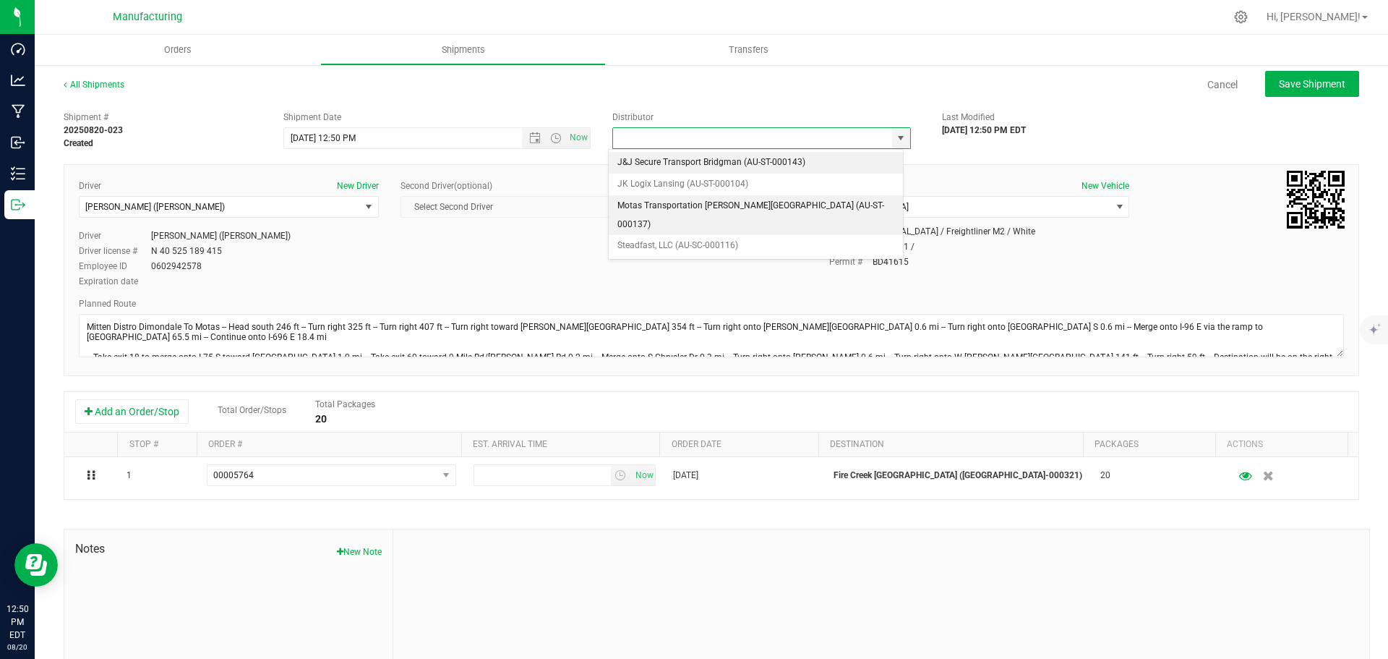
click at [661, 203] on li "Motas Transportation [PERSON_NAME][GEOGRAPHIC_DATA] (AU-ST-000137)" at bounding box center [756, 215] width 294 height 40
type input "Motas Transportation [PERSON_NAME][GEOGRAPHIC_DATA] (AU-ST-000137)"
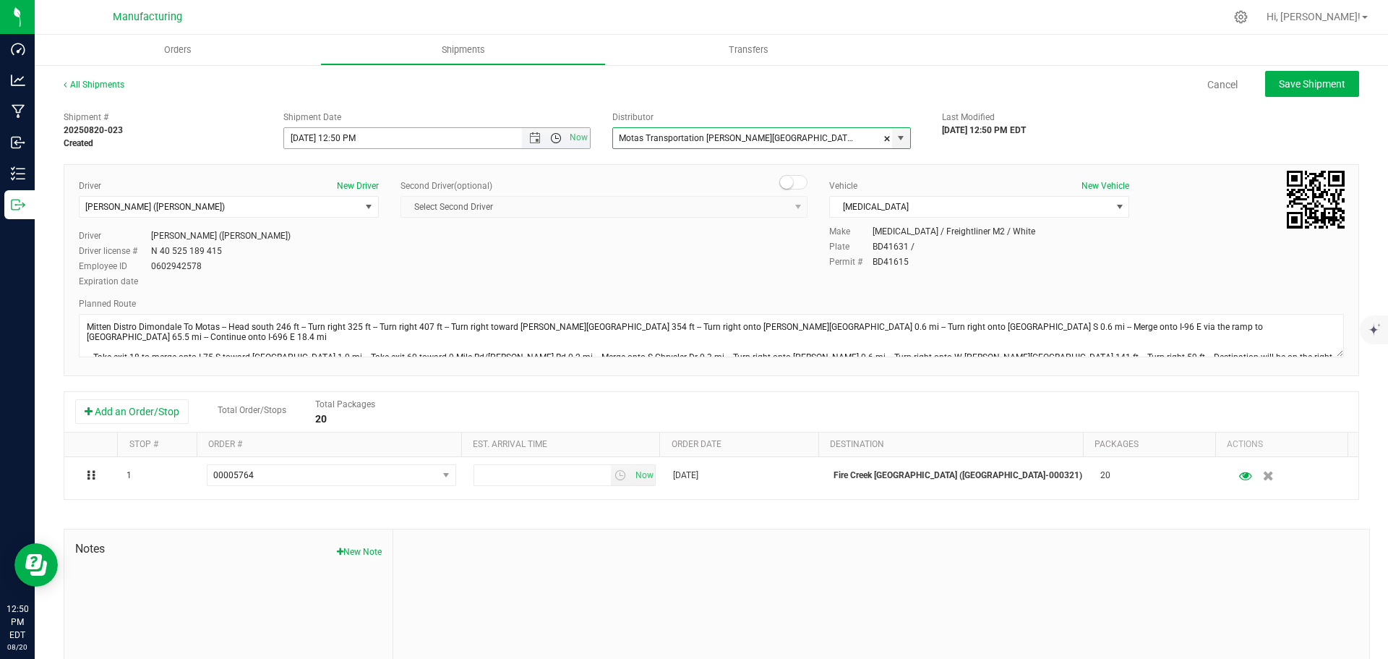
click at [550, 141] on span "Open the time view" at bounding box center [556, 138] width 12 height 12
click at [322, 291] on li "11:30 AM" at bounding box center [433, 300] width 302 height 19
click at [1309, 84] on span "Save Shipment" at bounding box center [1312, 84] width 67 height 12
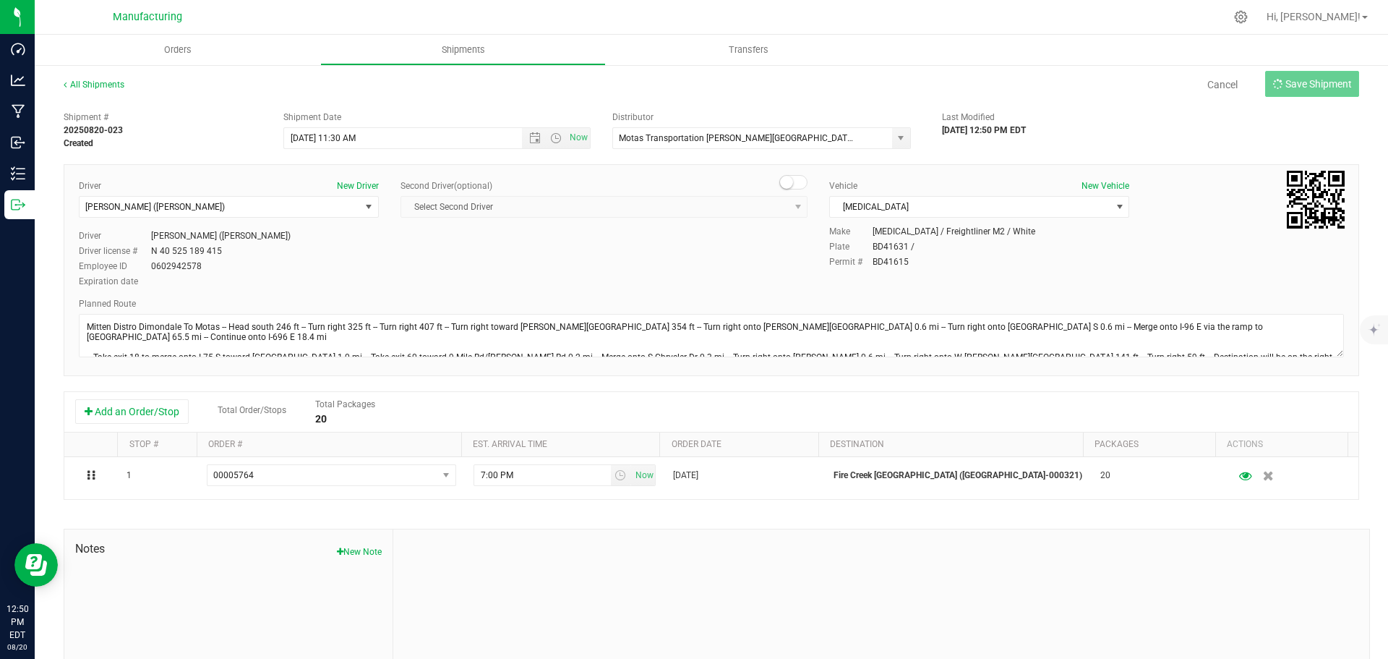
type input "[DATE] 3:30 PM"
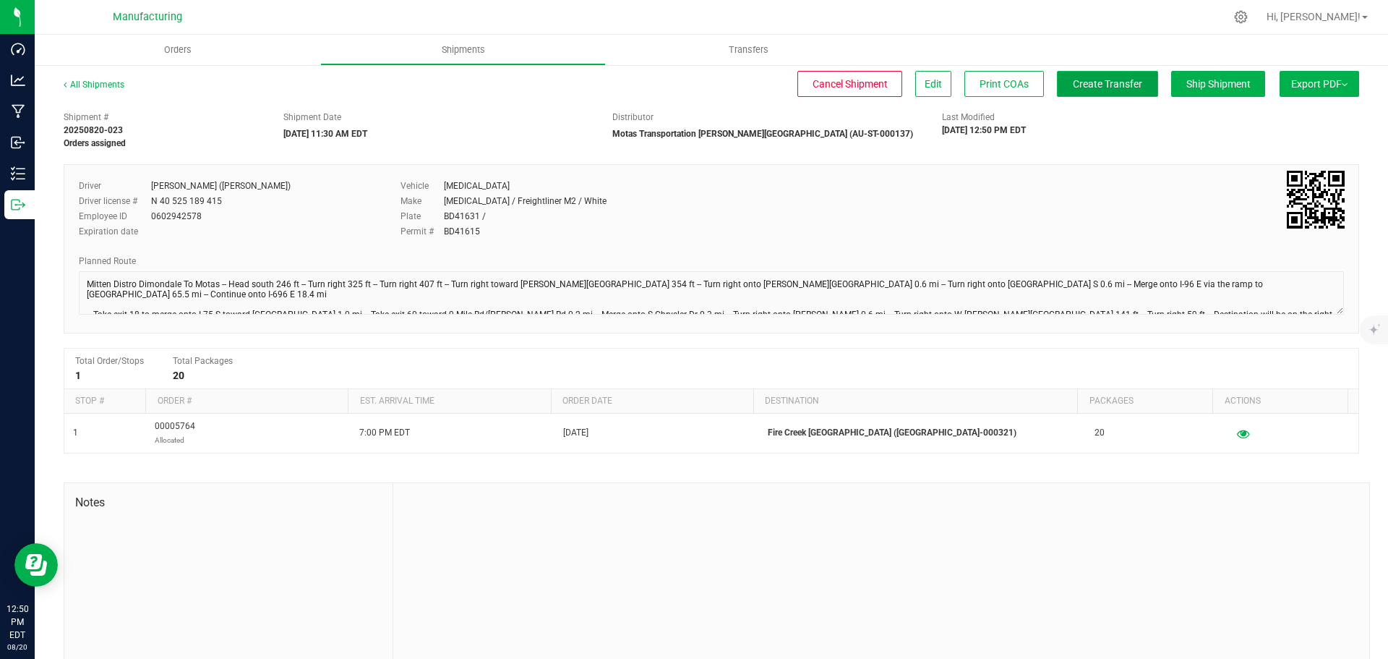
click at [1102, 82] on span "Create Transfer" at bounding box center [1107, 84] width 69 height 12
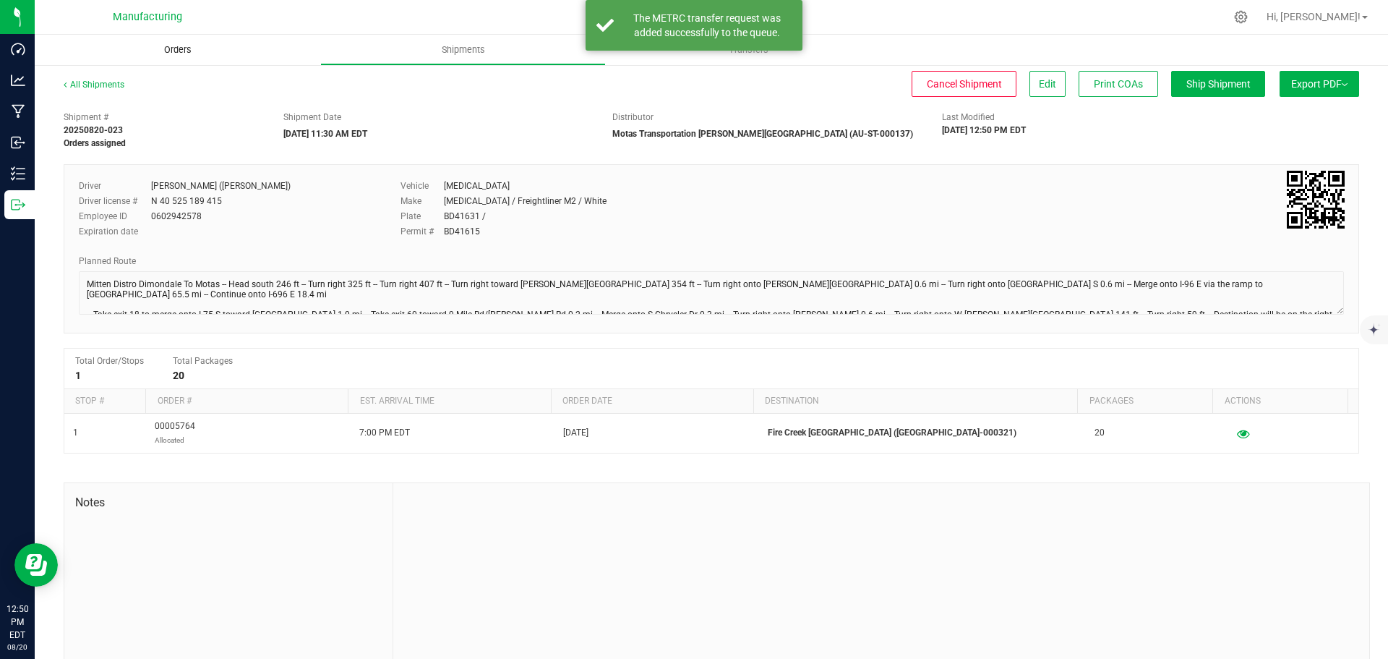
click at [184, 54] on span "Orders" at bounding box center [178, 49] width 67 height 13
